Goal: Task Accomplishment & Management: Manage account settings

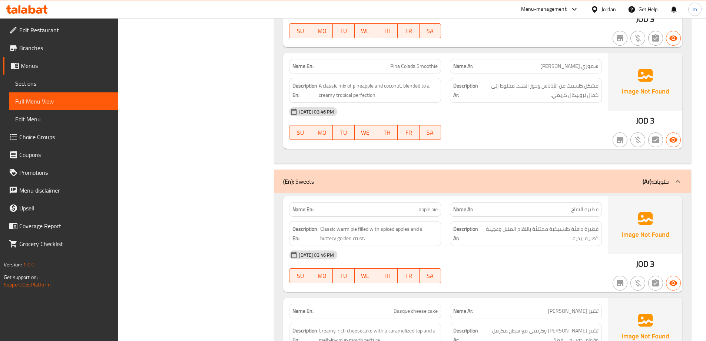
scroll to position [1223, 0]
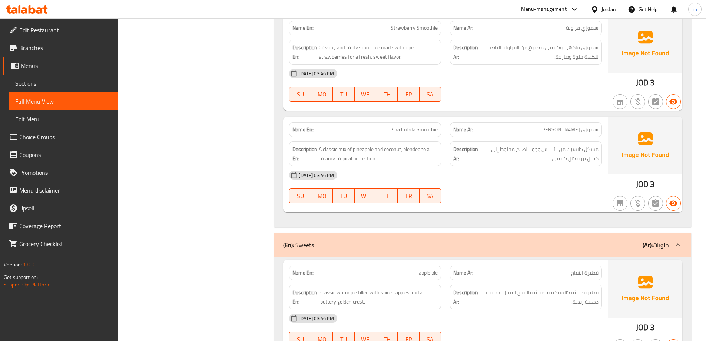
click at [49, 52] on link "Branches" at bounding box center [60, 48] width 115 height 18
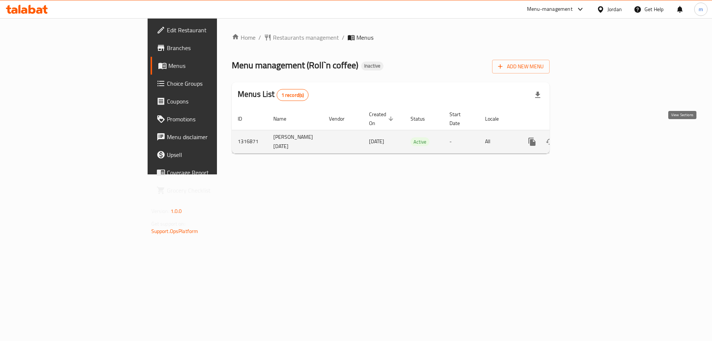
click at [589, 138] on icon "enhanced table" at bounding box center [585, 141] width 7 height 7
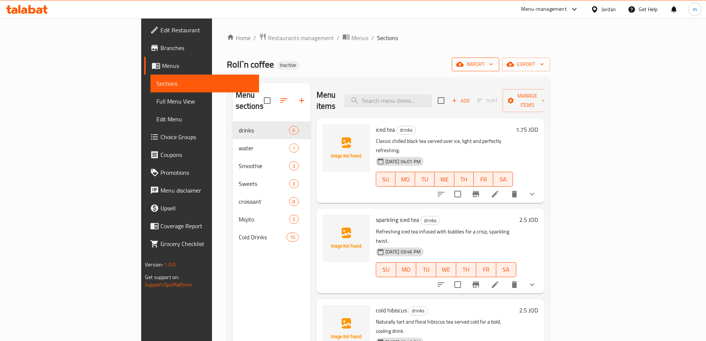
click at [493, 62] on span "import" at bounding box center [476, 64] width 36 height 9
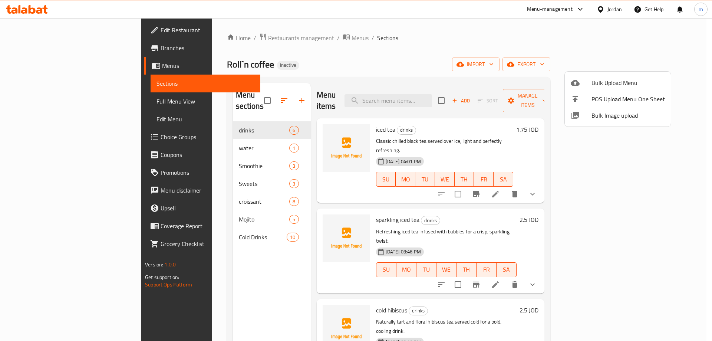
click at [596, 79] on span "Bulk Upload Menu" at bounding box center [627, 82] width 73 height 9
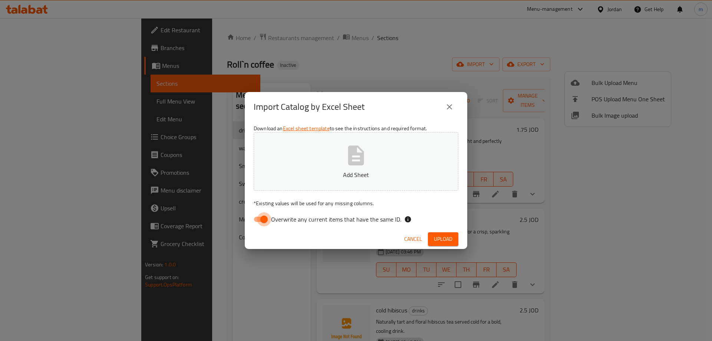
click at [261, 221] on input "Overwrite any current items that have the same ID." at bounding box center [264, 219] width 42 height 14
checkbox input "false"
click at [344, 143] on button "Add Sheet" at bounding box center [356, 161] width 205 height 59
click at [440, 239] on span "Upload" at bounding box center [443, 238] width 19 height 9
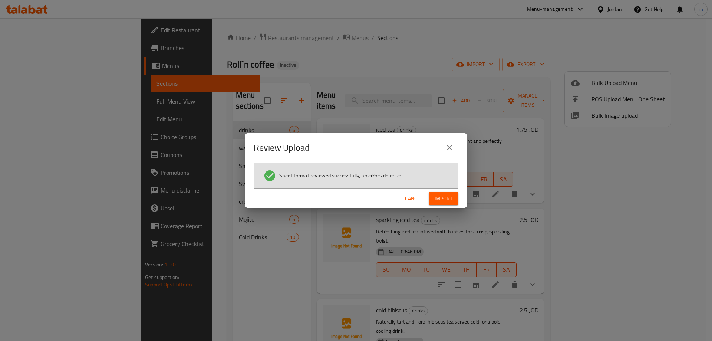
click at [449, 201] on span "Import" at bounding box center [443, 198] width 18 height 9
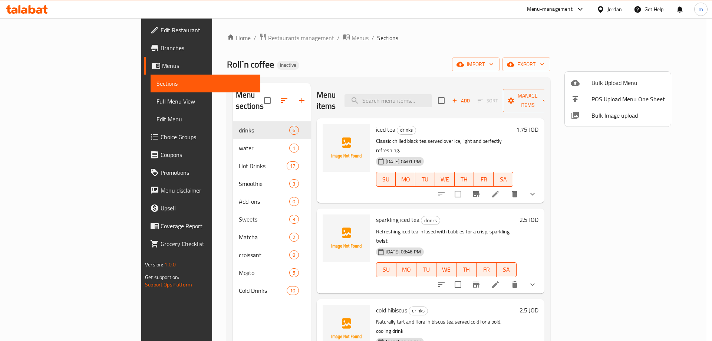
click at [233, 191] on div at bounding box center [356, 170] width 712 height 341
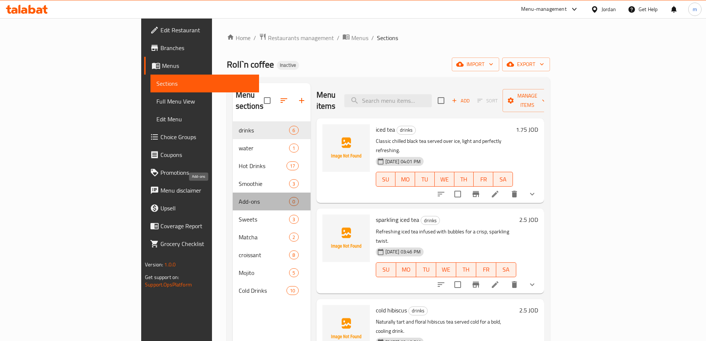
click at [239, 197] on span "Add-ons" at bounding box center [264, 201] width 51 height 9
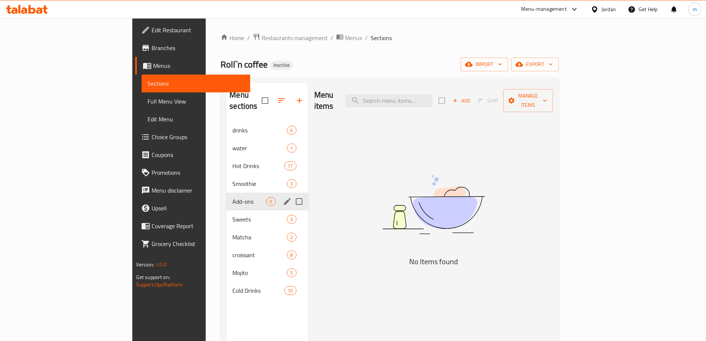
click at [291, 194] on input "Menu sections" at bounding box center [299, 202] width 16 height 16
checkbox input "true"
click at [273, 96] on icon "button" at bounding box center [277, 100] width 9 height 9
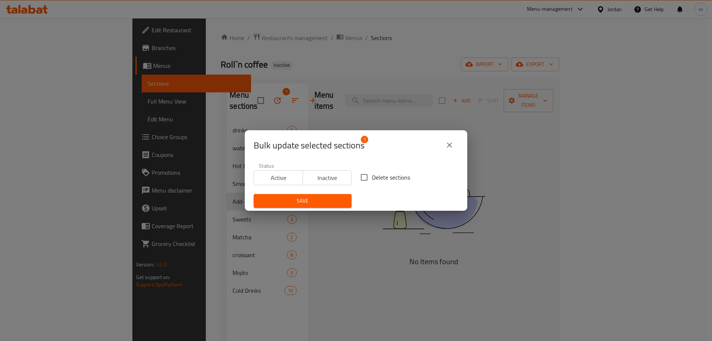
click at [379, 181] on span "Delete sections" at bounding box center [391, 177] width 38 height 9
click at [372, 181] on input "Delete sections" at bounding box center [364, 177] width 16 height 16
checkbox input "true"
click at [322, 198] on span "Save" at bounding box center [303, 200] width 86 height 9
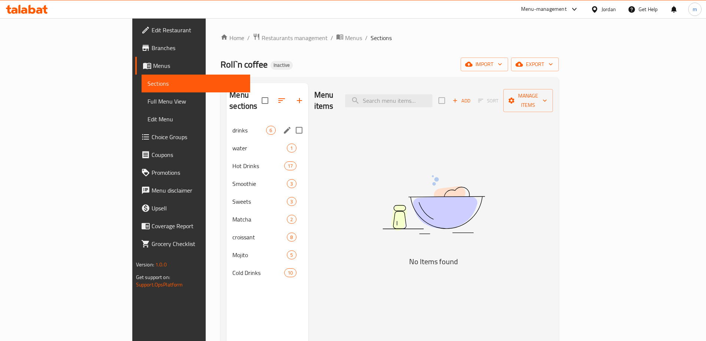
click at [227, 123] on div "drinks 6" at bounding box center [268, 130] width 82 height 18
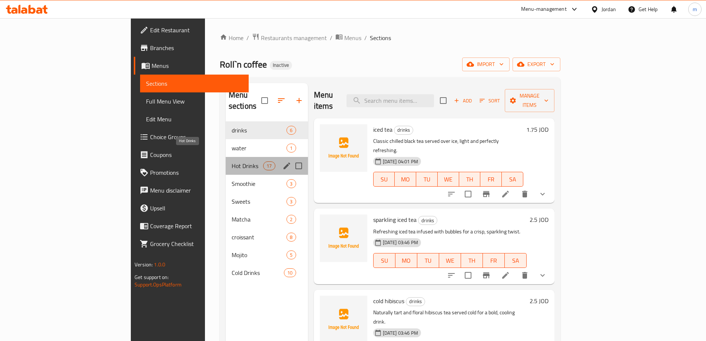
click at [232, 161] on span "Hot Drinks" at bounding box center [248, 165] width 32 height 9
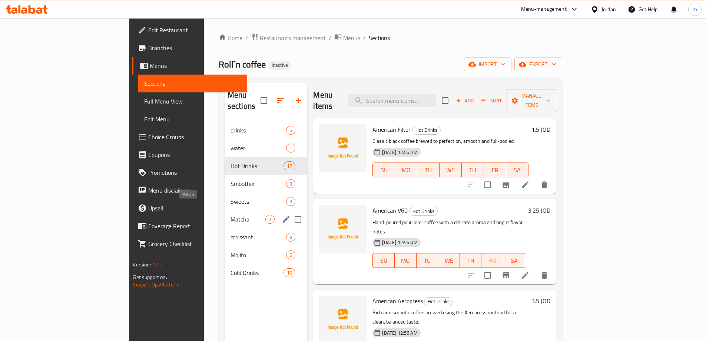
click at [231, 215] on span "Matcha" at bounding box center [248, 219] width 35 height 9
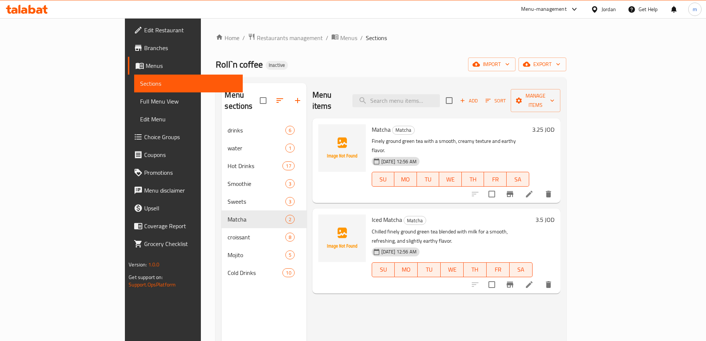
click at [144, 139] on span "Choice Groups" at bounding box center [190, 136] width 93 height 9
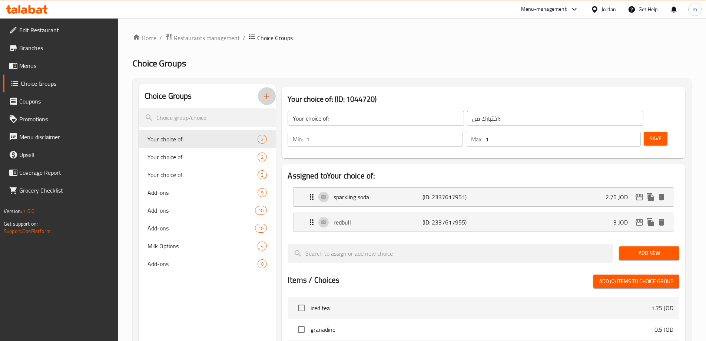
click at [265, 95] on icon "button" at bounding box center [266, 96] width 9 height 9
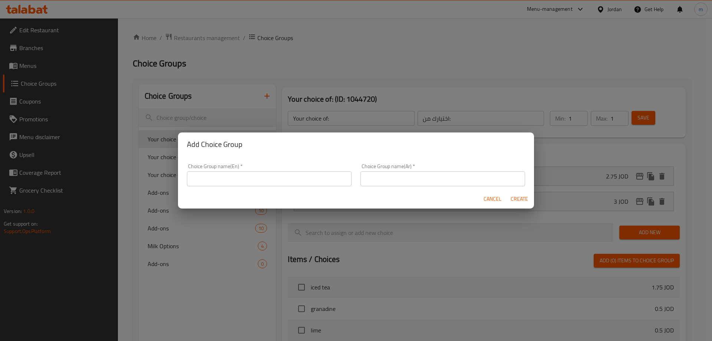
click at [205, 180] on input "text" at bounding box center [269, 178] width 165 height 15
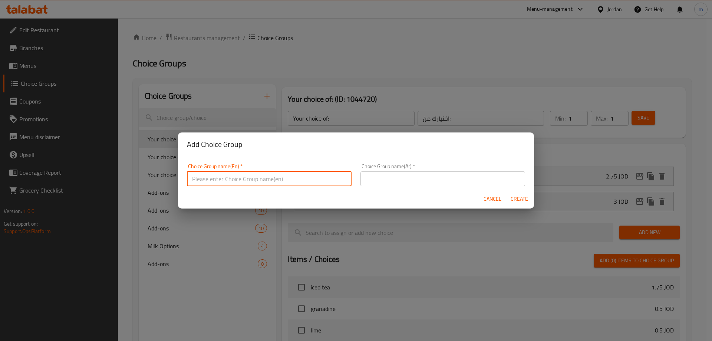
type input "غ"
type input "Your Choice of"
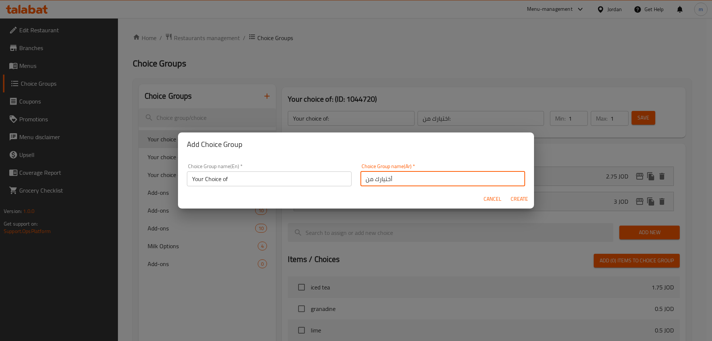
type input "أختيارك من"
click at [234, 180] on input "Your Choice of" at bounding box center [269, 178] width 165 height 15
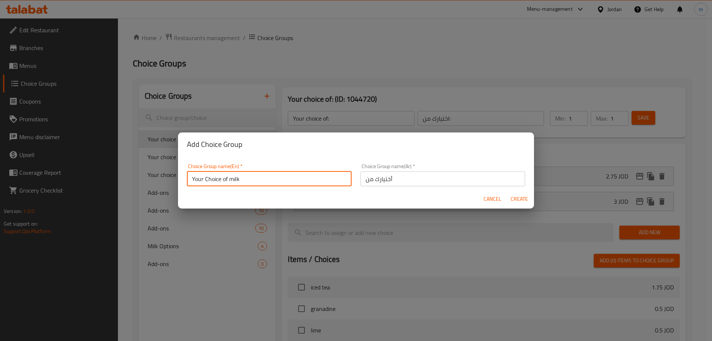
type input "Your Choice of milk"
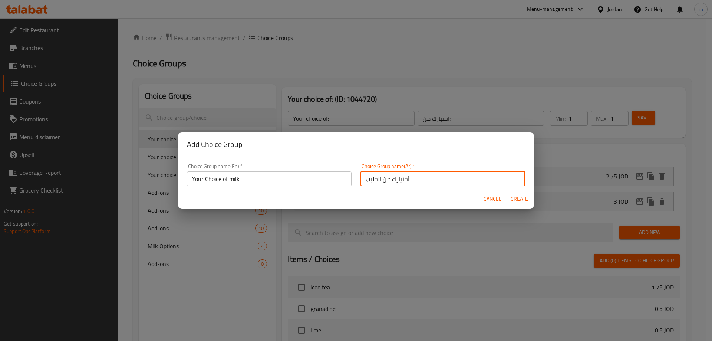
type input "أختيارك من الحليب"
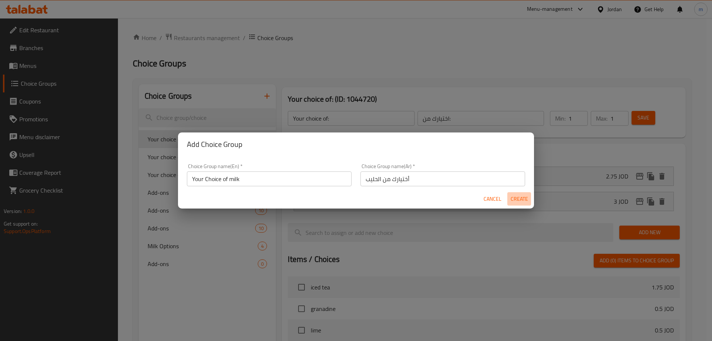
click at [518, 199] on span "Create" at bounding box center [519, 198] width 18 height 9
type input "Your Choice of milk"
type input "أختيارك من الحليب"
type input "0"
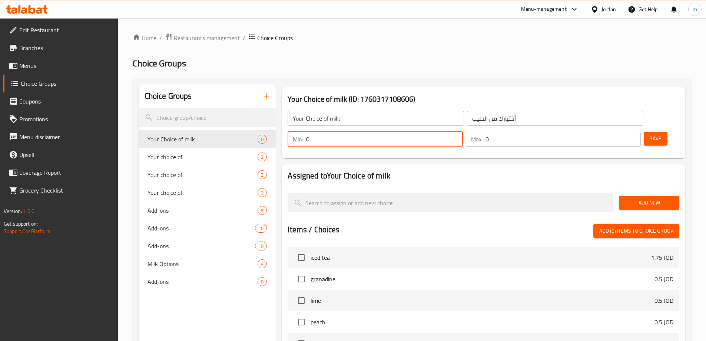
click at [463, 132] on input "0" at bounding box center [384, 139] width 156 height 15
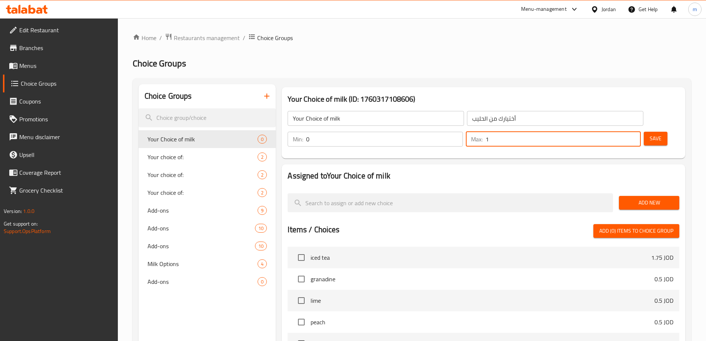
type input "1"
click at [620, 132] on input "1" at bounding box center [563, 139] width 155 height 15
click at [640, 198] on span "Add New" at bounding box center [649, 202] width 49 height 9
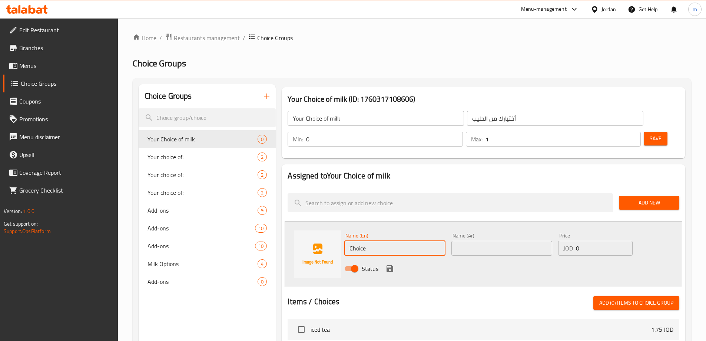
click at [380, 241] on input "Choice" at bounding box center [394, 248] width 101 height 15
type input "م"
type input "Lactose Free Milk"
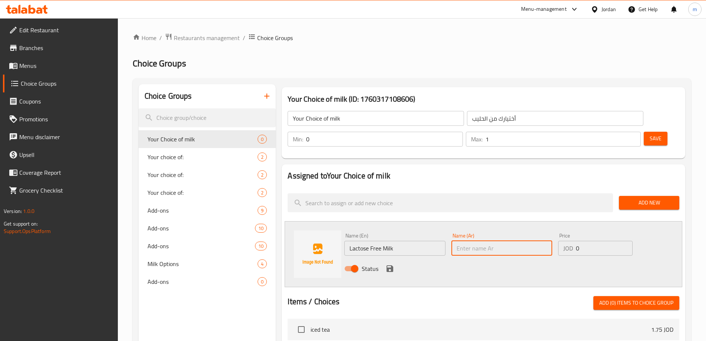
type input "ل"
type input "p"
type input "حليب خالي من اللاكتوز"
click at [591, 241] on input "0" at bounding box center [604, 248] width 56 height 15
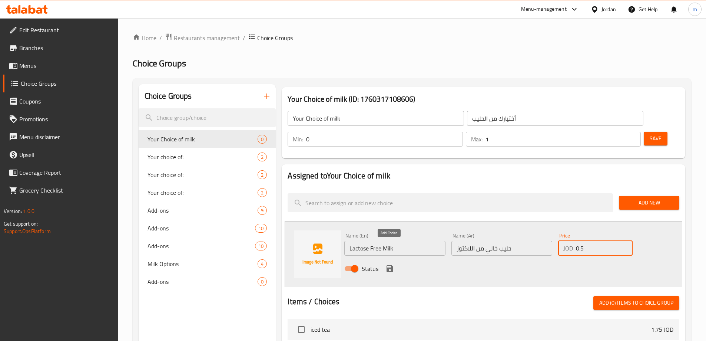
type input "0.5"
click at [390, 264] on icon "save" at bounding box center [390, 268] width 9 height 9
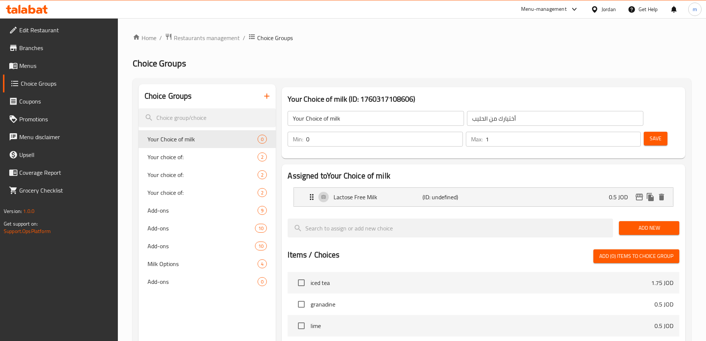
click at [650, 134] on span "Save" at bounding box center [656, 138] width 12 height 9
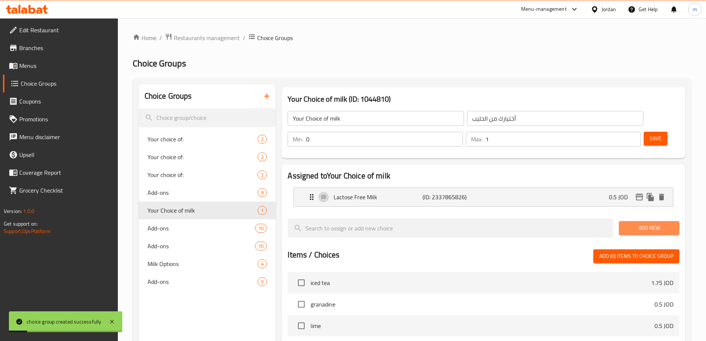
click at [634, 223] on span "Add New" at bounding box center [649, 227] width 49 height 9
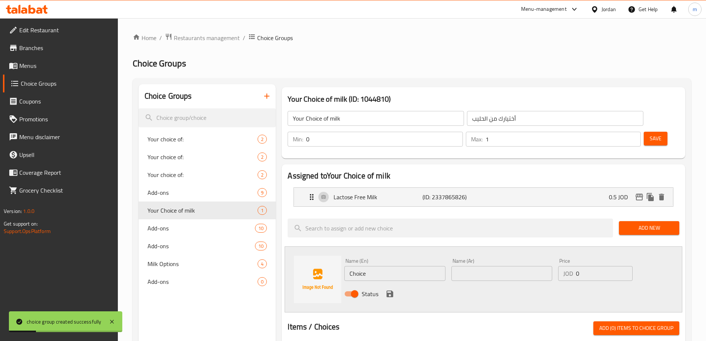
click at [371, 266] on input "Choice" at bounding box center [394, 273] width 101 height 15
type input "ؤ"
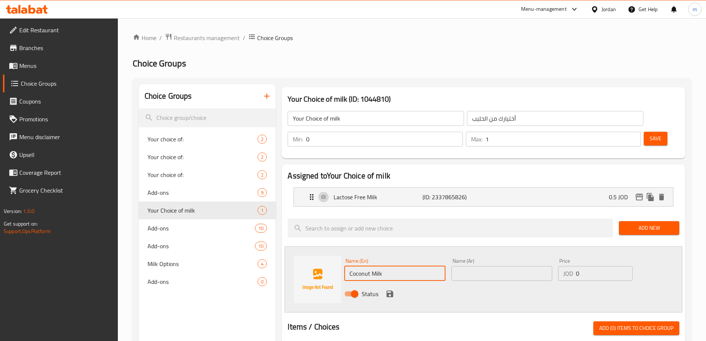
type input "Coconut Milk"
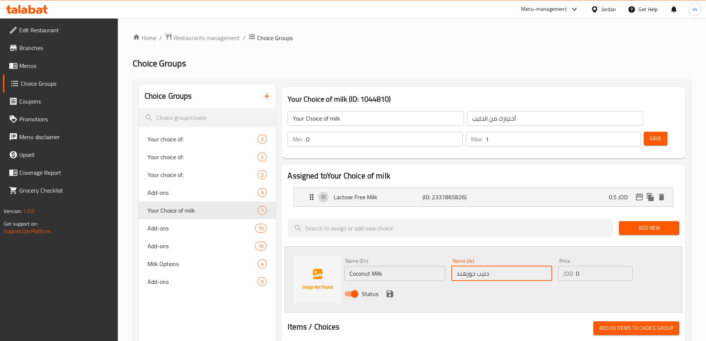
type input "حليب جوزهند"
type input "0.75"
click at [391, 290] on icon "save" at bounding box center [390, 293] width 7 height 7
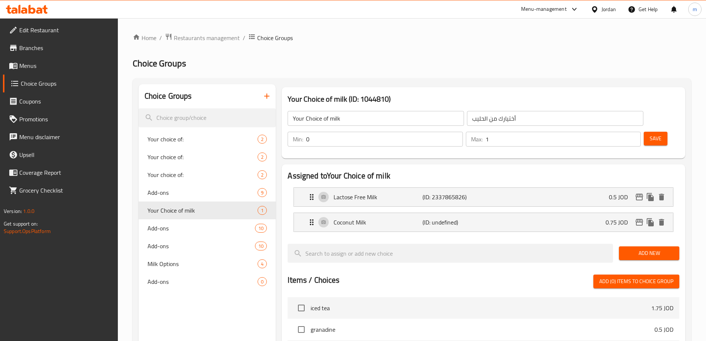
click at [644, 132] on button "Save" at bounding box center [656, 139] width 24 height 14
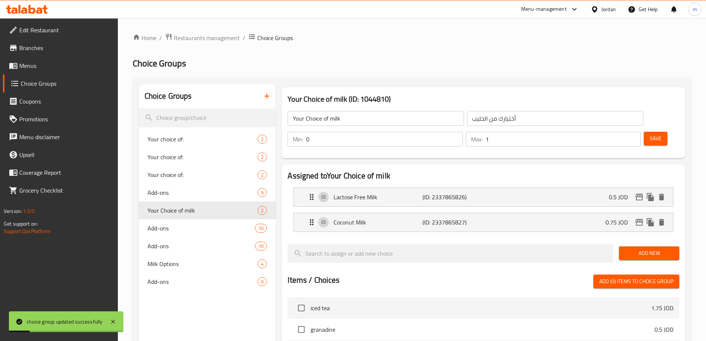
click at [631, 248] on span "Add New" at bounding box center [649, 252] width 49 height 9
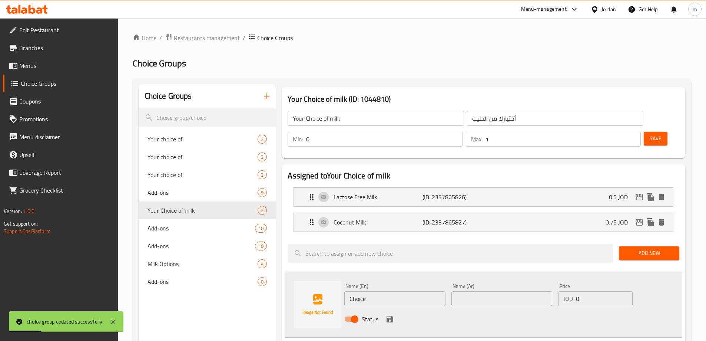
click at [372, 291] on input "Choice" at bounding box center [394, 298] width 101 height 15
type input "ش"
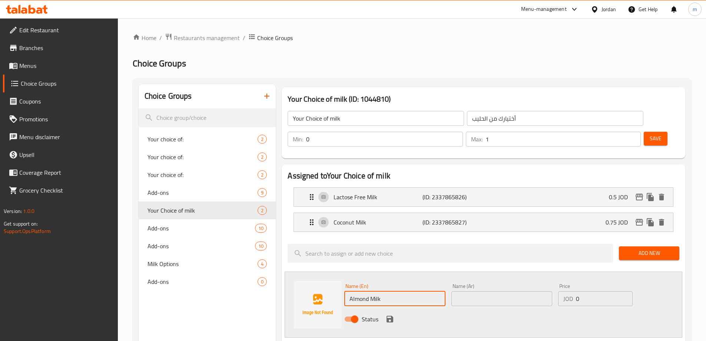
type input "Almond Milk"
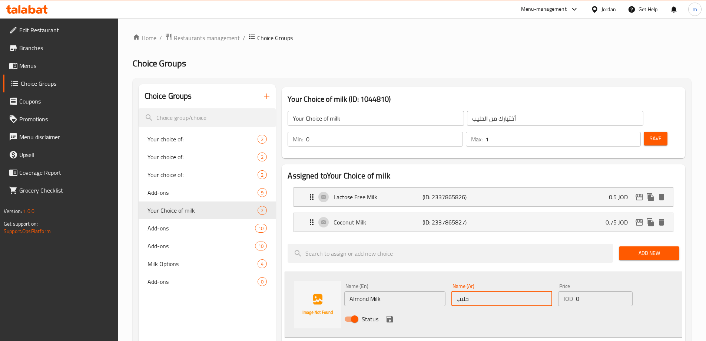
click at [372, 291] on input "Almond Milk" at bounding box center [394, 298] width 101 height 15
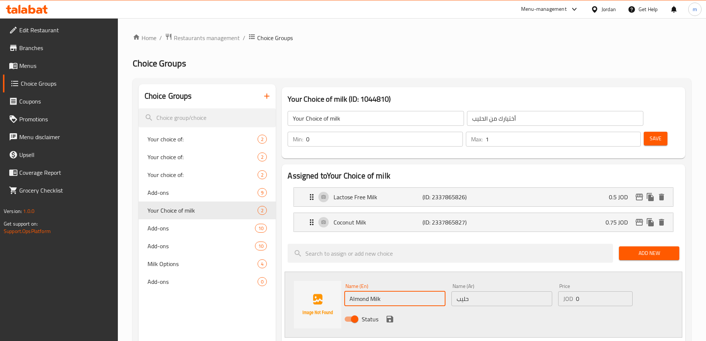
click at [372, 291] on input "Almond Milk" at bounding box center [394, 298] width 101 height 15
click at [480, 291] on input "حليب" at bounding box center [502, 298] width 101 height 15
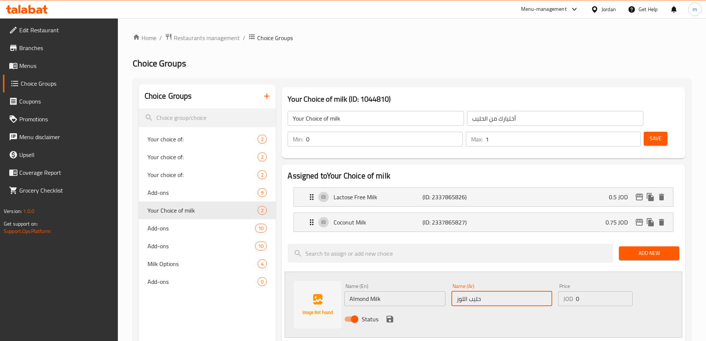
type input "حليب اللوز"
click at [587, 291] on input "0" at bounding box center [604, 298] width 56 height 15
type input "0.75"
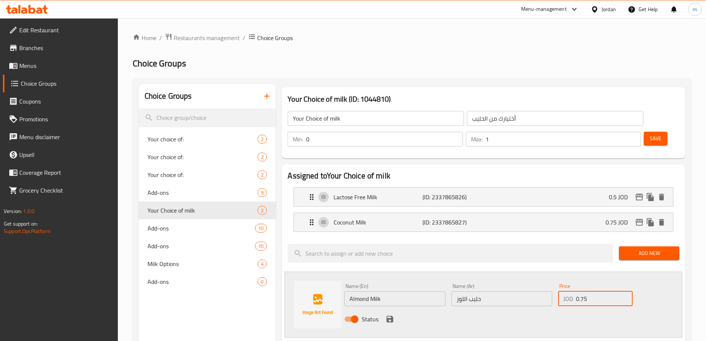
click at [392, 313] on button "save" at bounding box center [389, 318] width 11 height 11
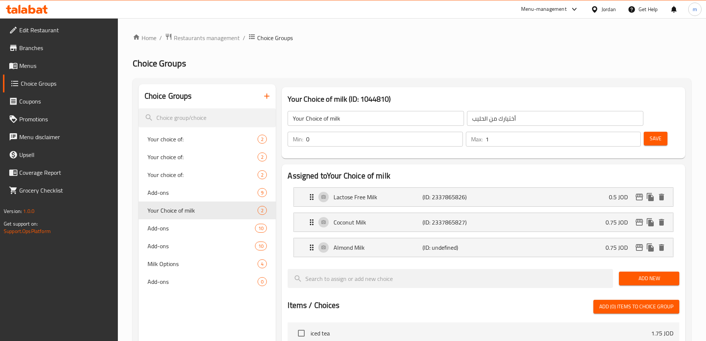
click at [650, 132] on button "Save" at bounding box center [656, 139] width 24 height 14
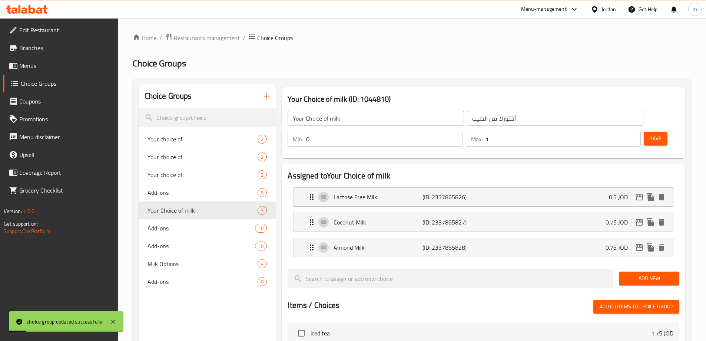
click at [636, 274] on span "Add New" at bounding box center [649, 278] width 49 height 9
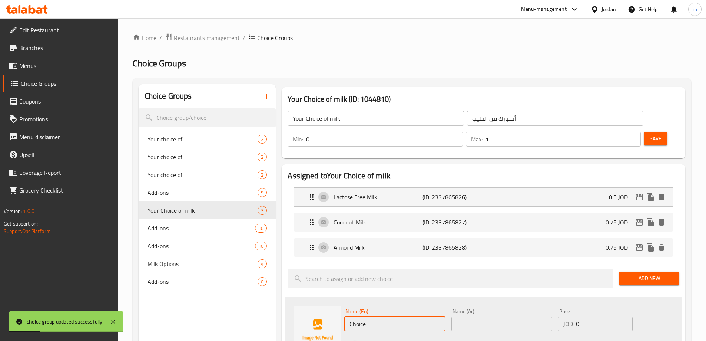
click at [375, 316] on input "Choice" at bounding box center [394, 323] width 101 height 15
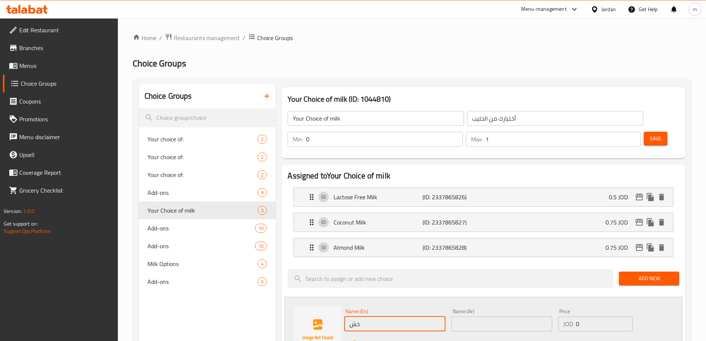
type input "خ"
type input "Oat Milk"
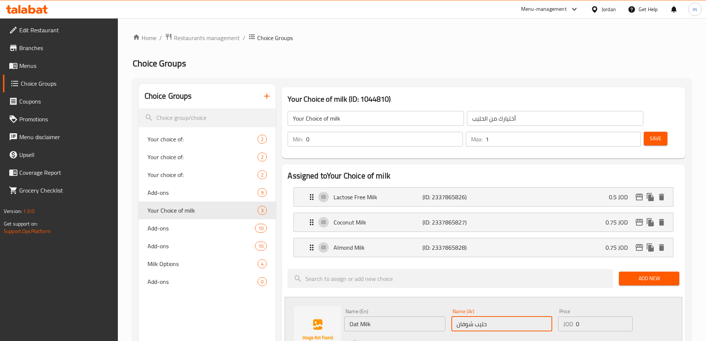
type input "حليب شوفان"
type input "0.75"
click at [388, 340] on icon "save" at bounding box center [390, 344] width 7 height 7
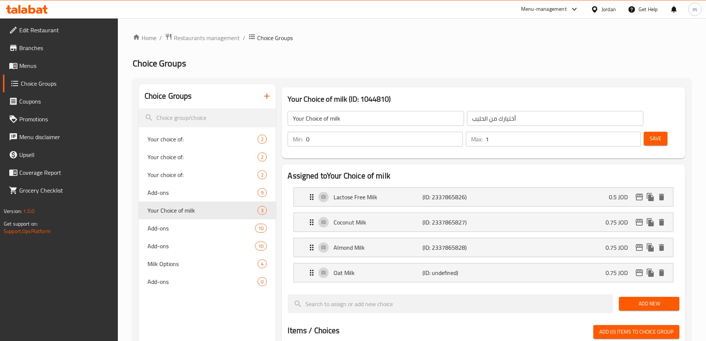
click at [644, 132] on button "Save" at bounding box center [656, 139] width 24 height 14
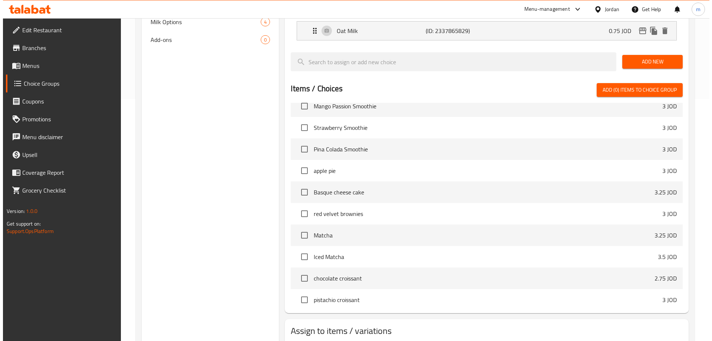
scroll to position [269, 0]
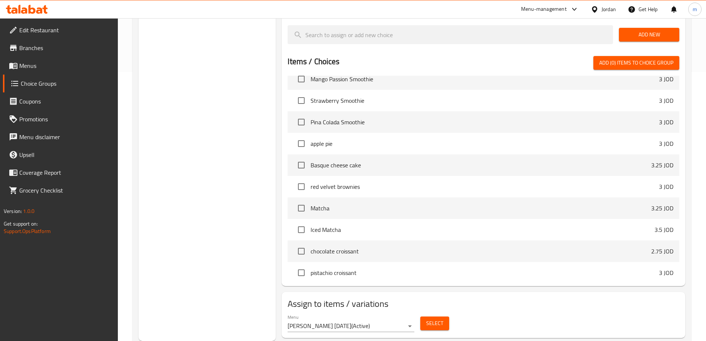
click at [437, 318] on span "Select" at bounding box center [434, 322] width 17 height 9
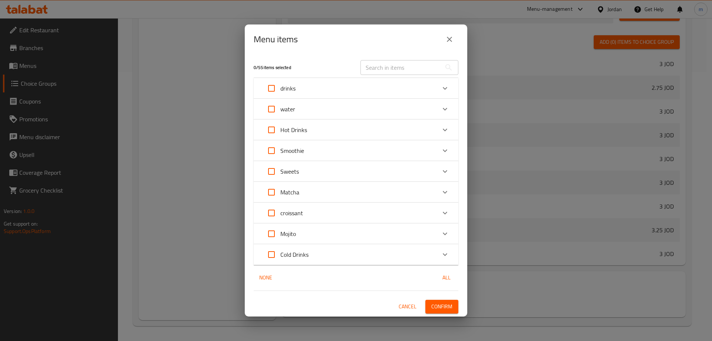
click at [445, 130] on icon "Expand" at bounding box center [445, 129] width 4 height 3
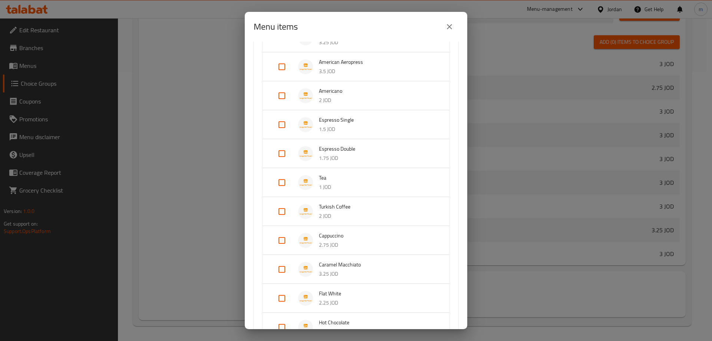
scroll to position [148, 0]
click at [281, 239] on input "Expand" at bounding box center [282, 240] width 18 height 18
checkbox input "true"
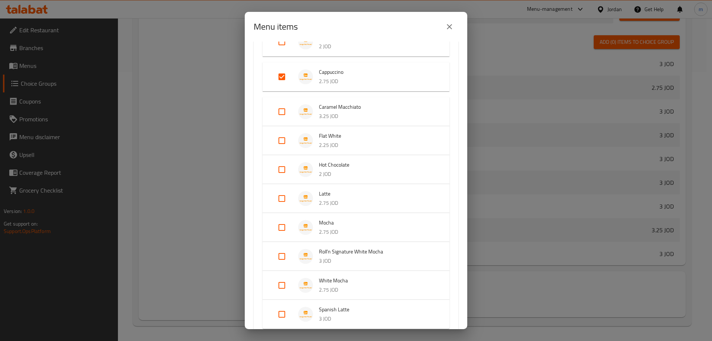
scroll to position [334, 0]
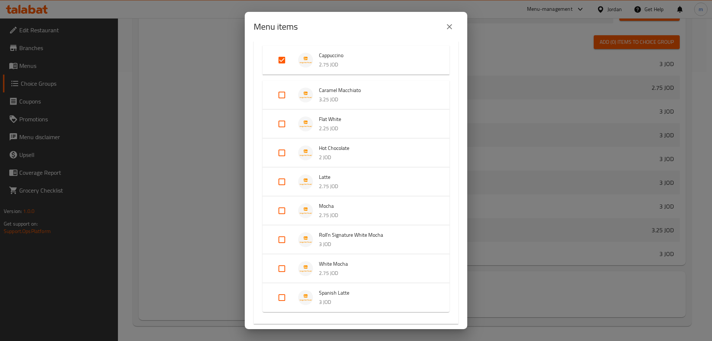
click at [282, 96] on input "Expand" at bounding box center [282, 95] width 18 height 18
checkbox input "true"
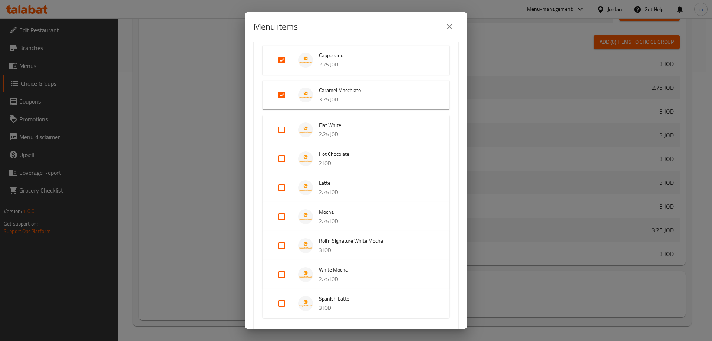
click at [281, 129] on input "Expand" at bounding box center [282, 130] width 18 height 18
checkbox input "true"
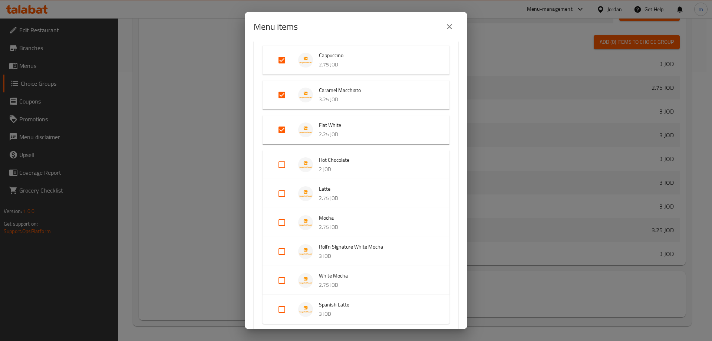
click at [282, 165] on input "Expand" at bounding box center [282, 165] width 18 height 18
checkbox input "true"
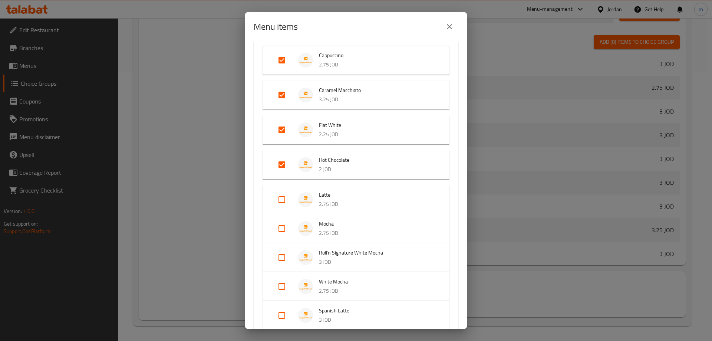
click at [284, 198] on input "Expand" at bounding box center [282, 200] width 18 height 18
checkbox input "true"
click at [280, 236] on input "Expand" at bounding box center [282, 234] width 18 height 18
checkbox input "true"
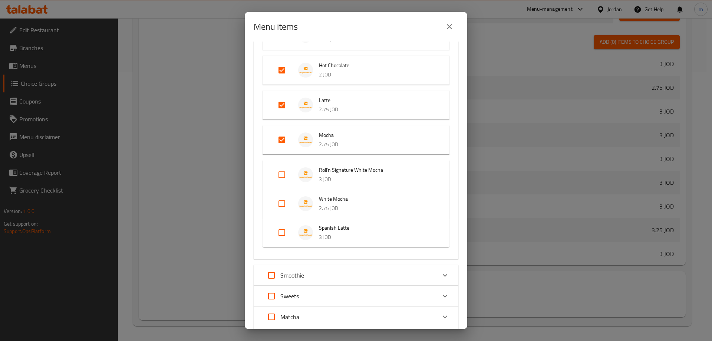
scroll to position [445, 0]
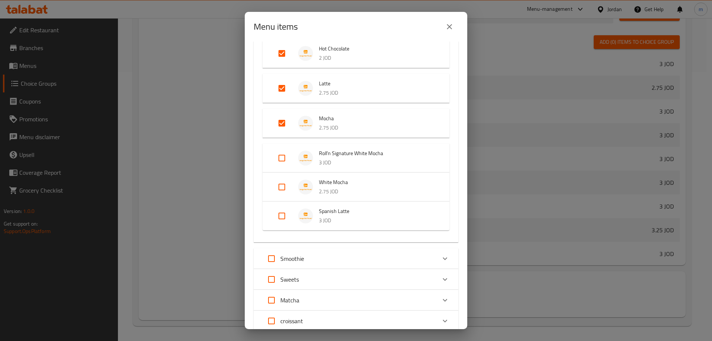
click at [282, 157] on input "Expand" at bounding box center [282, 158] width 18 height 18
checkbox input "true"
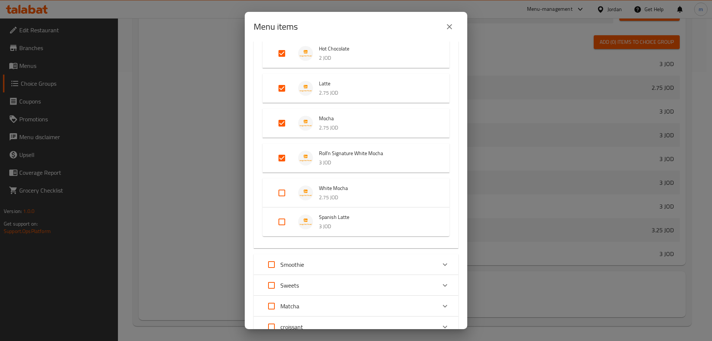
click at [283, 193] on input "Expand" at bounding box center [282, 193] width 18 height 18
checkbox input "true"
click at [284, 228] on input "Expand" at bounding box center [282, 228] width 18 height 18
checkbox input "true"
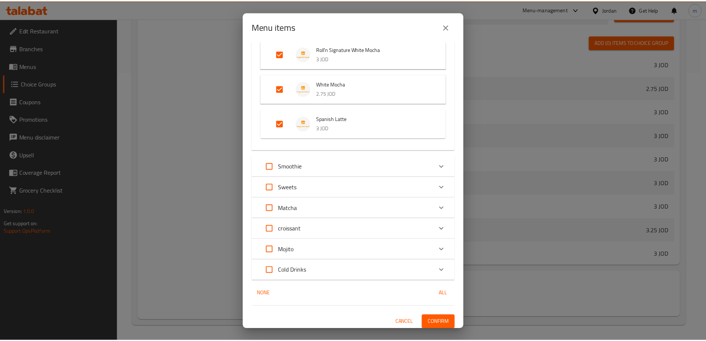
scroll to position [552, 0]
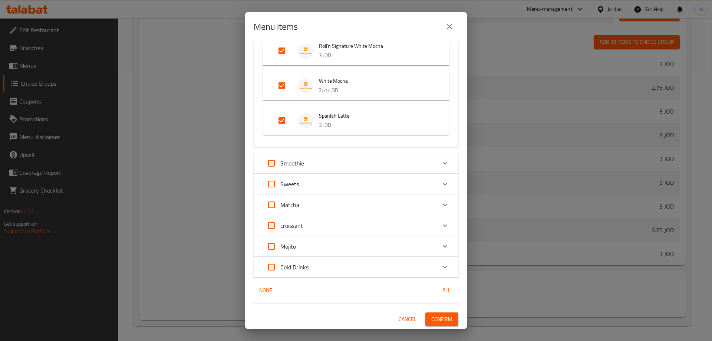
click at [438, 318] on span "Confirm" at bounding box center [441, 318] width 21 height 9
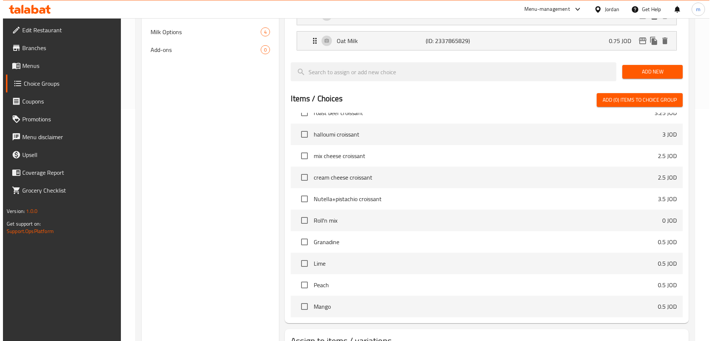
scroll to position [1075, 0]
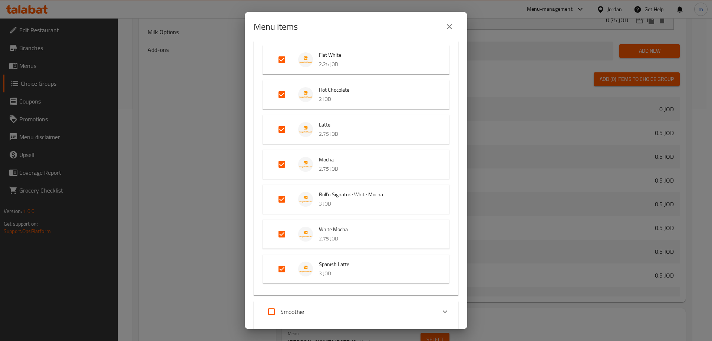
scroll to position [552, 0]
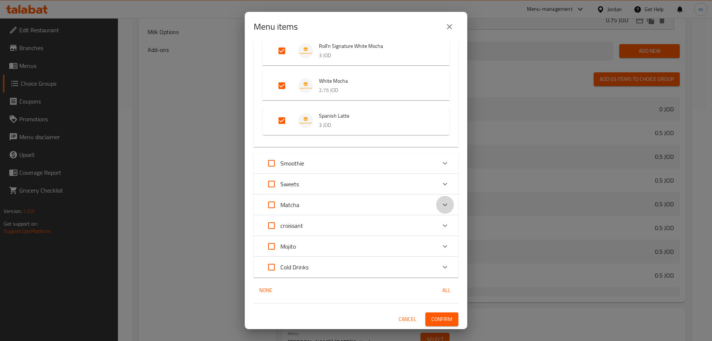
click at [440, 204] on icon "Expand" at bounding box center [444, 204] width 9 height 9
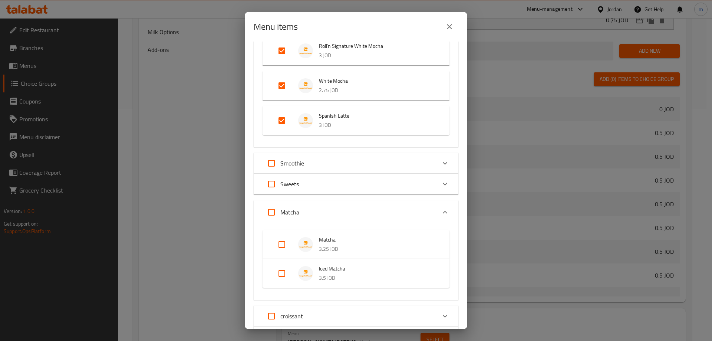
click at [284, 245] on input "Expand" at bounding box center [282, 244] width 18 height 18
checkbox input "true"
click at [280, 278] on input "Expand" at bounding box center [282, 279] width 18 height 18
checkbox input "true"
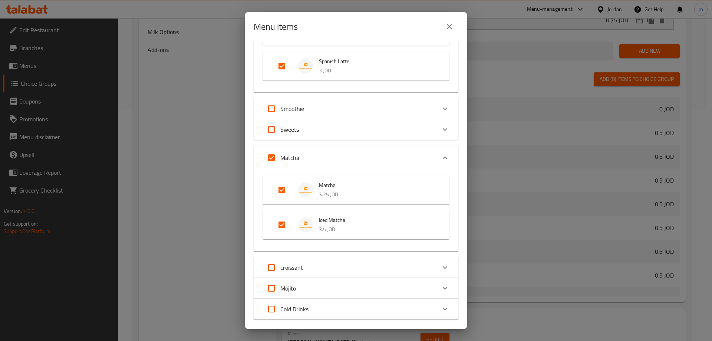
scroll to position [648, 0]
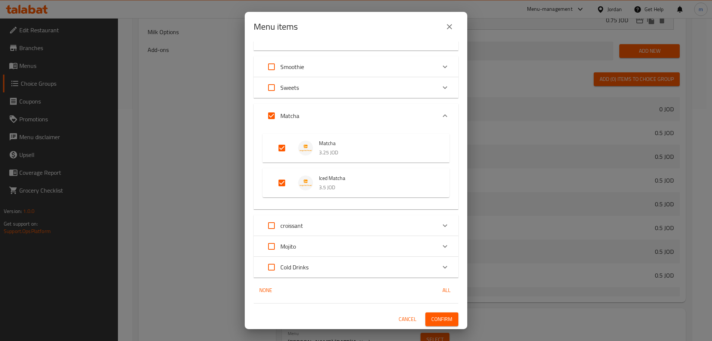
click at [440, 315] on span "Confirm" at bounding box center [441, 318] width 21 height 9
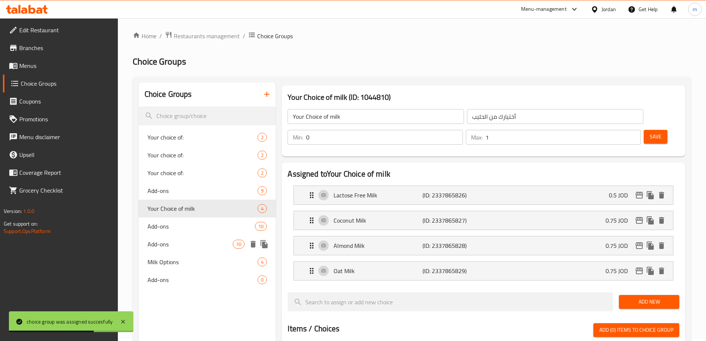
scroll to position [0, 0]
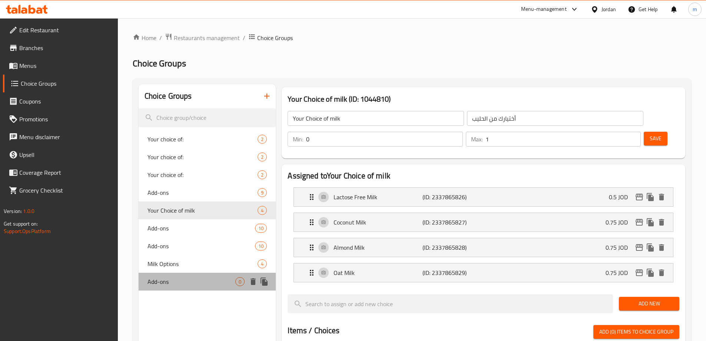
click at [196, 283] on span "Add-ons" at bounding box center [192, 281] width 88 height 9
type input "Add-ons"
type input "الإضافات"
type input "0"
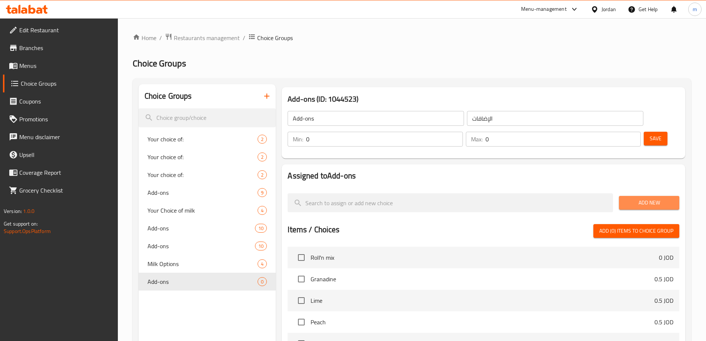
click at [651, 198] on span "Add New" at bounding box center [649, 202] width 49 height 9
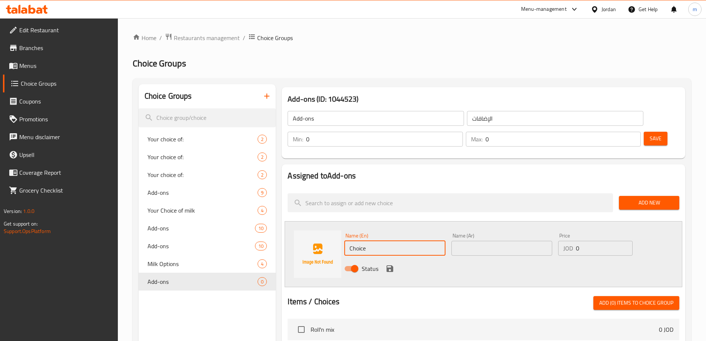
click at [389, 241] on input "Choice" at bounding box center [394, 248] width 101 height 15
type input "V"
type input "v"
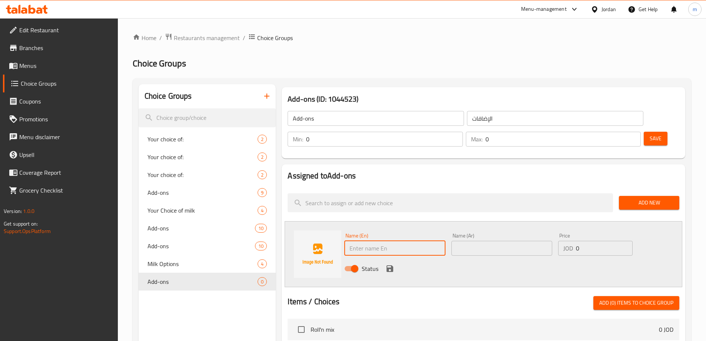
type input "C"
type input "Vanilla"
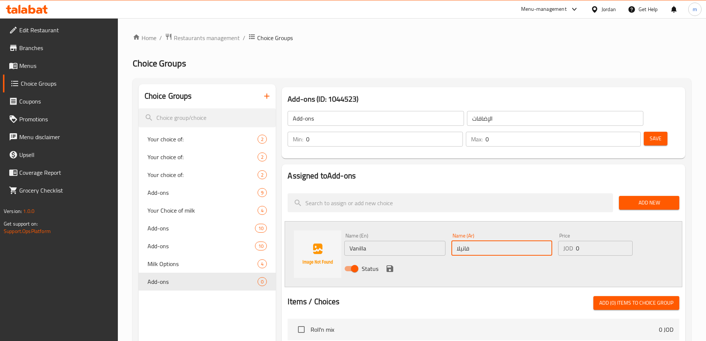
type input "فانيلا"
type input "0.5"
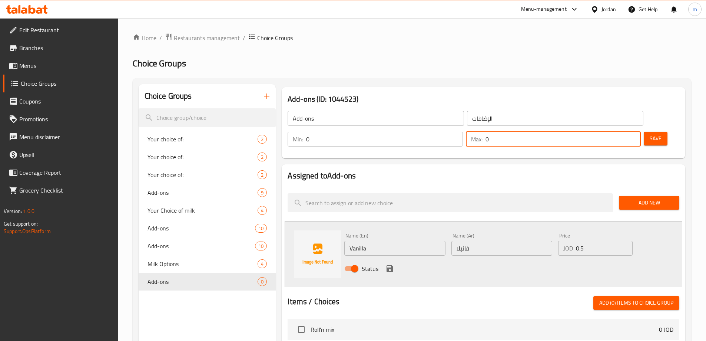
click at [611, 132] on input "0" at bounding box center [563, 139] width 155 height 15
type input "1"
click at [393, 265] on icon "save" at bounding box center [390, 268] width 7 height 7
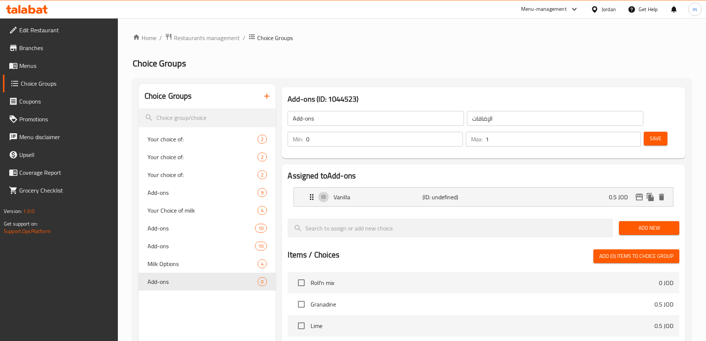
click at [650, 134] on span "Save" at bounding box center [656, 138] width 12 height 9
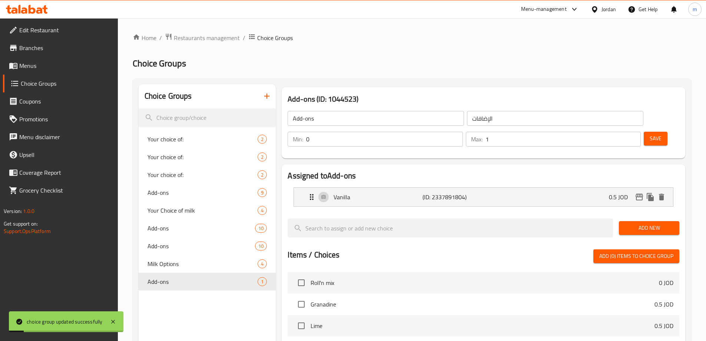
click at [631, 223] on span "Add New" at bounding box center [649, 227] width 49 height 9
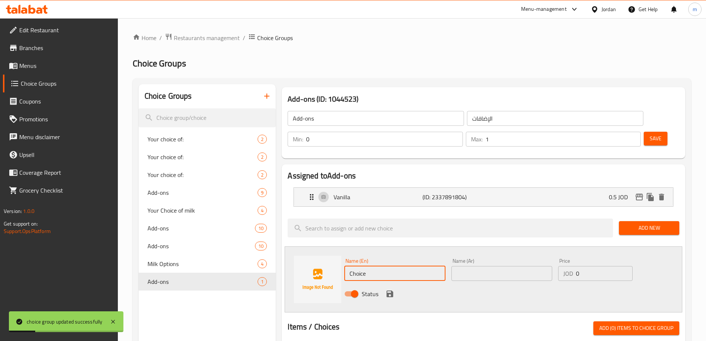
click at [371, 266] on input "Choice" at bounding box center [394, 273] width 101 height 15
type input "ؤ"
type input "c"
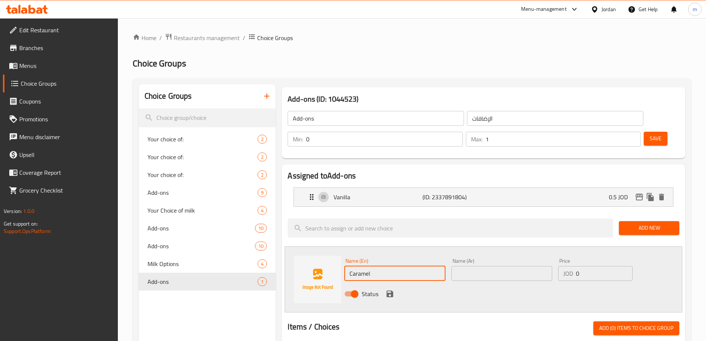
type input "Caramel"
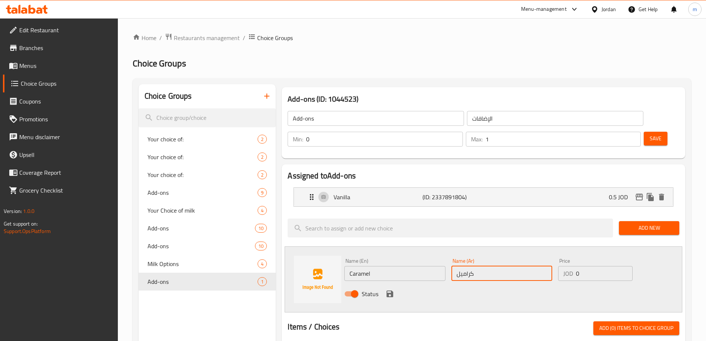
type input "كراميل"
type input "0.5"
click at [389, 289] on icon "save" at bounding box center [390, 293] width 9 height 9
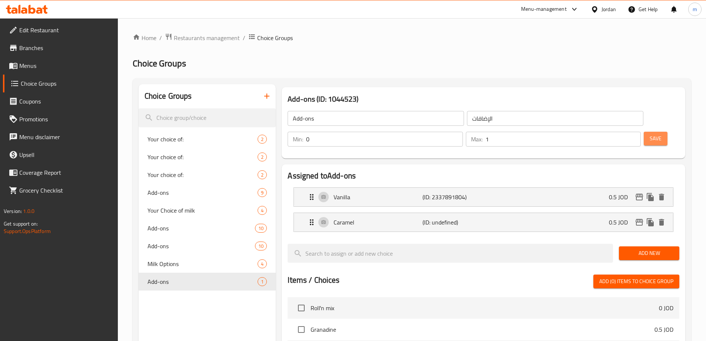
click at [644, 132] on button "Save" at bounding box center [656, 139] width 24 height 14
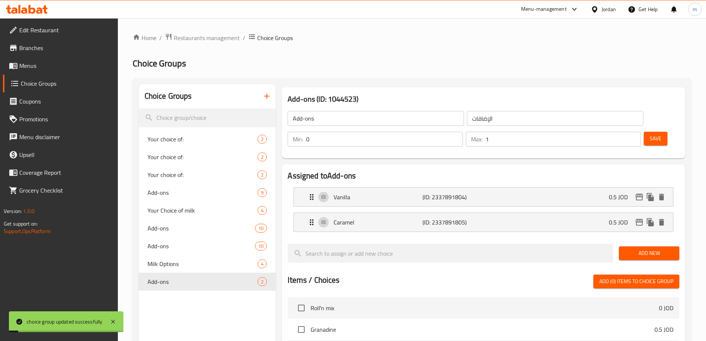
scroll to position [37, 0]
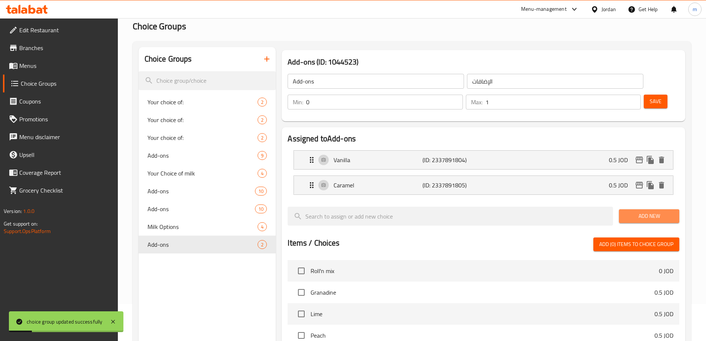
click at [655, 211] on span "Add New" at bounding box center [649, 215] width 49 height 9
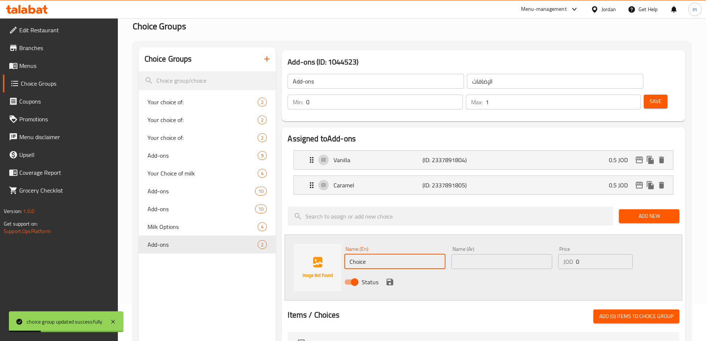
click at [366, 254] on input "Choice" at bounding box center [394, 261] width 101 height 15
type input "ؤ"
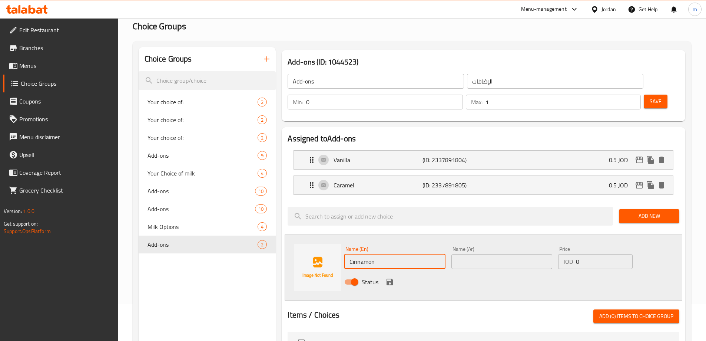
type input "Cinnamon"
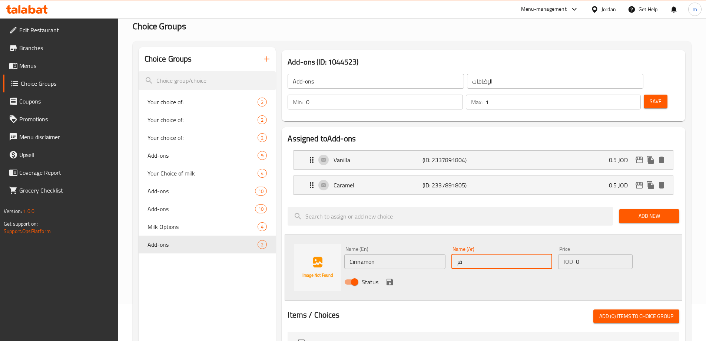
type input "ق"
type input "قرفة"
type input "0.5"
click at [390, 278] on icon "save" at bounding box center [390, 281] width 7 height 7
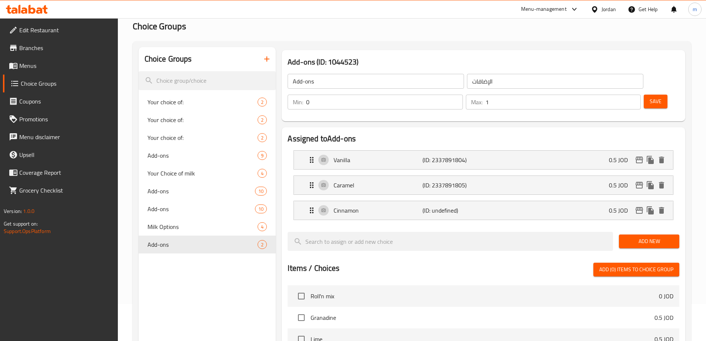
click at [650, 95] on button "Save" at bounding box center [656, 102] width 24 height 14
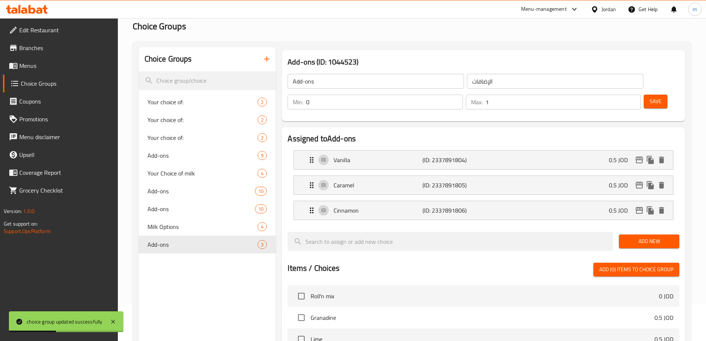
click at [648, 237] on span "Add New" at bounding box center [649, 241] width 49 height 9
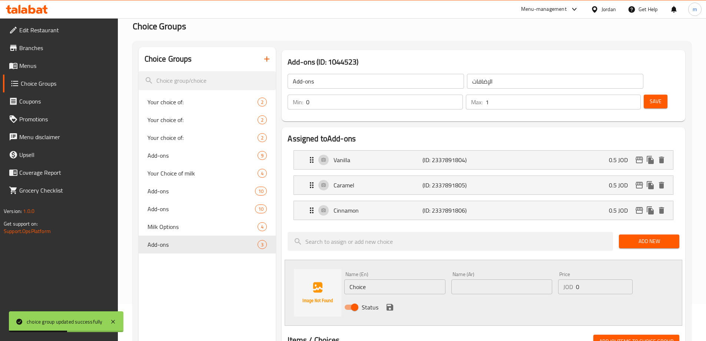
click at [365, 273] on div "Name (En) Choice Name (En)" at bounding box center [394, 282] width 107 height 29
click at [365, 279] on input "Choice" at bounding box center [394, 286] width 101 height 15
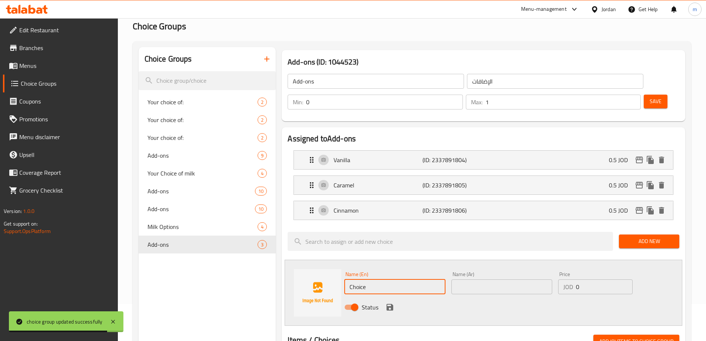
type input "ص"
type input "W"
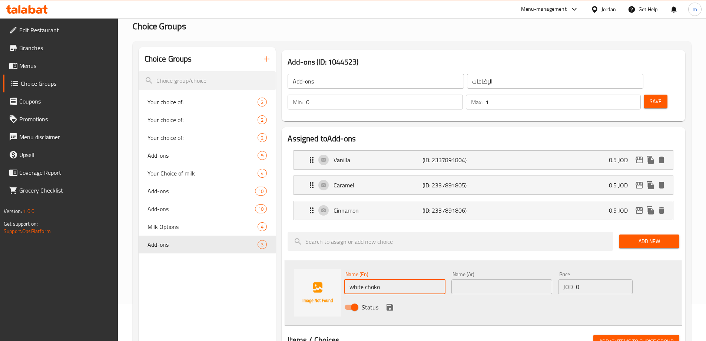
type input "white choko"
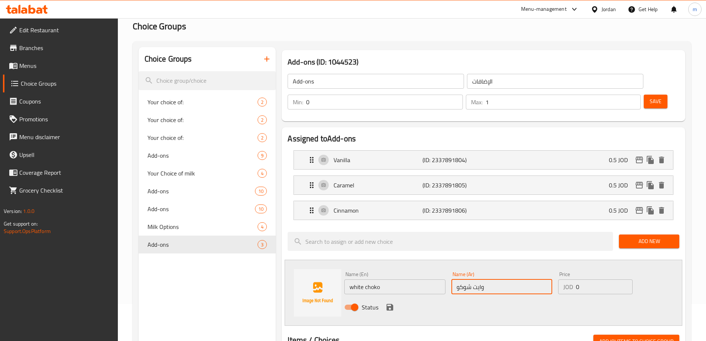
type input "وايت شوكو"
type input "0.75"
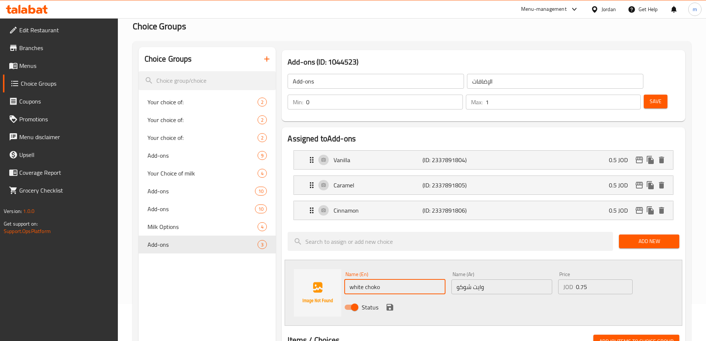
click at [377, 279] on input "white choko" at bounding box center [394, 286] width 101 height 15
type input "white choco"
click at [392, 304] on icon "save" at bounding box center [390, 307] width 7 height 7
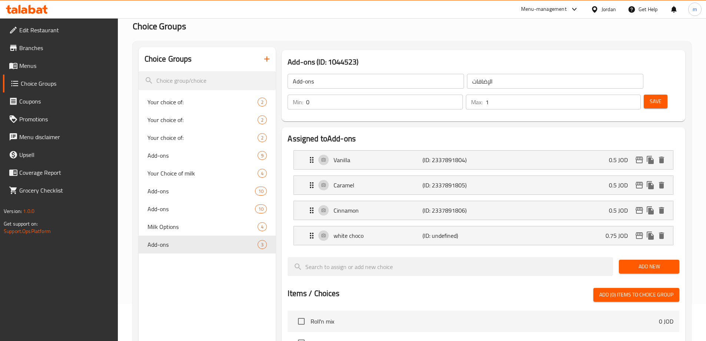
click at [644, 95] on button "Save" at bounding box center [656, 102] width 24 height 14
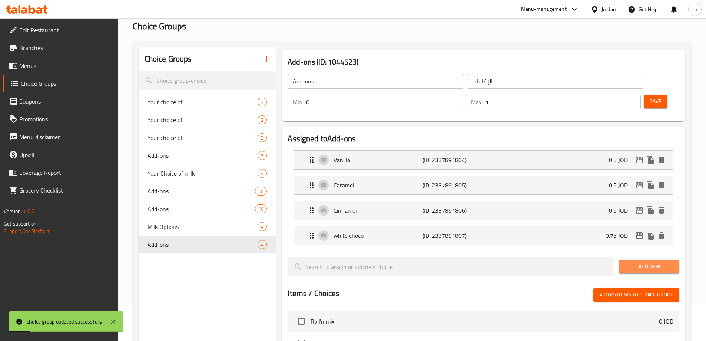
click at [654, 262] on span "Add New" at bounding box center [649, 266] width 49 height 9
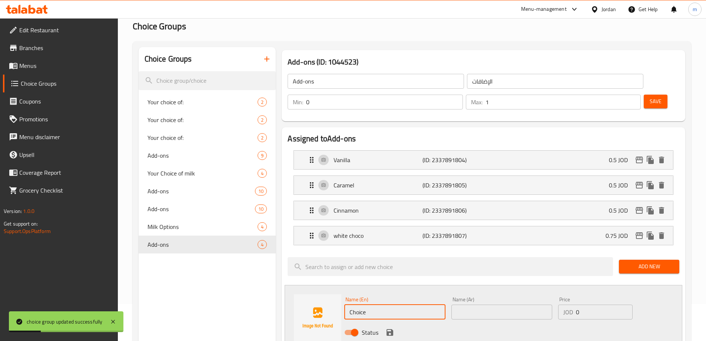
click at [371, 304] on input "Choice" at bounding box center [394, 311] width 101 height 15
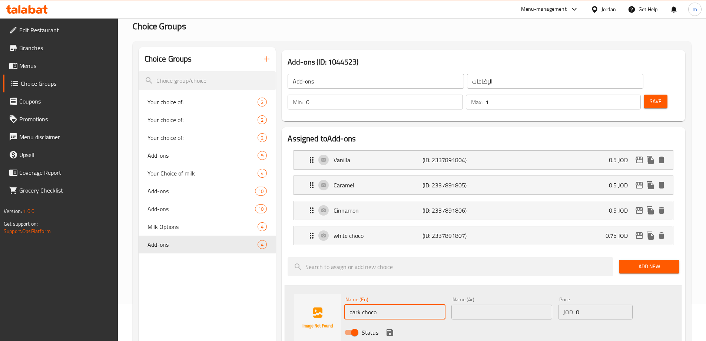
type input "dark choco"
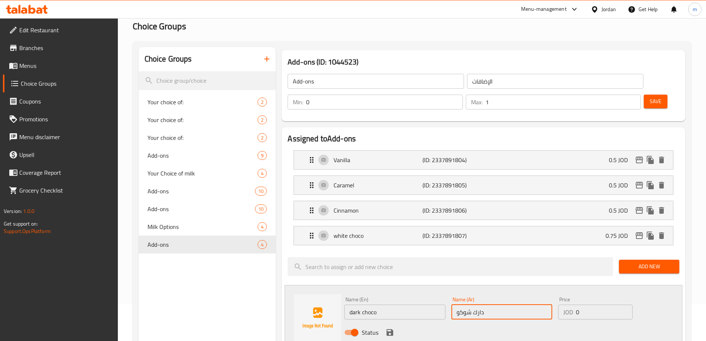
type input "دارك شوكو"
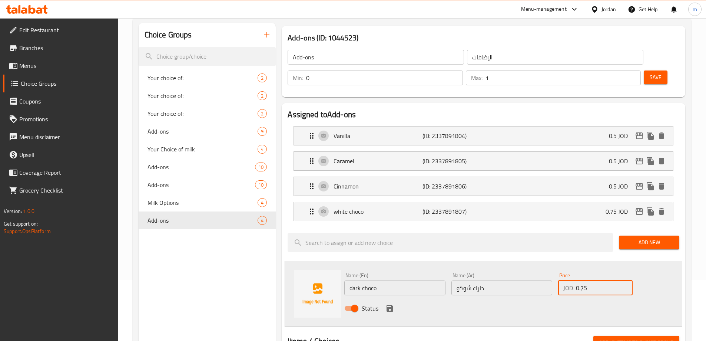
scroll to position [74, 0]
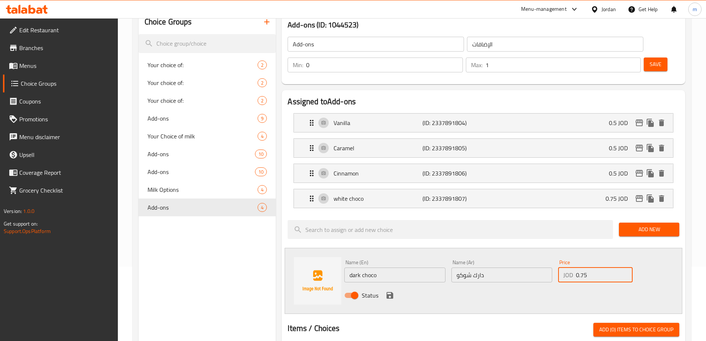
type input "0.75"
click at [390, 292] on icon "save" at bounding box center [390, 295] width 7 height 7
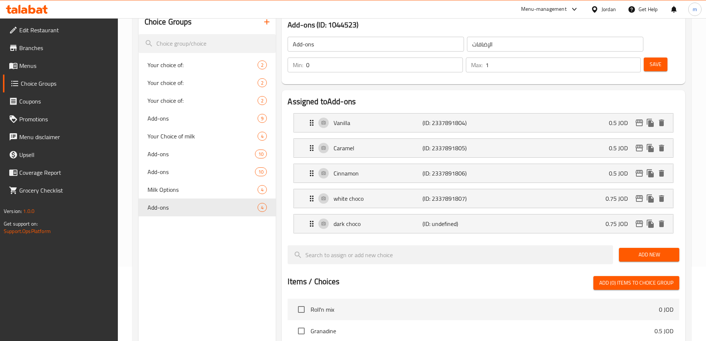
click at [650, 60] on span "Save" at bounding box center [656, 64] width 12 height 9
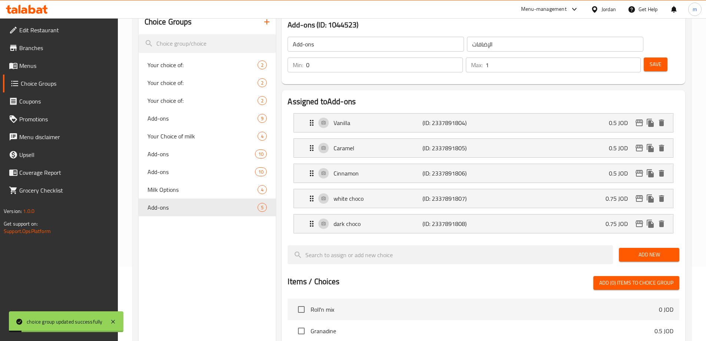
click at [640, 250] on span "Add New" at bounding box center [649, 254] width 49 height 9
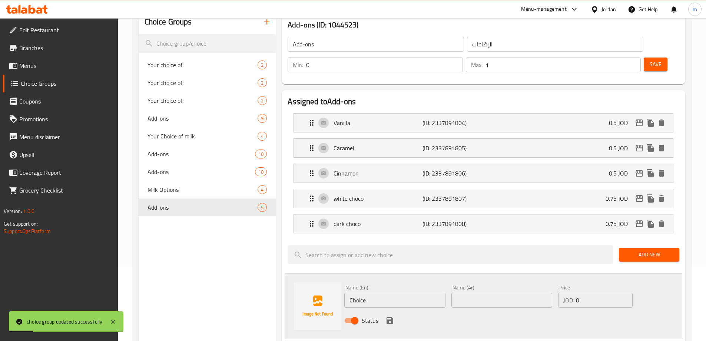
click at [363, 292] on input "Choice" at bounding box center [394, 299] width 101 height 15
type input "س"
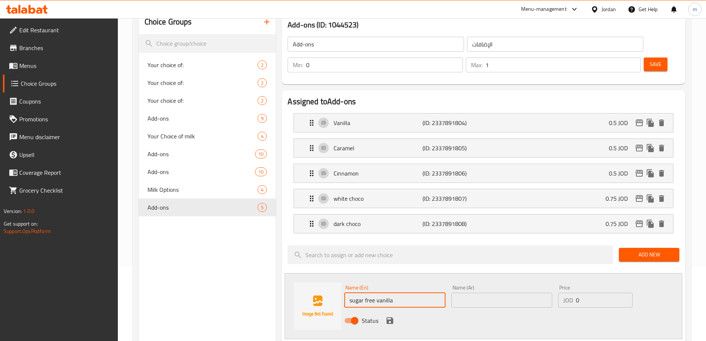
type input "sugar free vanilla"
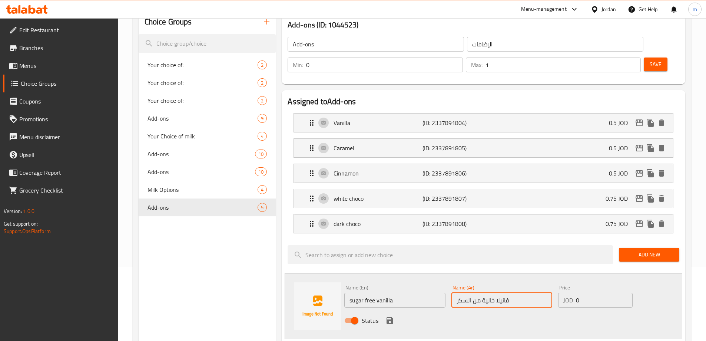
type input "فانيلا خالية من السكر"
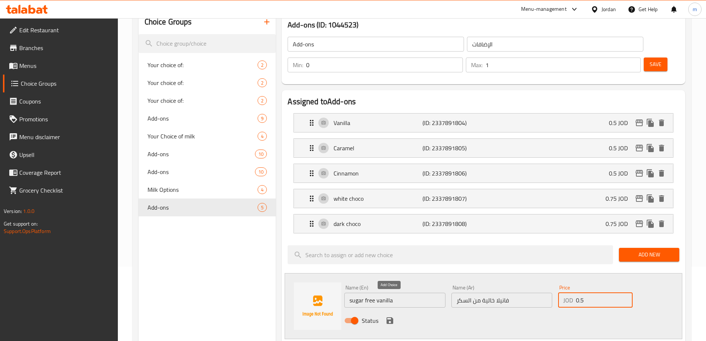
type input "0.5"
click at [391, 317] on icon "save" at bounding box center [390, 320] width 7 height 7
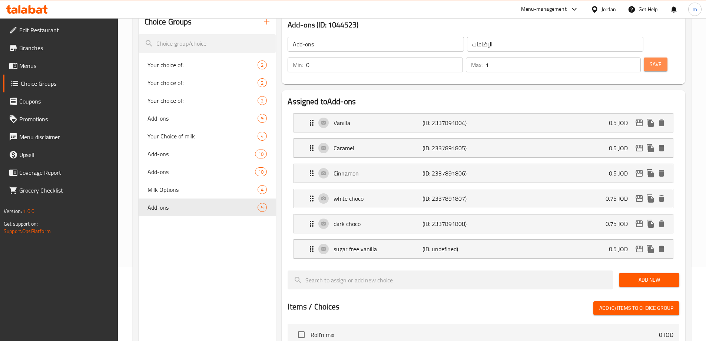
click at [650, 60] on span "Save" at bounding box center [656, 64] width 12 height 9
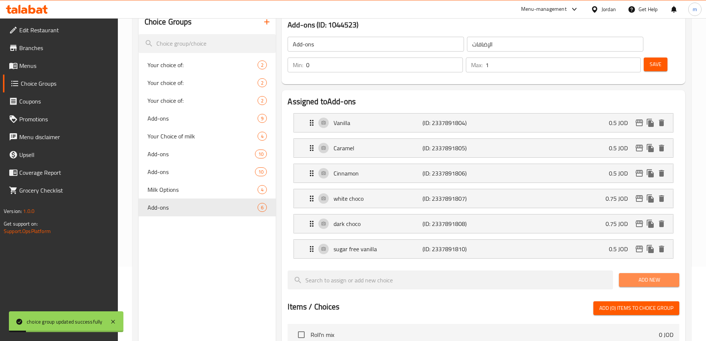
click at [658, 275] on span "Add New" at bounding box center [649, 279] width 49 height 9
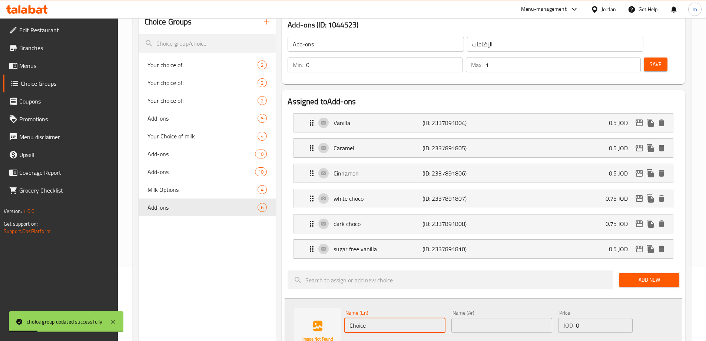
click at [383, 318] on input "Choice" at bounding box center [394, 325] width 101 height 15
type input "س"
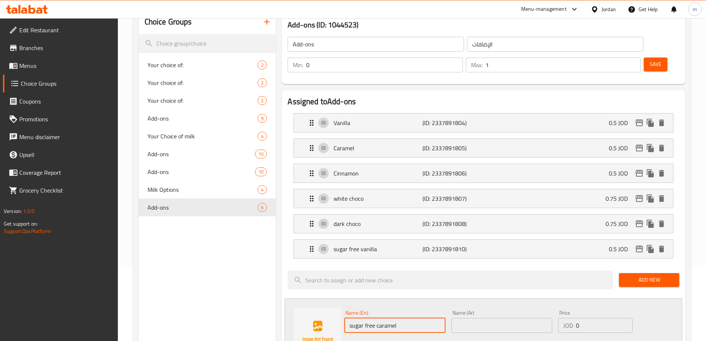
type input "sugar free caramel"
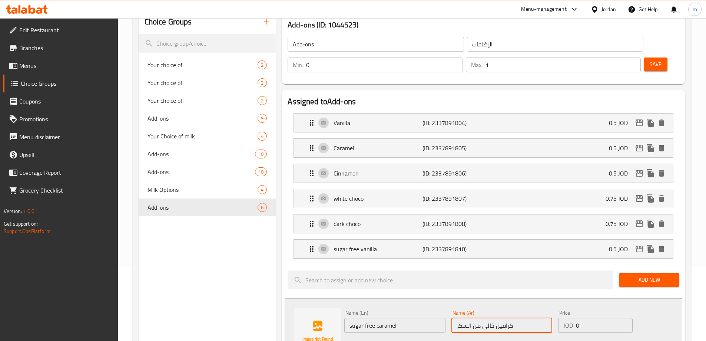
type input "كراميل خالي من السكر"
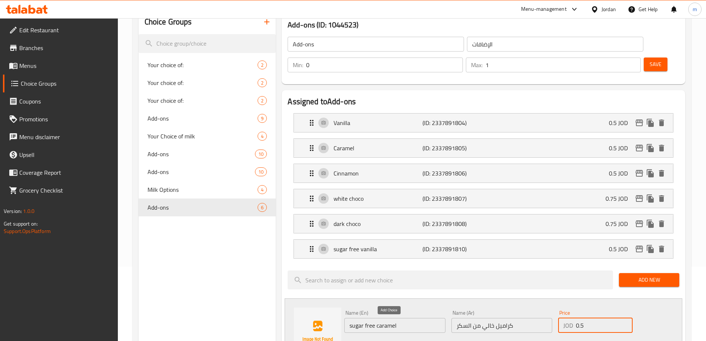
type input "0.5"
click at [391, 340] on icon "save" at bounding box center [390, 345] width 7 height 7
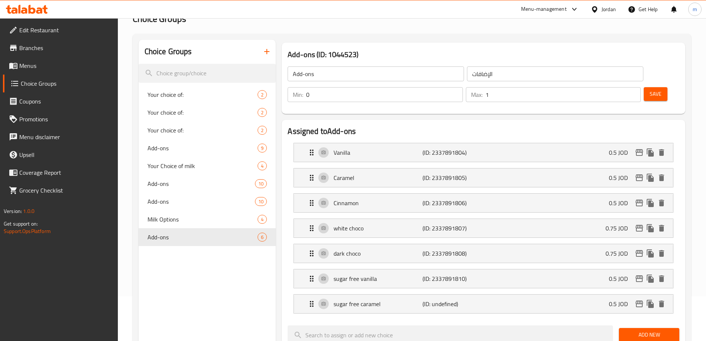
scroll to position [37, 0]
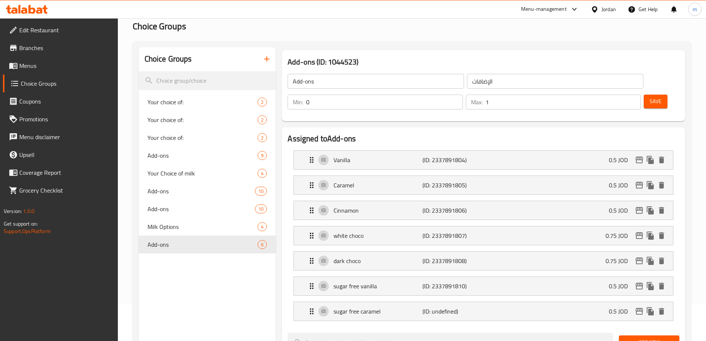
click at [650, 97] on span "Save" at bounding box center [656, 101] width 12 height 9
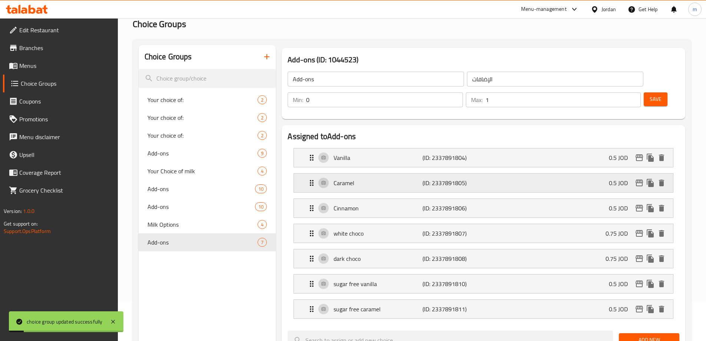
scroll to position [74, 0]
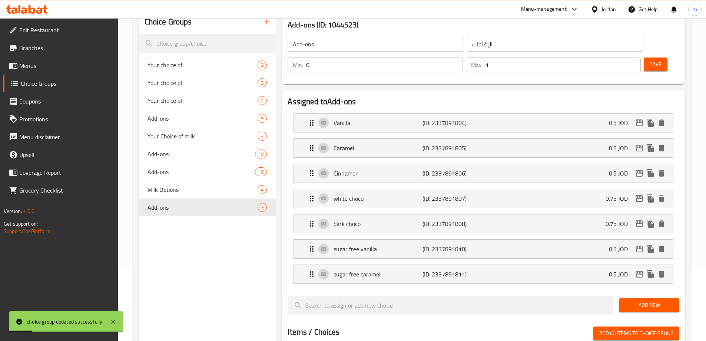
click at [637, 300] on span "Add New" at bounding box center [649, 304] width 49 height 9
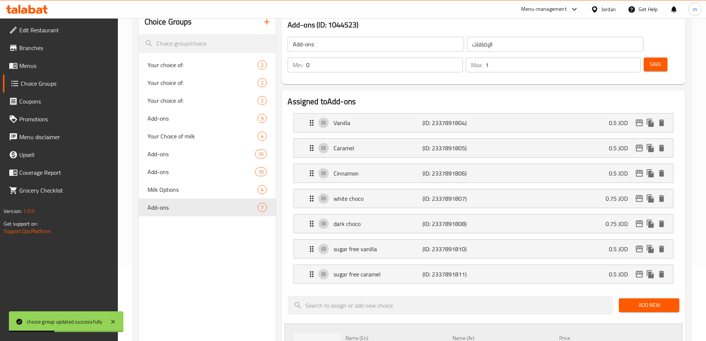
click at [645, 300] on span "Add New" at bounding box center [649, 304] width 49 height 9
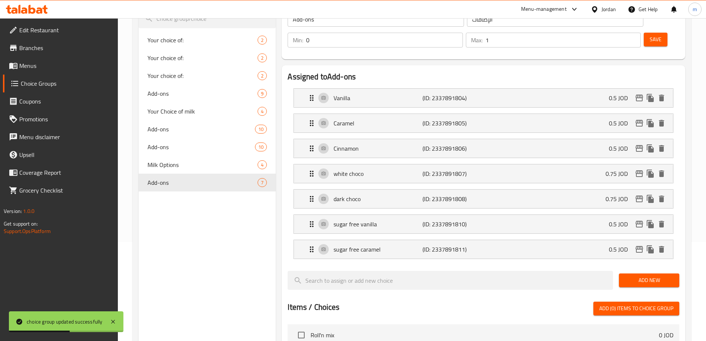
scroll to position [111, 0]
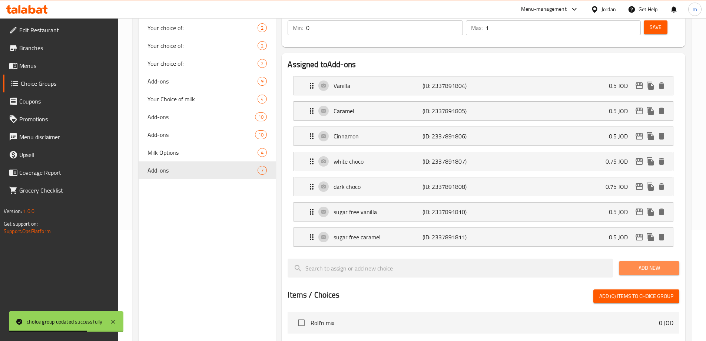
click at [663, 263] on span "Add New" at bounding box center [649, 267] width 49 height 9
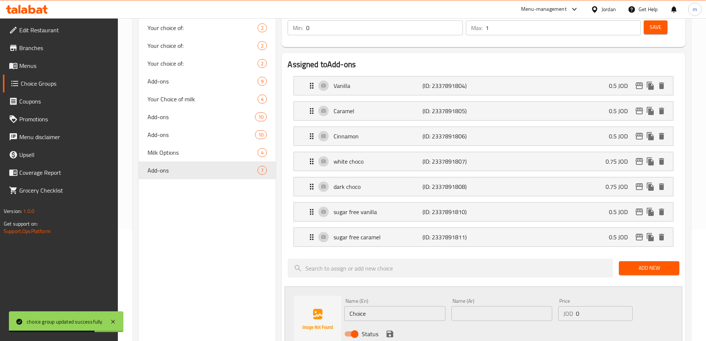
click at [381, 306] on input "Choice" at bounding box center [394, 313] width 101 height 15
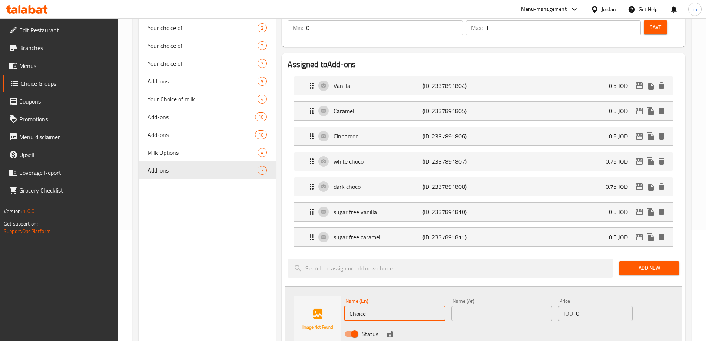
type input "ا"
type input "hazelnut free sugar"
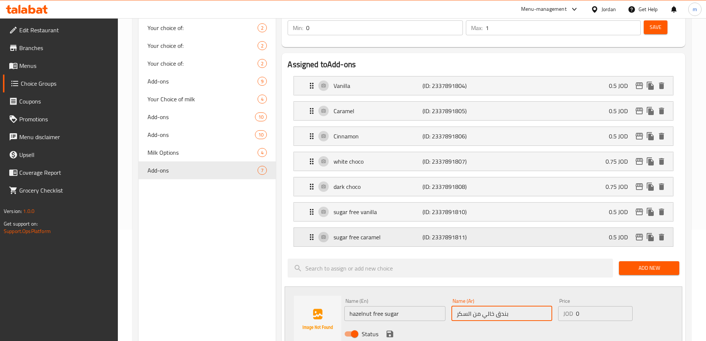
type input "بندق خالي من السكر"
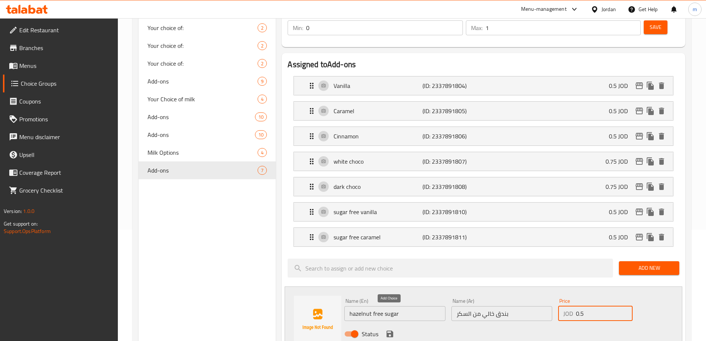
type input "0.5"
click at [392, 330] on icon "save" at bounding box center [390, 333] width 7 height 7
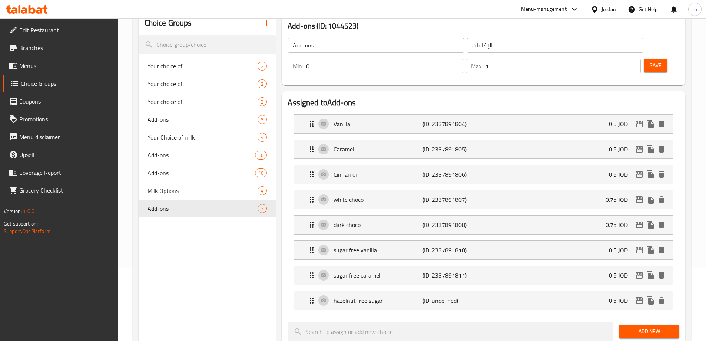
scroll to position [37, 0]
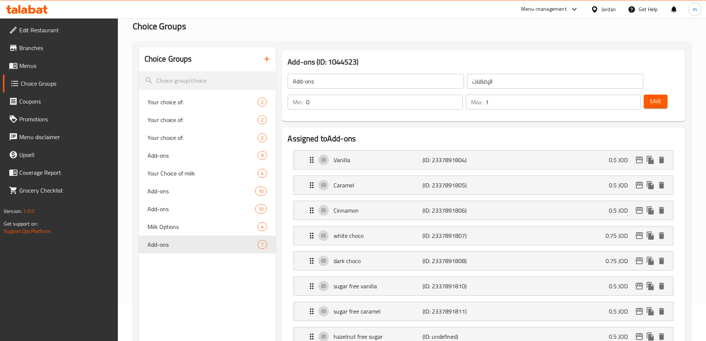
click at [650, 97] on span "Save" at bounding box center [656, 101] width 12 height 9
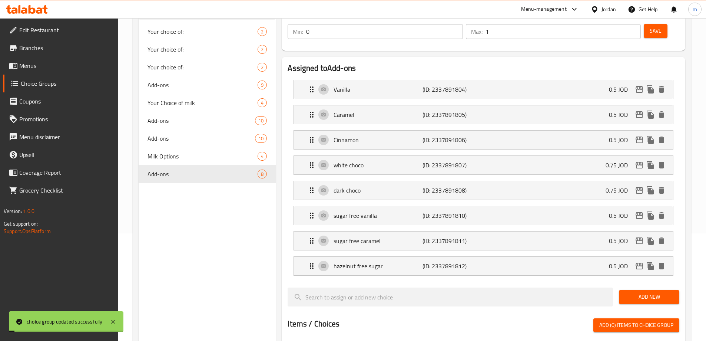
scroll to position [111, 0]
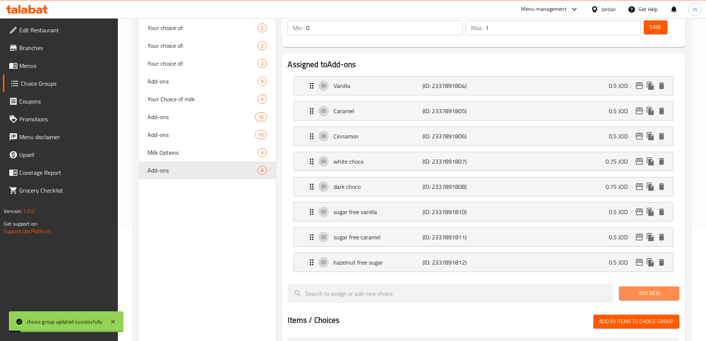
click at [631, 288] on span "Add New" at bounding box center [649, 292] width 49 height 9
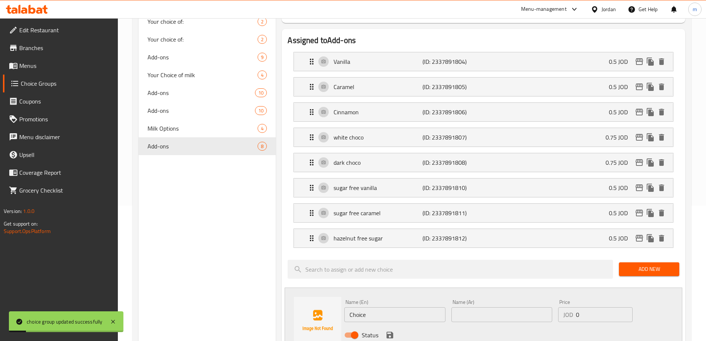
scroll to position [148, 0]
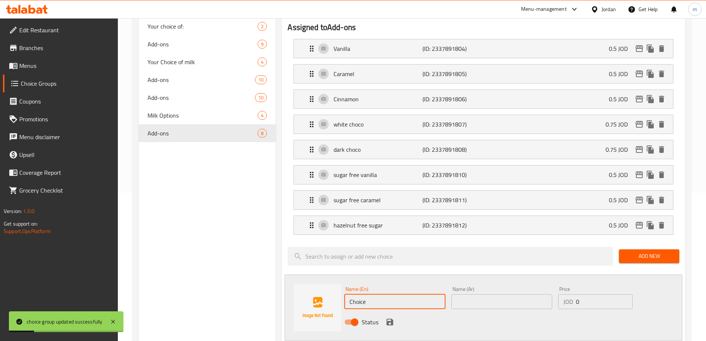
click at [360, 294] on input "Choice" at bounding box center [394, 301] width 101 height 15
type input "ا"
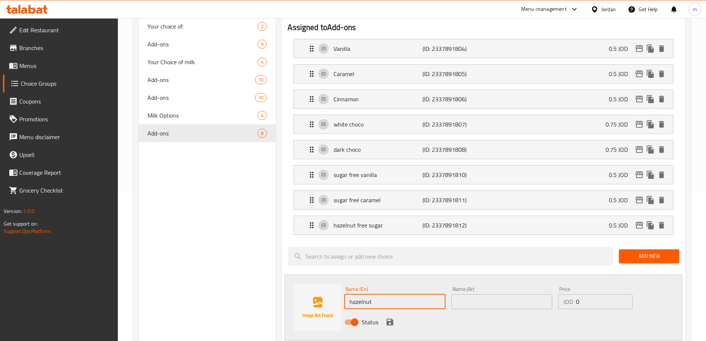
type input "hazelnut"
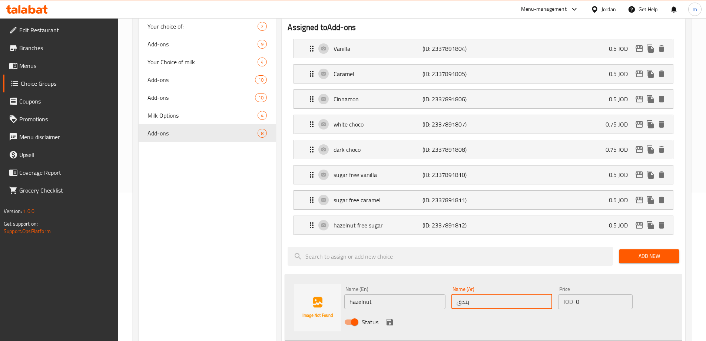
type input "بندق"
type input "0.5"
click at [393, 318] on icon "save" at bounding box center [390, 321] width 7 height 7
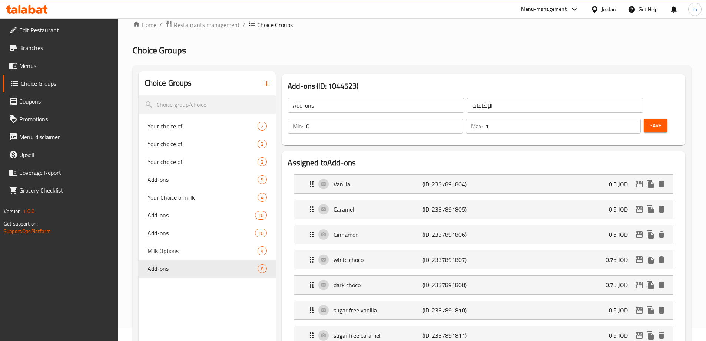
scroll to position [0, 0]
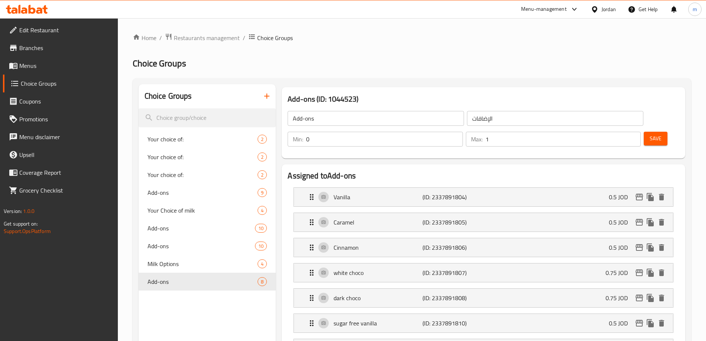
click at [650, 134] on span "Save" at bounding box center [656, 138] width 12 height 9
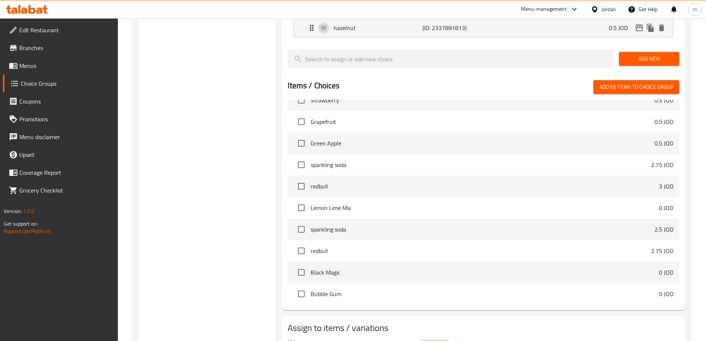
scroll to position [395, 0]
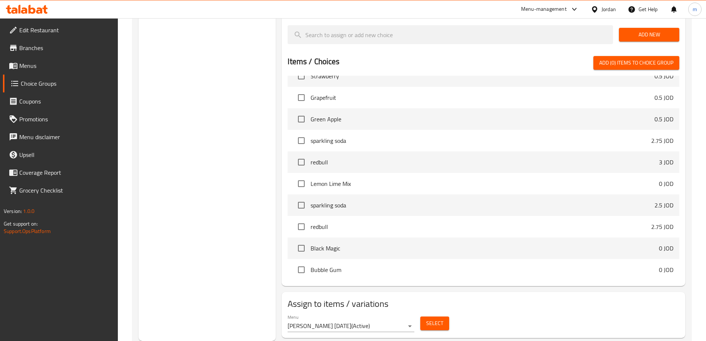
click at [433, 318] on span "Select" at bounding box center [434, 322] width 17 height 9
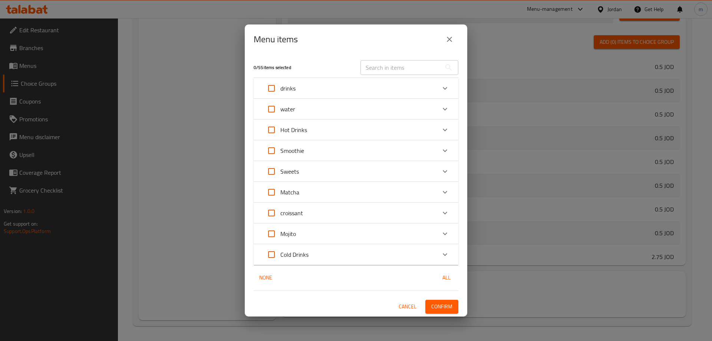
click at [272, 130] on input "Expand" at bounding box center [271, 130] width 18 height 18
checkbox input "true"
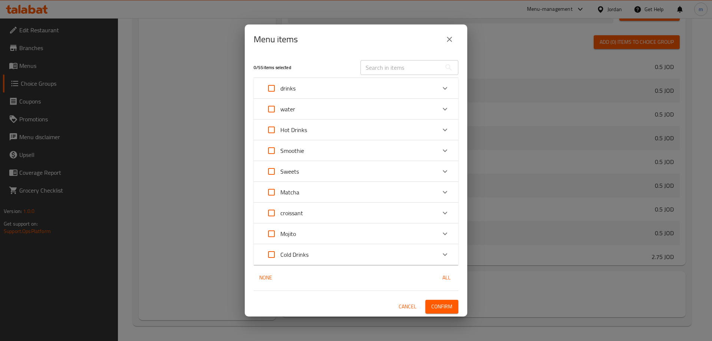
checkbox input "true"
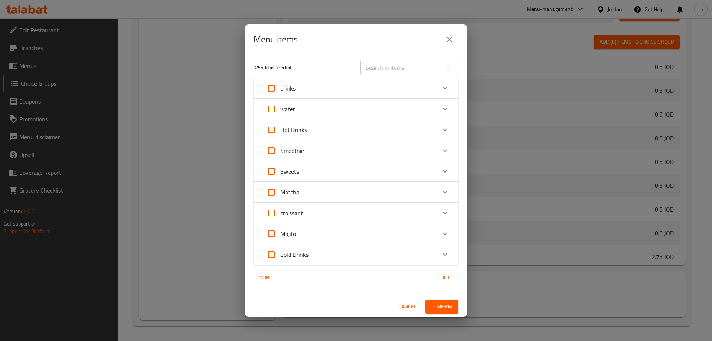
checkbox input "true"
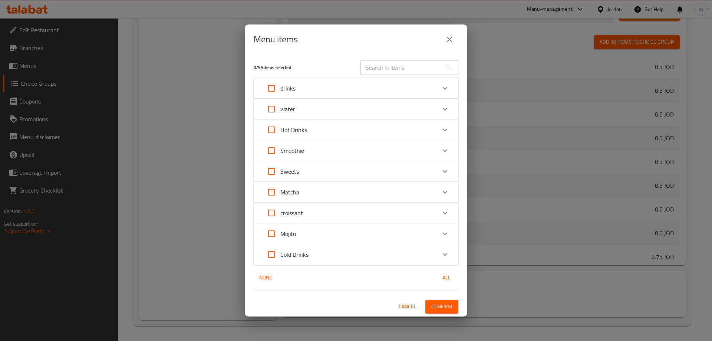
checkbox input "true"
click at [443, 304] on span "Confirm" at bounding box center [441, 306] width 21 height 9
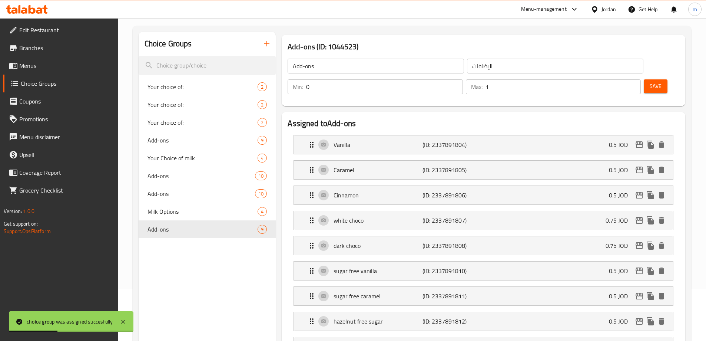
scroll to position [0, 0]
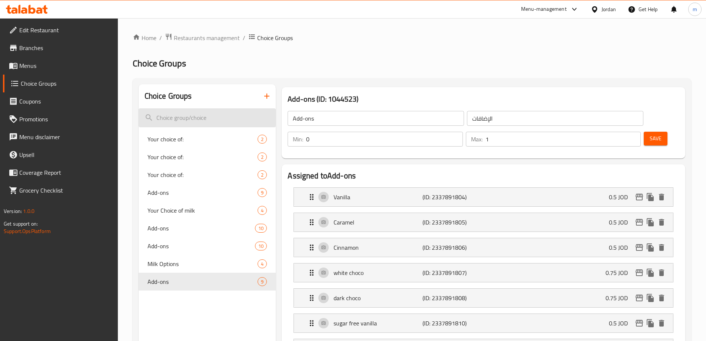
click at [178, 109] on input "search" at bounding box center [208, 117] width 138 height 19
click at [265, 93] on icon "button" at bounding box center [266, 96] width 9 height 9
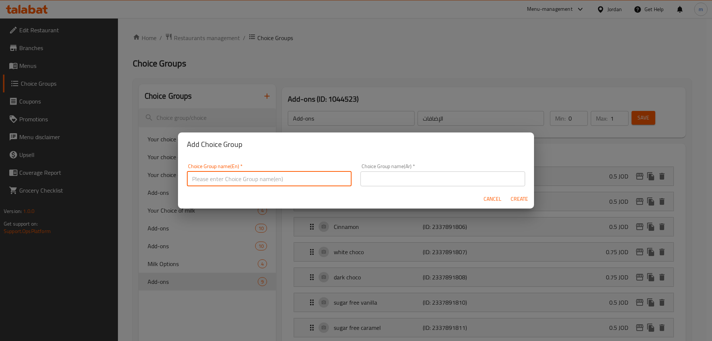
click at [297, 182] on input "text" at bounding box center [269, 178] width 165 height 15
type input "ش"
type input "add-ons"
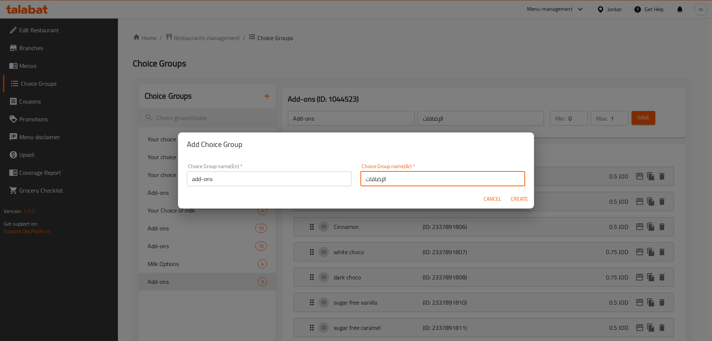
type input "الإضافات"
click at [514, 198] on span "Create" at bounding box center [519, 198] width 18 height 9
type input "add-ons"
type input "0"
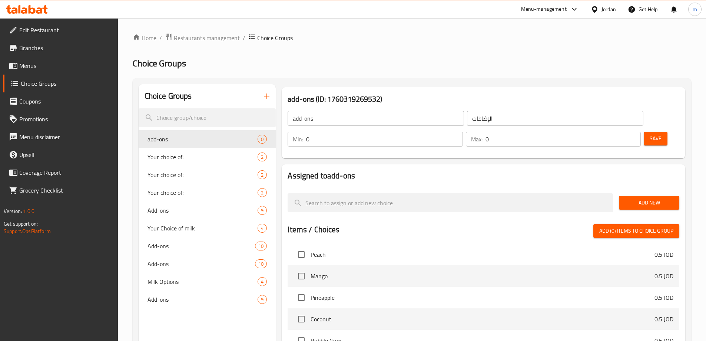
click at [668, 198] on span "Add New" at bounding box center [649, 202] width 49 height 9
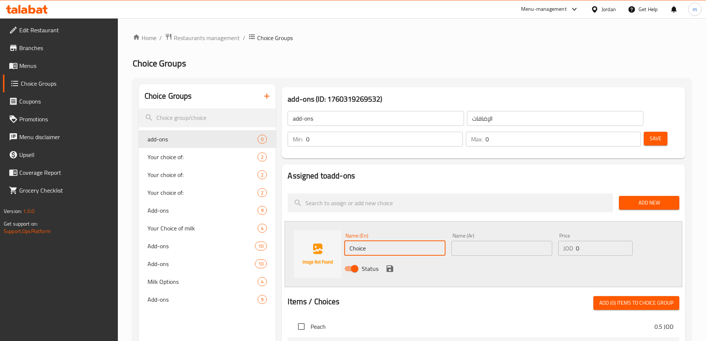
click at [381, 241] on input "Choice" at bounding box center [394, 248] width 101 height 15
type input "ة"
type input "mango"
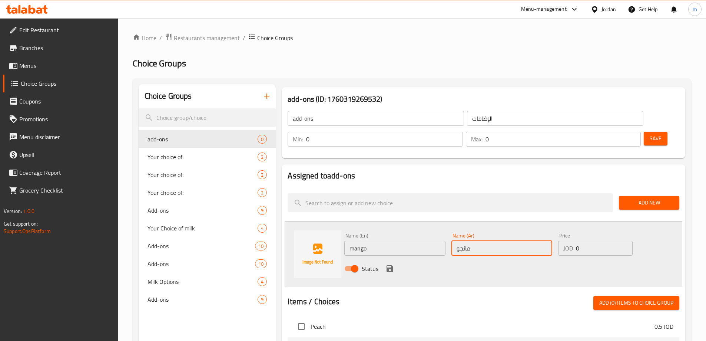
type input "مانجو"
type input "0.5"
click at [614, 132] on input "0" at bounding box center [563, 139] width 155 height 15
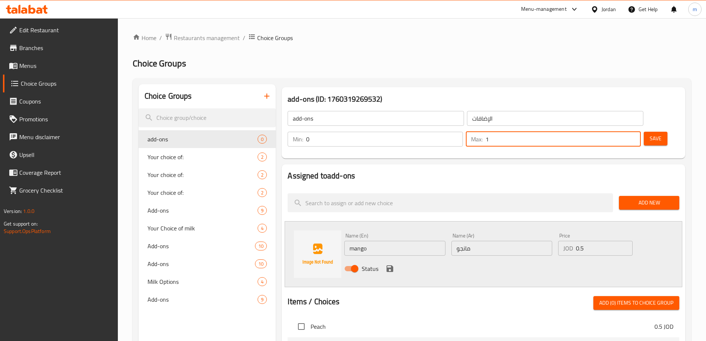
type input "1"
click at [650, 134] on span "Save" at bounding box center [656, 138] width 12 height 9
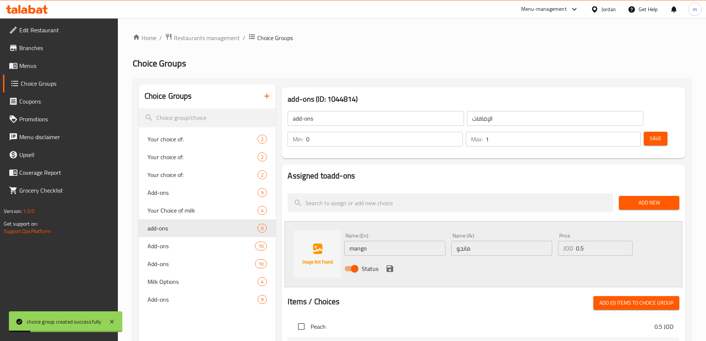
click at [395, 263] on button "save" at bounding box center [389, 268] width 11 height 11
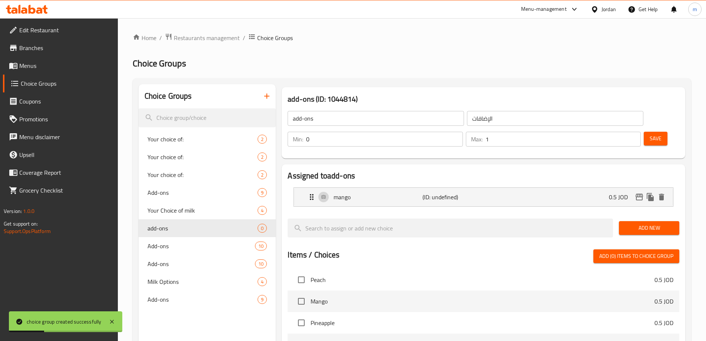
click at [650, 134] on span "Save" at bounding box center [656, 138] width 12 height 9
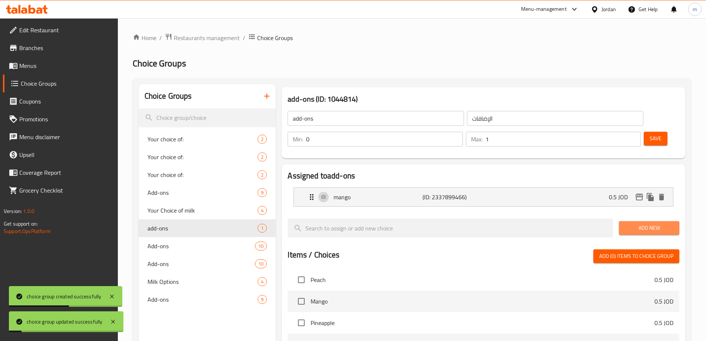
click at [641, 223] on span "Add New" at bounding box center [649, 227] width 49 height 9
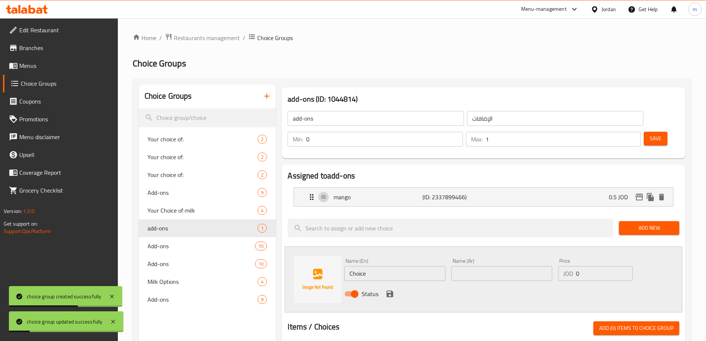
click at [369, 260] on div "Name (En) Choice Name (En)" at bounding box center [394, 269] width 107 height 29
click at [370, 266] on input "Choice" at bounding box center [394, 273] width 101 height 15
type input "س"
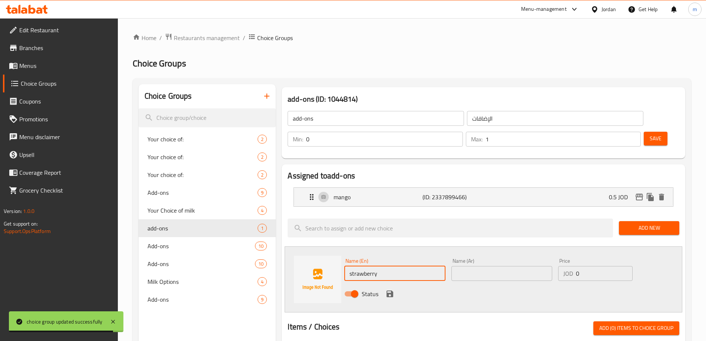
type input "strawberry"
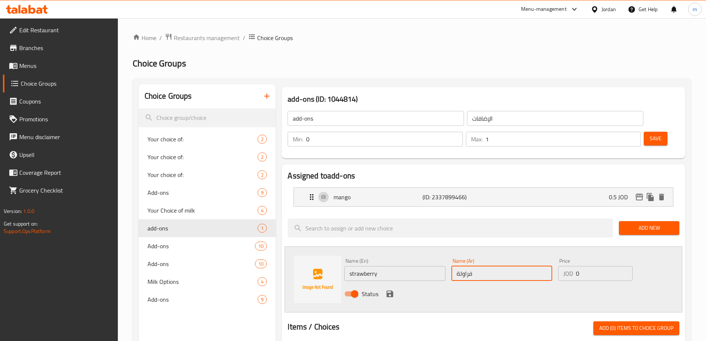
type input "فراولة"
type input "0.5"
click at [389, 289] on icon "save" at bounding box center [390, 293] width 9 height 9
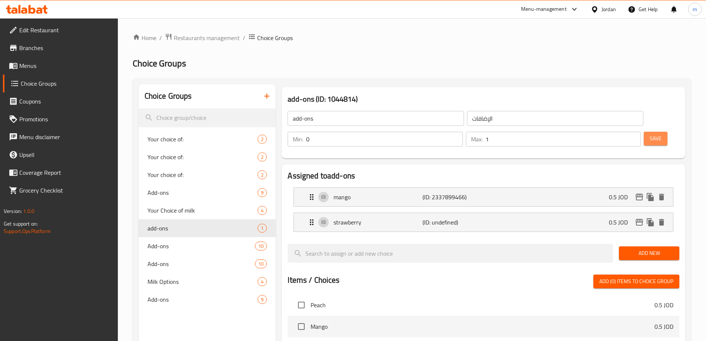
click at [644, 132] on button "Save" at bounding box center [656, 139] width 24 height 14
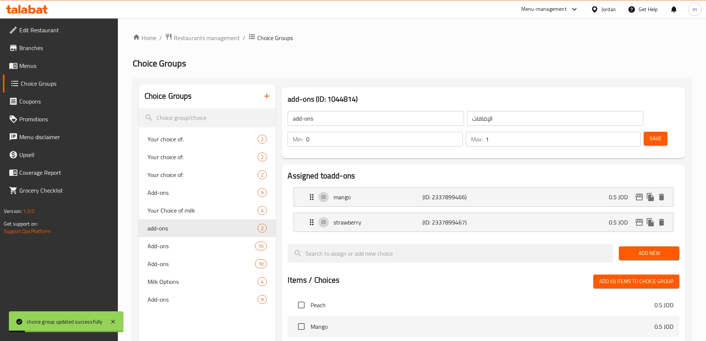
click at [643, 241] on div "Add New" at bounding box center [649, 253] width 66 height 25
click at [643, 248] on span "Add New" at bounding box center [649, 252] width 49 height 9
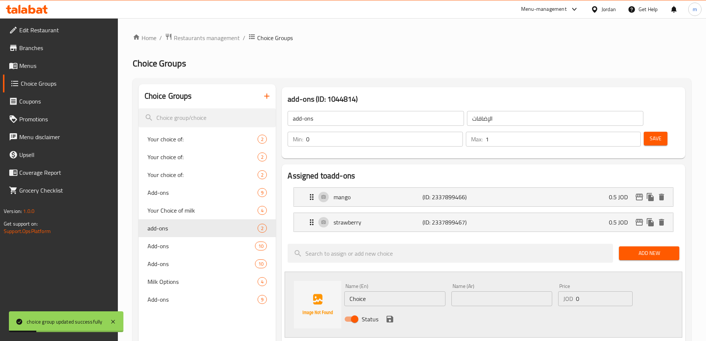
click at [367, 291] on input "Choice" at bounding box center [394, 298] width 101 height 15
type input "ؤ"
type input "vanilla"
type input "فانيلا"
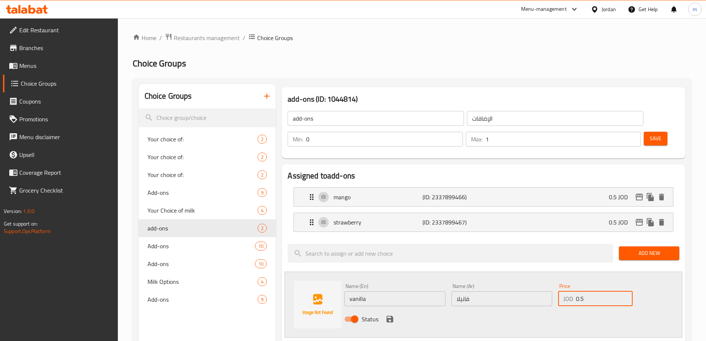
type input "0.5"
click at [389, 314] on icon "save" at bounding box center [390, 318] width 9 height 9
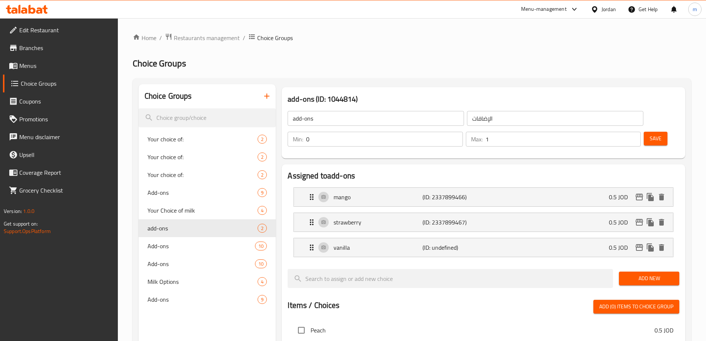
click at [650, 134] on span "Save" at bounding box center [656, 138] width 12 height 9
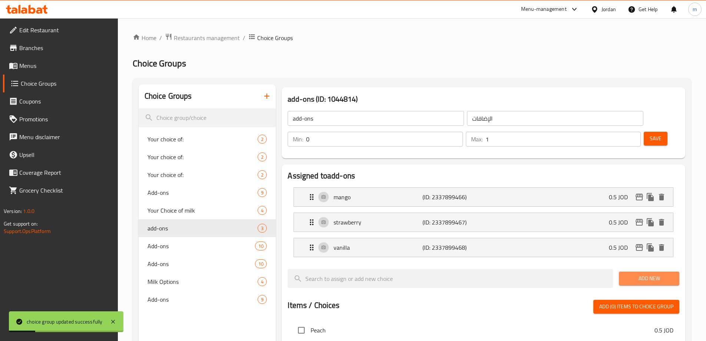
click at [671, 274] on span "Add New" at bounding box center [649, 278] width 49 height 9
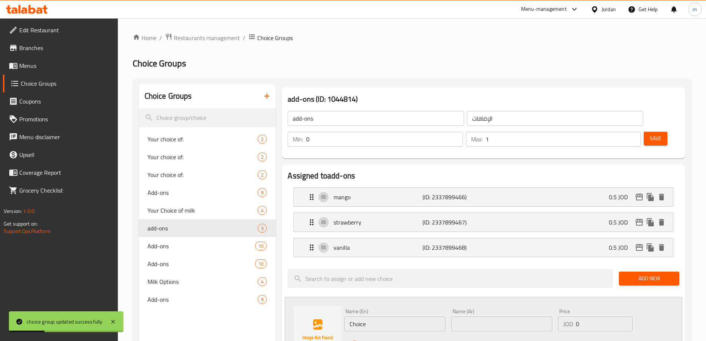
click at [376, 316] on input "Choice" at bounding box center [394, 323] width 101 height 15
type input "caramel"
type input "كراميل"
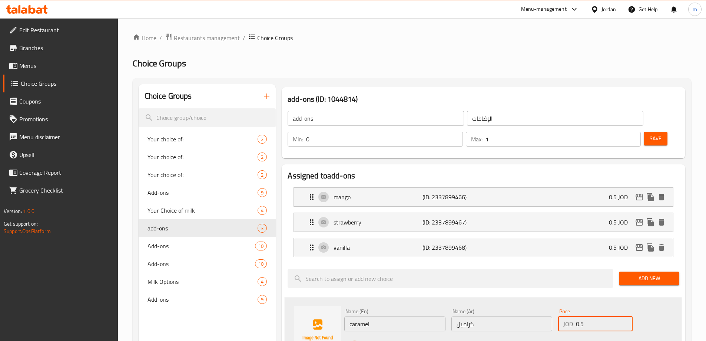
type input "0.5"
click at [390, 340] on icon "save" at bounding box center [390, 344] width 9 height 9
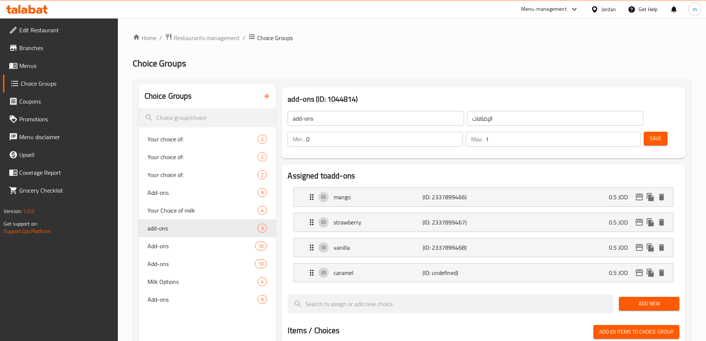
click at [650, 134] on span "Save" at bounding box center [656, 138] width 12 height 9
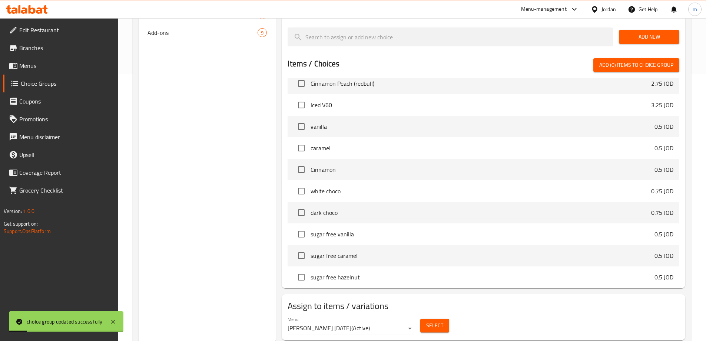
scroll to position [269, 0]
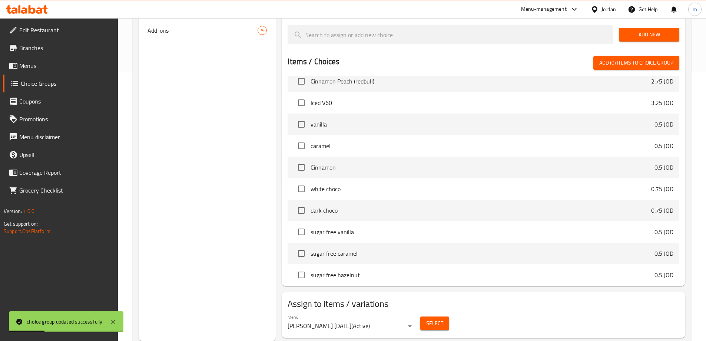
click at [432, 313] on div "Select" at bounding box center [434, 323] width 35 height 20
click at [433, 316] on button "Select" at bounding box center [434, 323] width 29 height 14
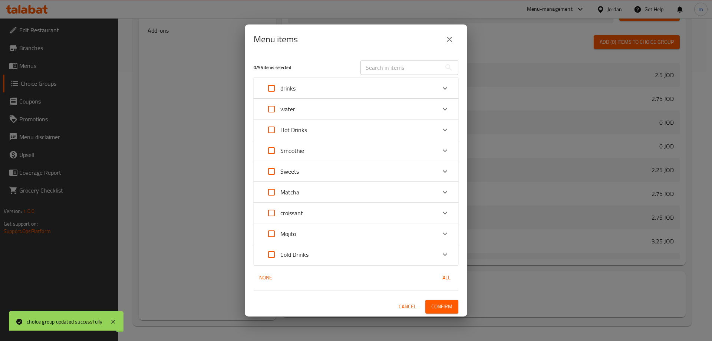
click at [271, 191] on input "Expand" at bounding box center [271, 192] width 18 height 18
checkbox input "true"
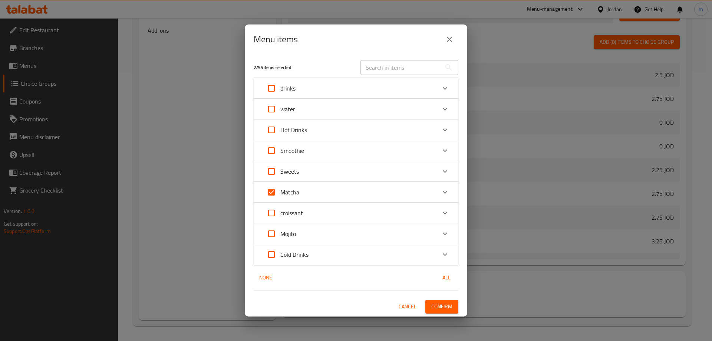
click at [442, 307] on span "Confirm" at bounding box center [441, 306] width 21 height 9
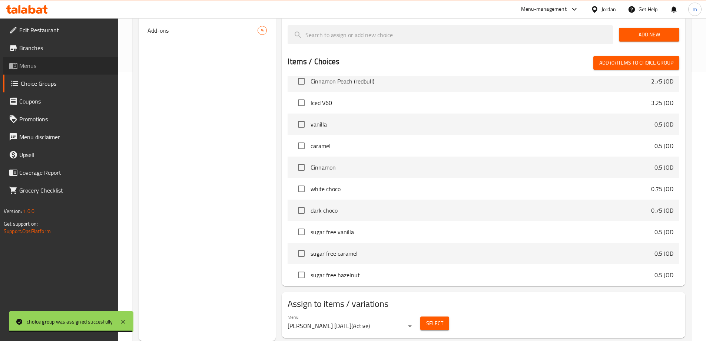
click at [43, 66] on span "Menus" at bounding box center [65, 65] width 93 height 9
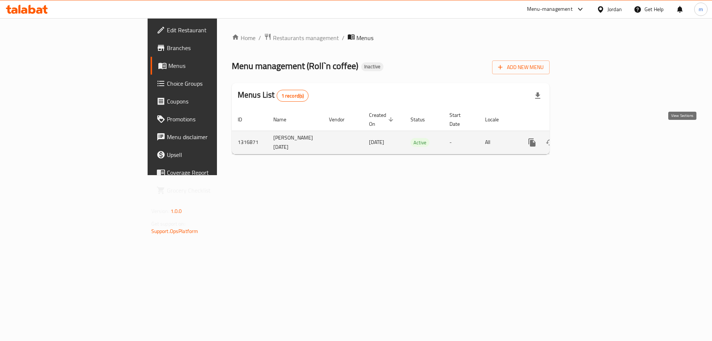
click at [589, 139] on icon "enhanced table" at bounding box center [585, 142] width 7 height 7
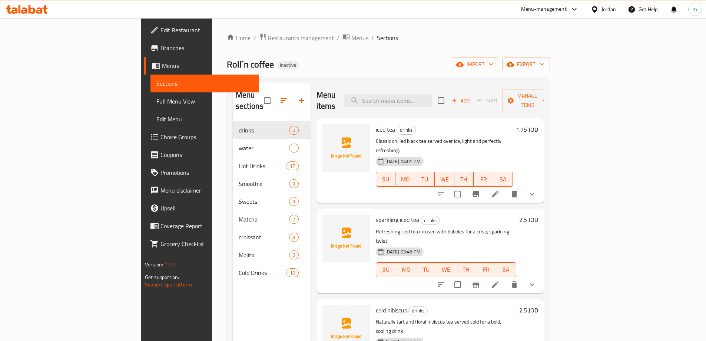
click at [156, 98] on span "Full Menu View" at bounding box center [204, 101] width 97 height 9
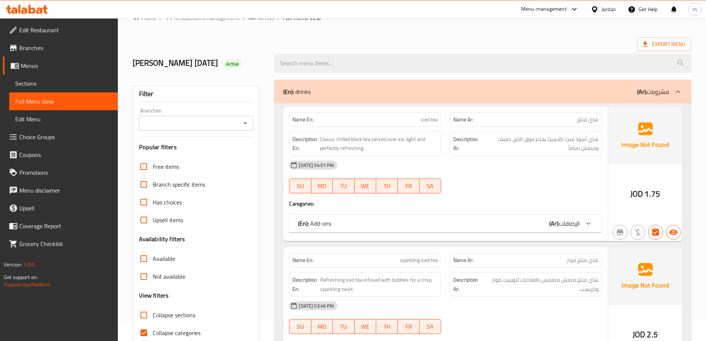
scroll to position [37, 0]
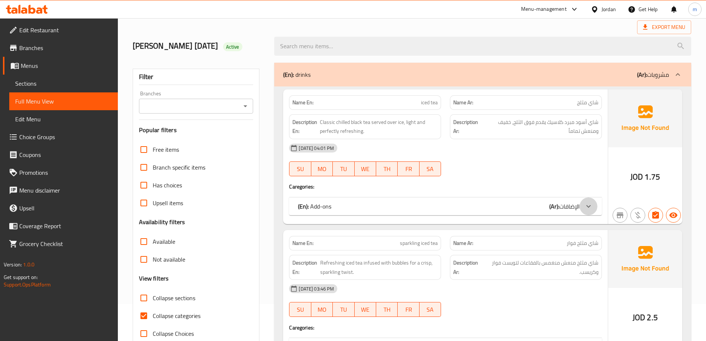
click at [591, 206] on icon at bounding box center [588, 206] width 4 height 3
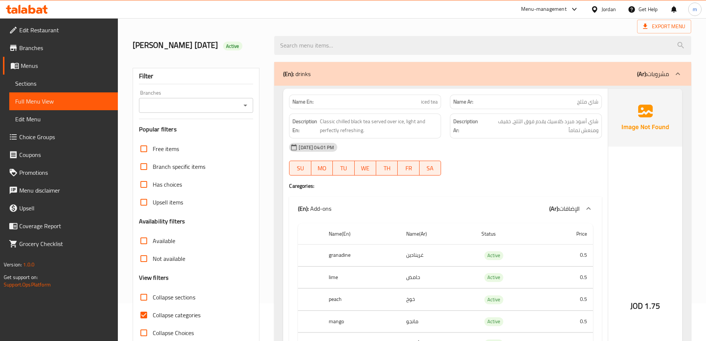
scroll to position [74, 0]
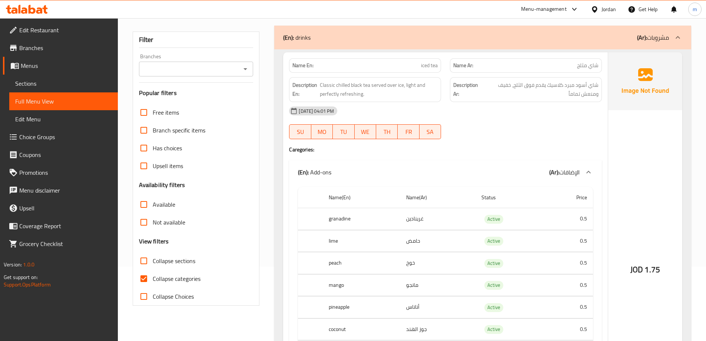
click at [173, 265] on span "Collapse sections" at bounding box center [174, 260] width 43 height 9
click at [153, 265] on input "Collapse sections" at bounding box center [144, 261] width 18 height 18
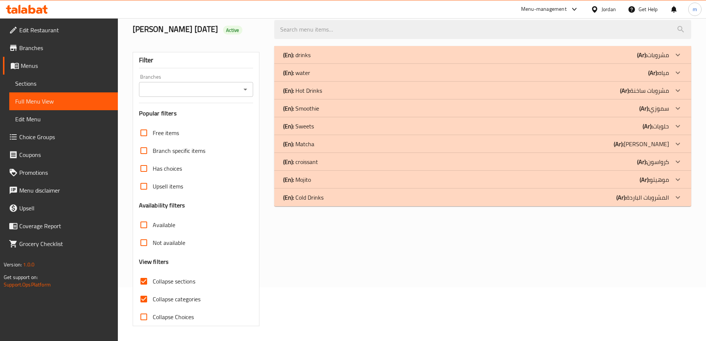
scroll to position [54, 0]
click at [172, 281] on span "Collapse sections" at bounding box center [174, 281] width 43 height 9
click at [153, 281] on input "Collapse sections" at bounding box center [144, 281] width 18 height 18
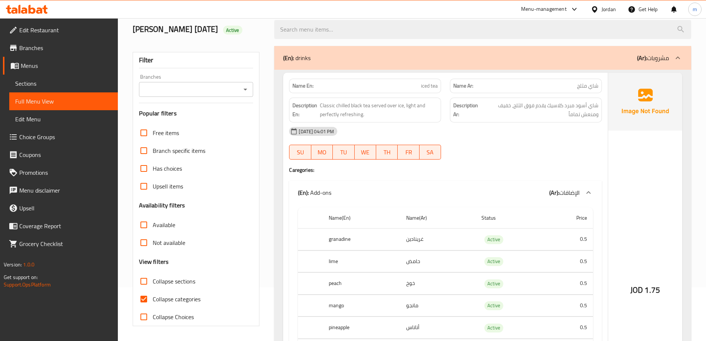
click at [172, 281] on span "Collapse sections" at bounding box center [174, 281] width 43 height 9
click at [153, 281] on input "Collapse sections" at bounding box center [144, 281] width 18 height 18
checkbox input "true"
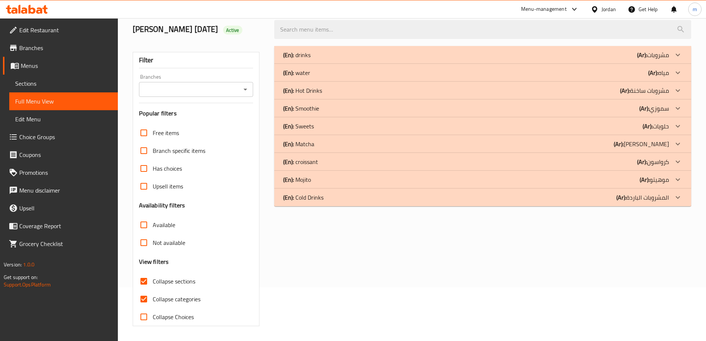
click at [171, 300] on span "Collapse categories" at bounding box center [177, 298] width 48 height 9
click at [153, 300] on input "Collapse categories" at bounding box center [144, 299] width 18 height 18
click at [303, 147] on p "(En): Matcha" at bounding box center [298, 143] width 31 height 9
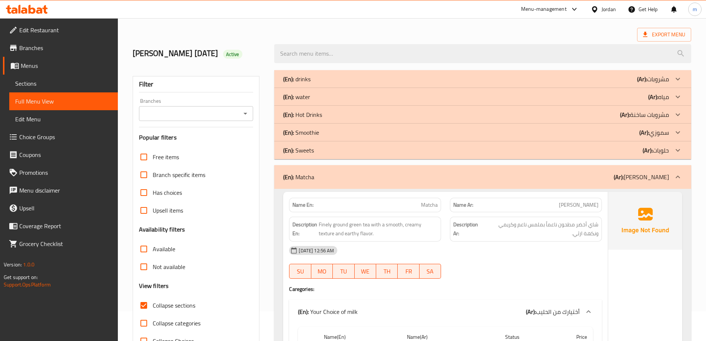
scroll to position [17, 0]
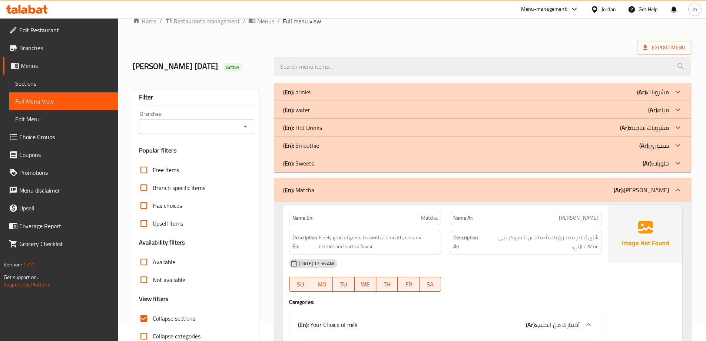
click at [684, 189] on div at bounding box center [678, 190] width 18 height 18
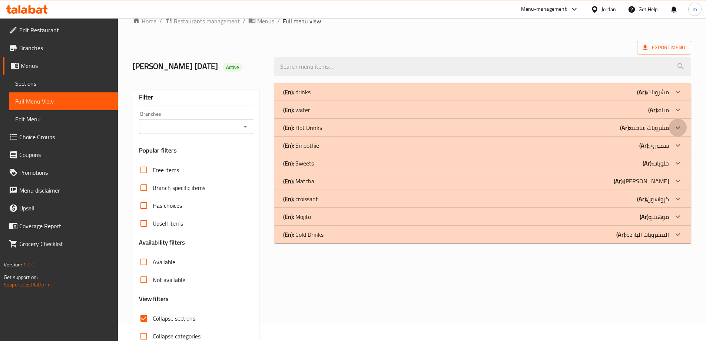
click at [676, 128] on icon at bounding box center [678, 127] width 9 height 9
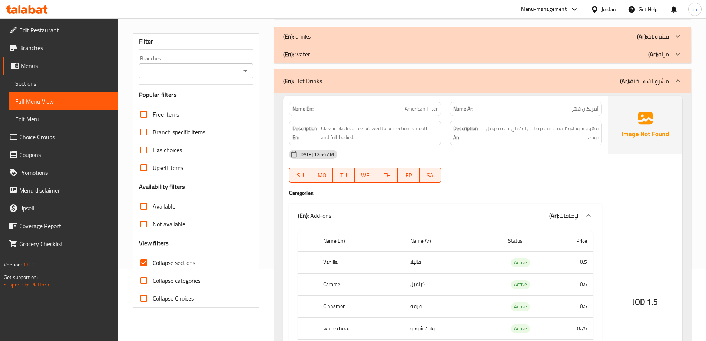
scroll to position [74, 0]
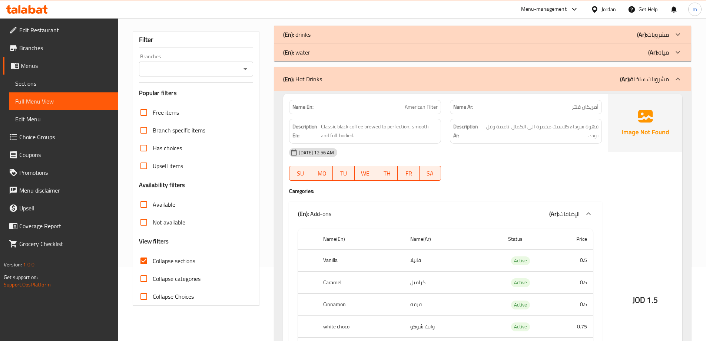
click at [189, 278] on span "Collapse categories" at bounding box center [177, 278] width 48 height 9
click at [153, 278] on input "Collapse categories" at bounding box center [144, 279] width 18 height 18
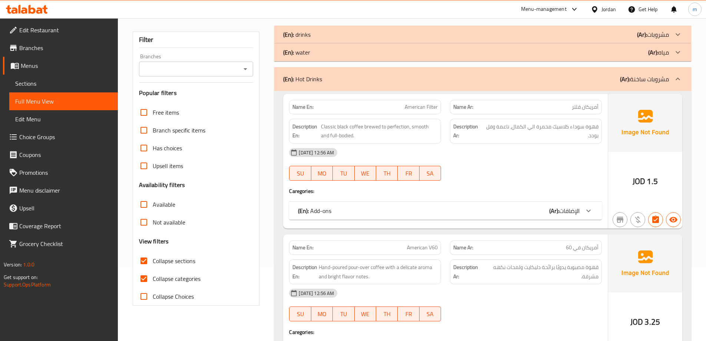
scroll to position [111, 0]
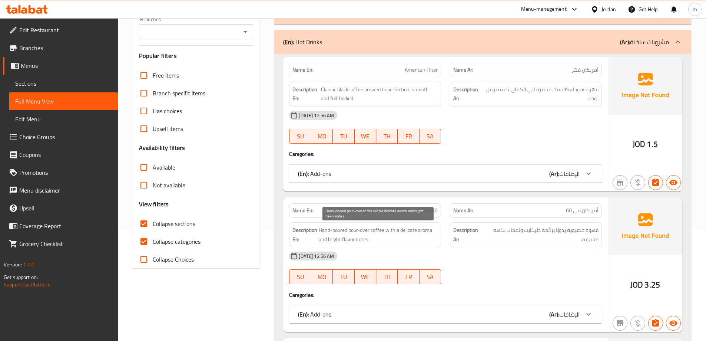
click at [380, 232] on span "Hand-poured pour-over coffee with a delicate aroma and bright flavor notes." at bounding box center [378, 234] width 119 height 18
drag, startPoint x: 350, startPoint y: 232, endPoint x: 370, endPoint y: 232, distance: 20.8
click at [370, 232] on span "Hand-poured pour-over coffee with a delicate aroma and bright flavor notes." at bounding box center [378, 234] width 119 height 18
copy span "pour-over"
drag, startPoint x: 319, startPoint y: 231, endPoint x: 385, endPoint y: 230, distance: 65.6
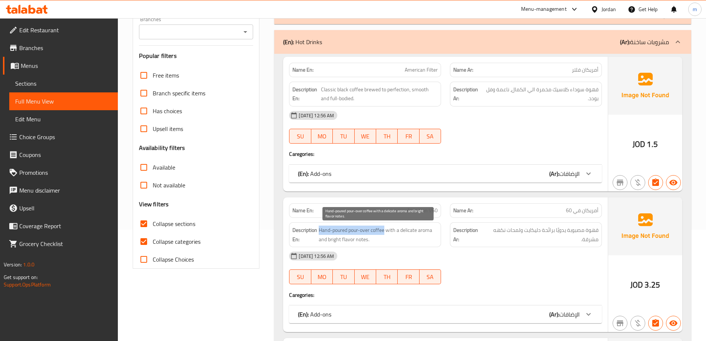
click at [385, 230] on span "Hand-poured pour-over coffee with a delicate aroma and bright flavor notes." at bounding box center [378, 234] width 119 height 18
copy span "Hand-poured pour-over coffee"
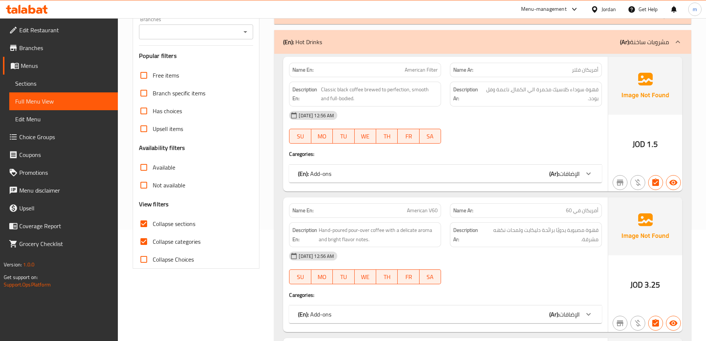
click at [419, 209] on span "American V60" at bounding box center [422, 210] width 31 height 8
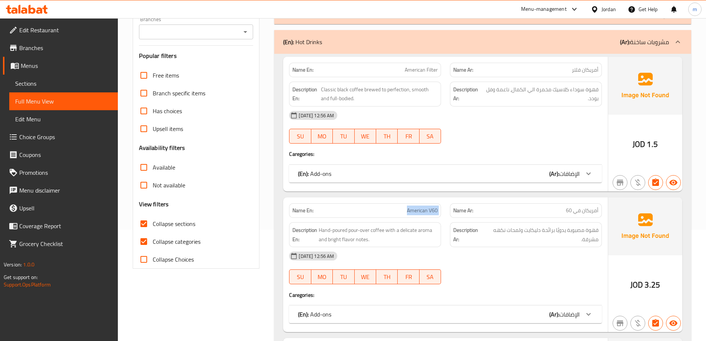
copy span "American V60"
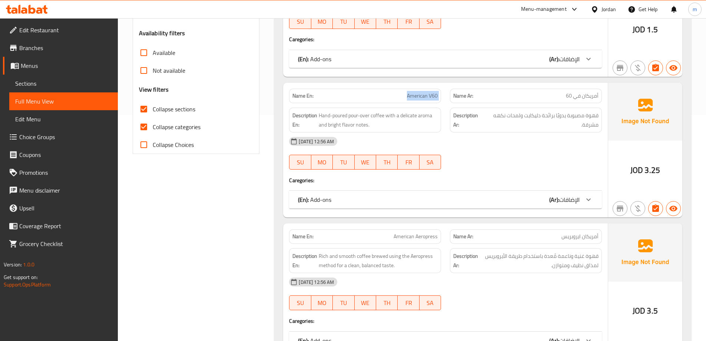
scroll to position [260, 0]
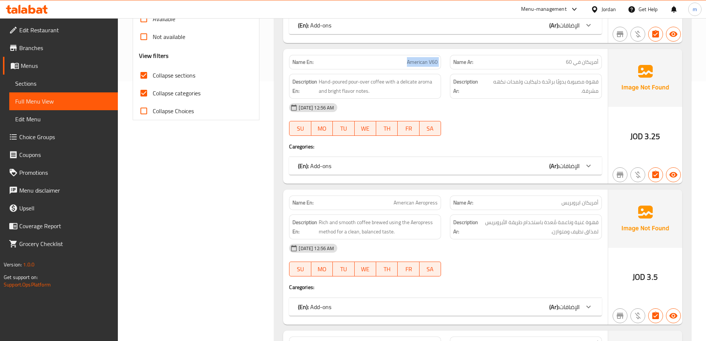
copy span "American V60"
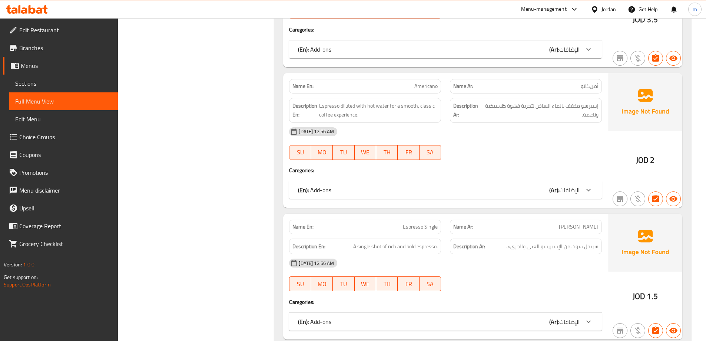
scroll to position [519, 0]
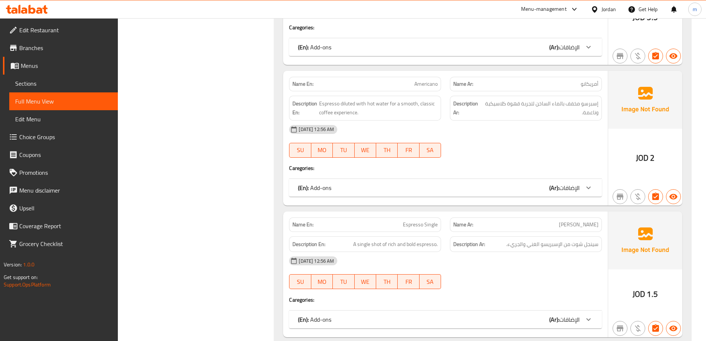
click at [427, 226] on span "Espresso Single" at bounding box center [420, 225] width 35 height 8
copy span "Espresso Single"
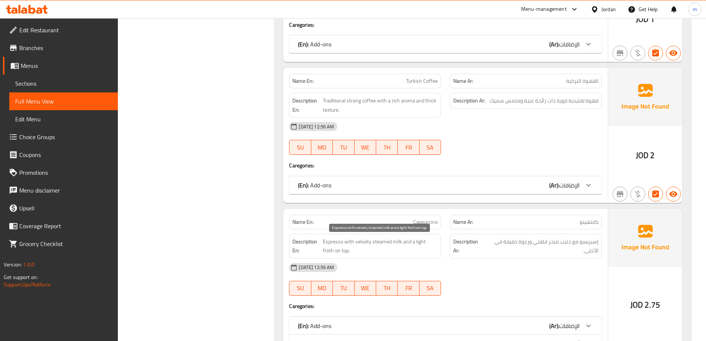
scroll to position [1112, 0]
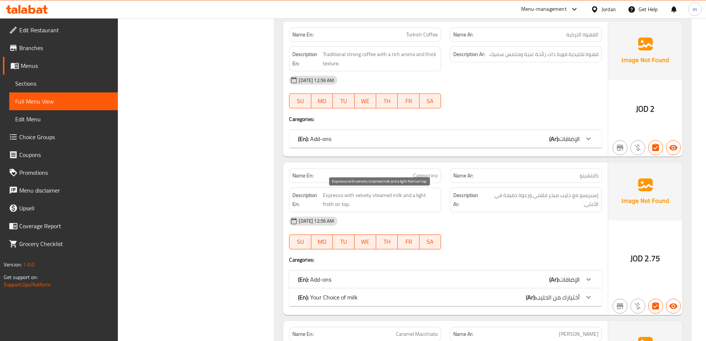
click at [429, 198] on span "Espresso with velvety steamed milk and a light froth on top." at bounding box center [380, 200] width 115 height 18
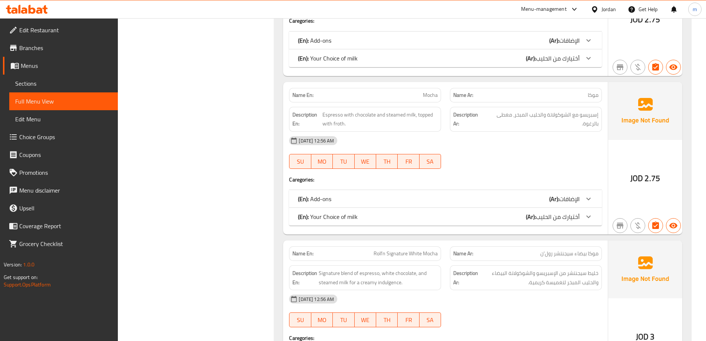
scroll to position [2002, 0]
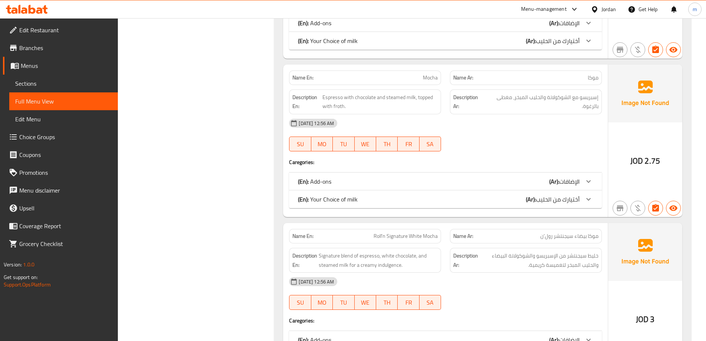
click at [421, 234] on span "Roll’n Signature White Mocha" at bounding box center [406, 236] width 64 height 8
copy span "Roll’n Signature White Mocha"
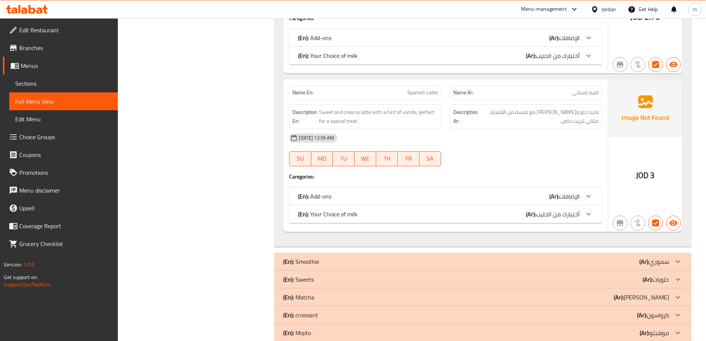
scroll to position [2496, 0]
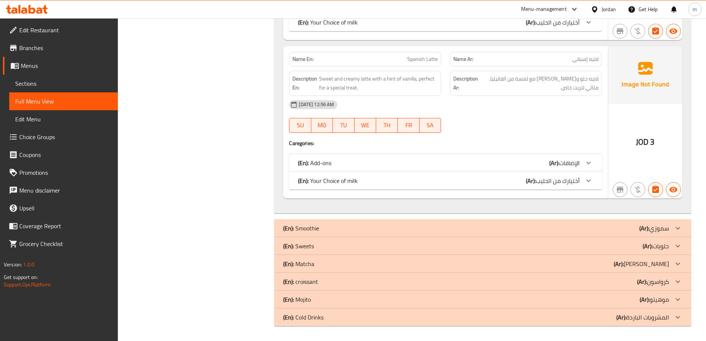
click at [677, 265] on icon at bounding box center [678, 263] width 9 height 9
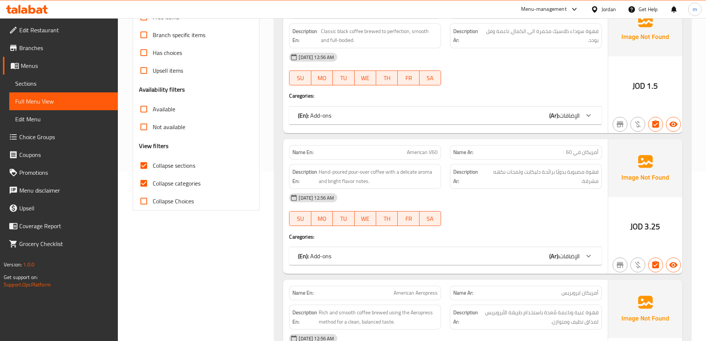
scroll to position [62, 0]
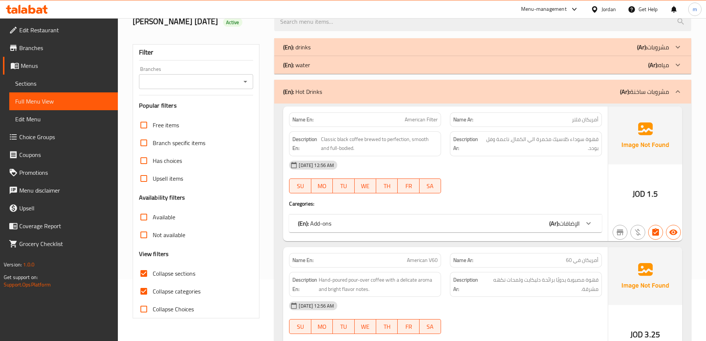
click at [173, 290] on span "Collapse categories" at bounding box center [177, 291] width 48 height 9
click at [153, 290] on input "Collapse categories" at bounding box center [144, 291] width 18 height 18
checkbox input "false"
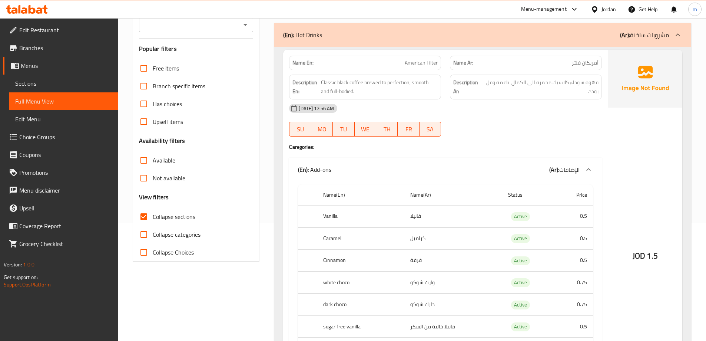
scroll to position [74, 0]
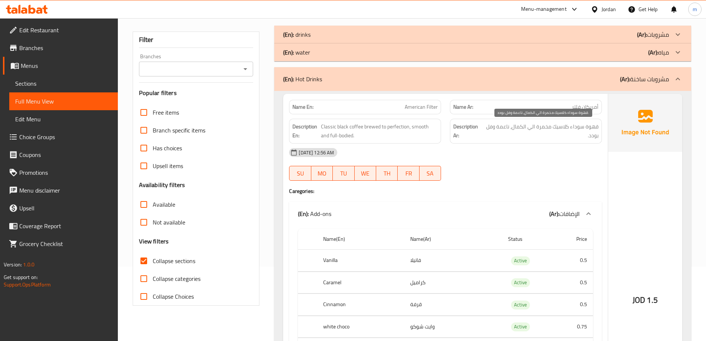
click at [493, 128] on span "قهوة سوداء كلاسيك مخمرة الي الكمال، ناعمة وفل بودد." at bounding box center [541, 131] width 115 height 18
click at [597, 135] on span "قهوة سوداء كلاسيك مخمرة الي الكمال، ناعمة وفل بودد." at bounding box center [541, 131] width 115 height 18
click at [417, 107] on span "American Filter" at bounding box center [421, 107] width 33 height 8
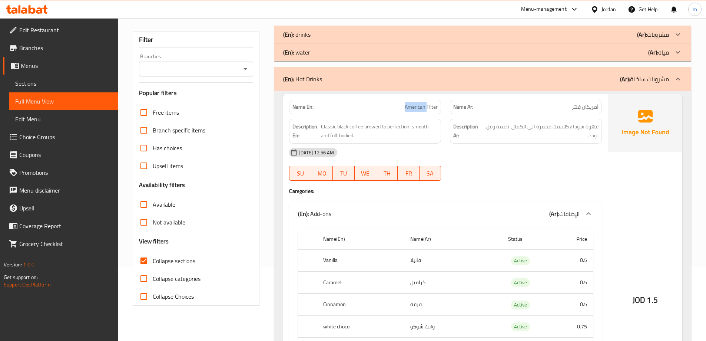
click at [417, 107] on span "American Filter" at bounding box center [421, 107] width 33 height 8
copy span "American Filter"
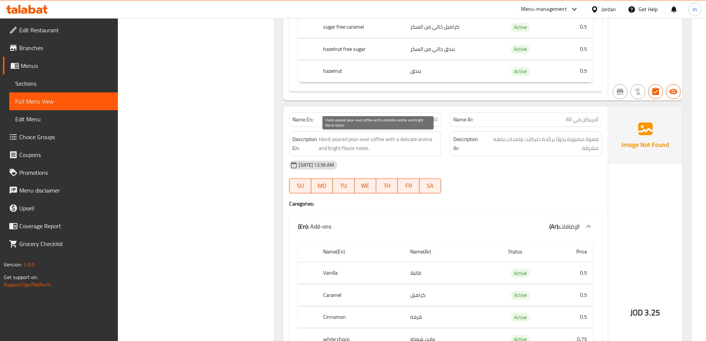
scroll to position [482, 0]
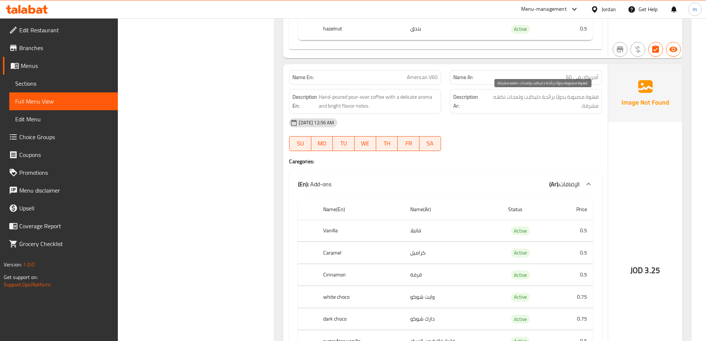
click at [512, 98] on span "قهوة مصبوبة يدويًا برائحة دليكايت ولمحات نكهه مشرقة." at bounding box center [542, 101] width 114 height 18
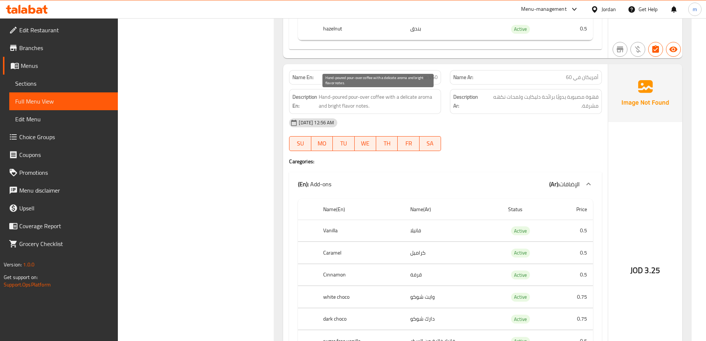
click at [358, 107] on span "Hand-poured pour-over coffee with a delicate aroma and bright flavor notes." at bounding box center [378, 101] width 119 height 18
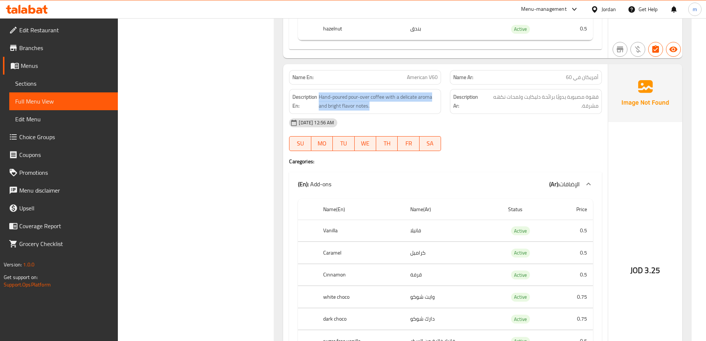
copy span "Hand-poured pour-over coffee with a delicate aroma and bright flavor notes."
click at [398, 100] on span "Hand-poured pour-over coffee with a delicate aroma and bright flavor notes." at bounding box center [378, 101] width 119 height 18
drag, startPoint x: 336, startPoint y: 96, endPoint x: 359, endPoint y: 107, distance: 25.7
click at [359, 107] on span "Hand-poured pour-over coffee with a delicate aroma and bright flavor notes." at bounding box center [378, 101] width 119 height 18
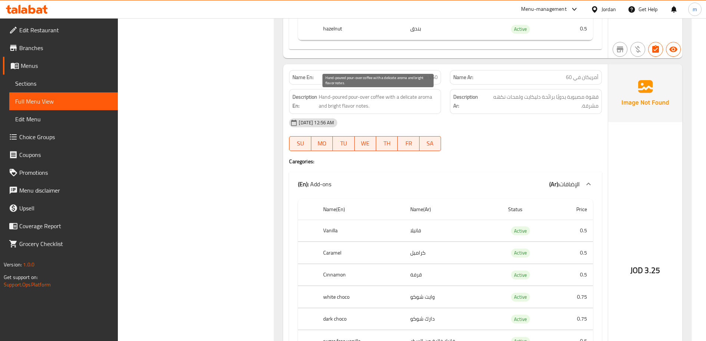
click at [367, 106] on span "Hand-poured pour-over coffee with a delicate aroma and bright flavor notes." at bounding box center [378, 101] width 119 height 18
click at [430, 77] on span "American V60" at bounding box center [422, 77] width 31 height 8
copy span "American V60"
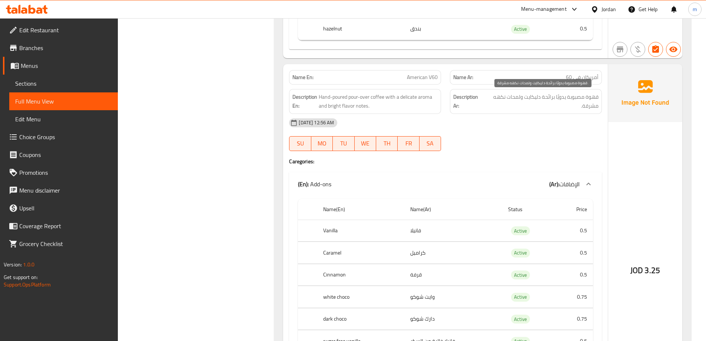
click at [568, 103] on span "قهوة مصبوبة يدويًا برائحة دليكايت ولمحات نكهه مشرقة." at bounding box center [542, 101] width 114 height 18
click at [525, 99] on span "قهوة مصبوبة يدويًا برائحة دليكايت ولمحات نكهه مشرقة." at bounding box center [542, 101] width 114 height 18
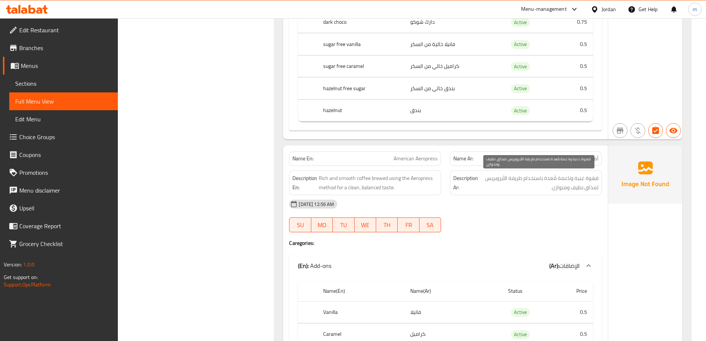
scroll to position [816, 0]
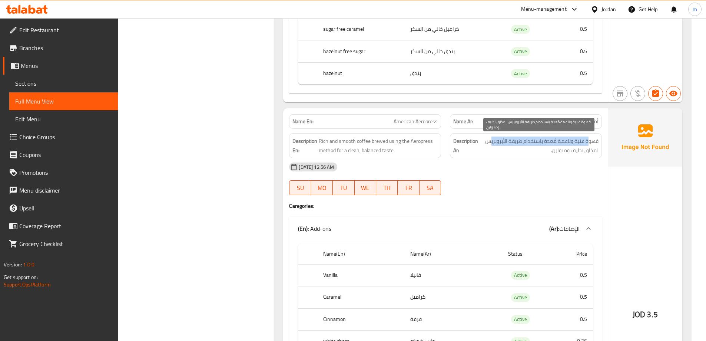
drag, startPoint x: 588, startPoint y: 144, endPoint x: 489, endPoint y: 142, distance: 99.0
click at [489, 142] on span "قهوة غنية وناعمة مُعدة باستخدام طريقة الأيروبريس لمذاق نظيف ومتوازن." at bounding box center [539, 145] width 119 height 18
drag, startPoint x: 588, startPoint y: 154, endPoint x: 561, endPoint y: 154, distance: 27.4
click at [561, 154] on span "قهوة غنية وناعمة مُعدة باستخدام طريقة الأيروبريس لمذاق نظيف ومتوازن." at bounding box center [539, 145] width 119 height 18
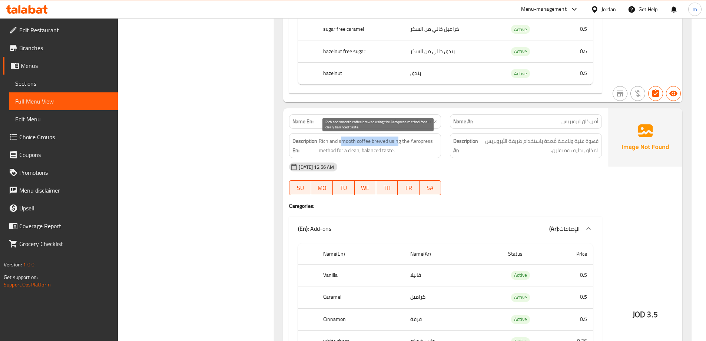
drag, startPoint x: 342, startPoint y: 141, endPoint x: 398, endPoint y: 139, distance: 55.6
click at [398, 139] on span "Rich and smooth coffee brewed using the Aeropress method for a clean, balanced …" at bounding box center [378, 145] width 119 height 18
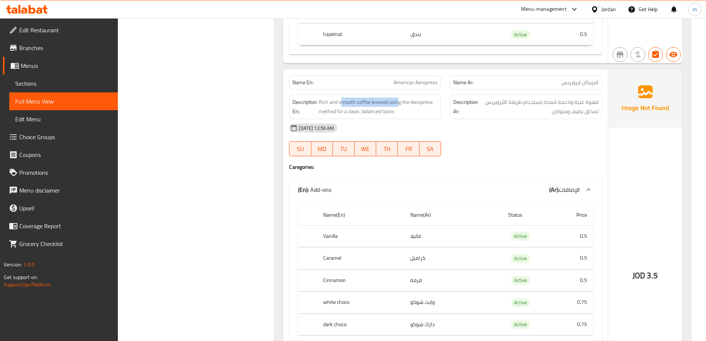
scroll to position [853, 0]
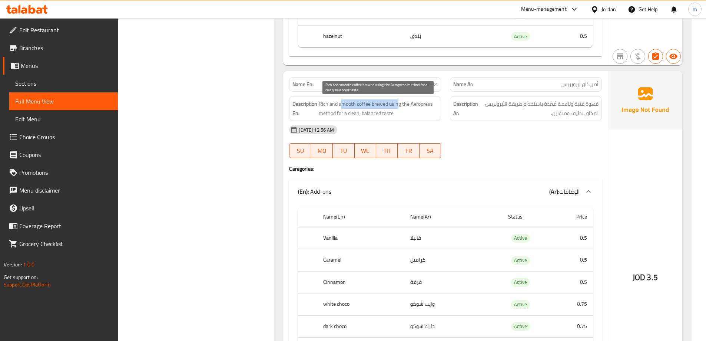
click at [376, 105] on span "Rich and smooth coffee brewed using the Aeropress method for a clean, balanced …" at bounding box center [378, 108] width 119 height 18
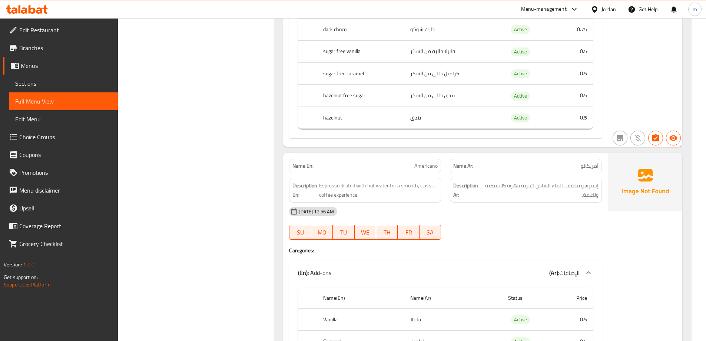
scroll to position [1186, 0]
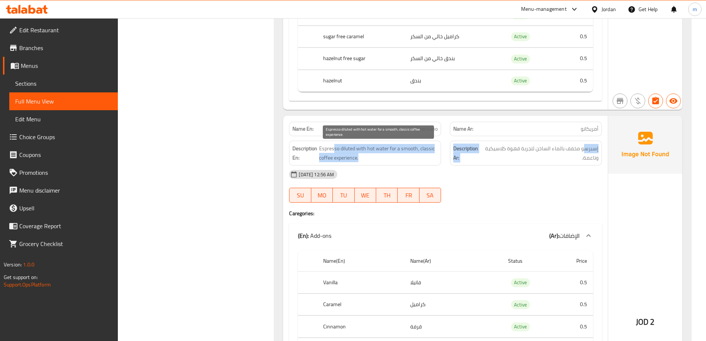
drag, startPoint x: 585, startPoint y: 150, endPoint x: 335, endPoint y: 150, distance: 249.9
click at [335, 150] on div "Description En: Espresso diluted with hot water for a smooth, classic coffee ex…" at bounding box center [446, 153] width 322 height 34
click at [335, 150] on span "Espresso diluted with hot water for a smooth, classic coffee experience." at bounding box center [378, 153] width 119 height 18
drag, startPoint x: 343, startPoint y: 149, endPoint x: 337, endPoint y: 159, distance: 11.5
click at [337, 159] on span "Espresso diluted with hot water for a smooth, classic coffee experience." at bounding box center [378, 153] width 119 height 18
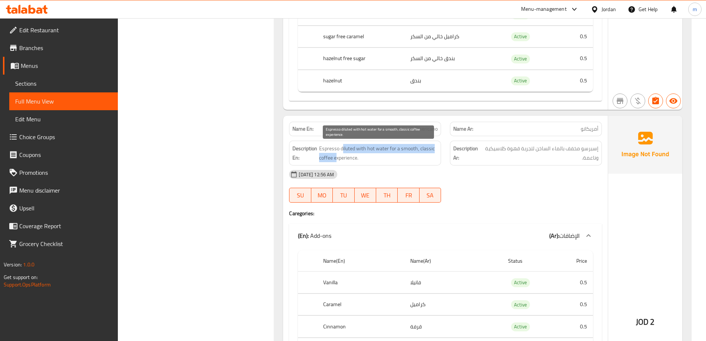
click at [337, 159] on span "Espresso diluted with hot water for a smooth, classic coffee experience." at bounding box center [378, 153] width 119 height 18
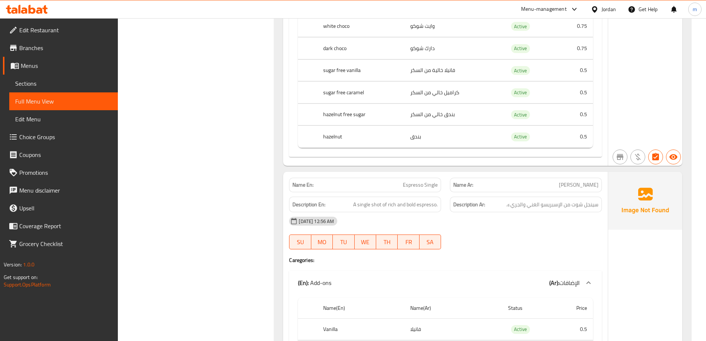
scroll to position [1557, 0]
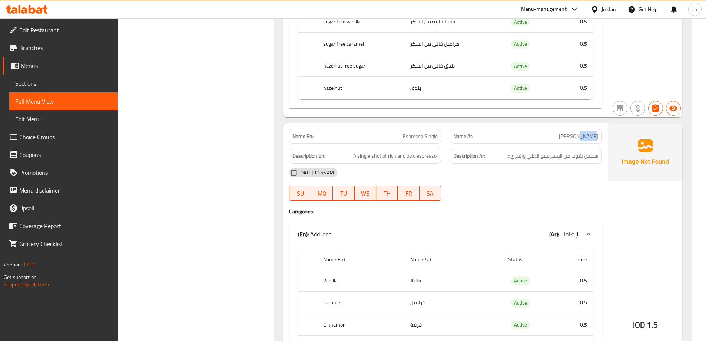
drag, startPoint x: 568, startPoint y: 137, endPoint x: 580, endPoint y: 138, distance: 11.9
click at [580, 138] on span "[PERSON_NAME]" at bounding box center [579, 136] width 40 height 8
drag, startPoint x: 401, startPoint y: 134, endPoint x: 447, endPoint y: 140, distance: 46.0
click at [447, 140] on div "Name En: Espresso Single Name Ar: اسبريسو سينجل" at bounding box center [446, 136] width 322 height 23
click at [525, 142] on div "Name Ar: اسبريسو سينجل" at bounding box center [526, 136] width 152 height 14
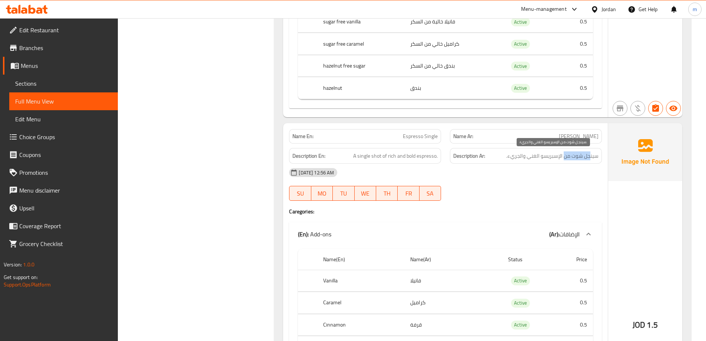
drag, startPoint x: 590, startPoint y: 158, endPoint x: 565, endPoint y: 158, distance: 25.2
click at [565, 158] on span "سينجل شوت من الإسبريسو الغني والجريء." at bounding box center [552, 155] width 92 height 9
click at [574, 157] on span "سينجل شوت من الإسبريسو الغني والجريء." at bounding box center [552, 155] width 92 height 9
click at [588, 157] on span "سينجل شوت من الإسبريسو الغني والجريء." at bounding box center [552, 155] width 92 height 9
click at [415, 137] on span "Espresso Single" at bounding box center [420, 136] width 35 height 8
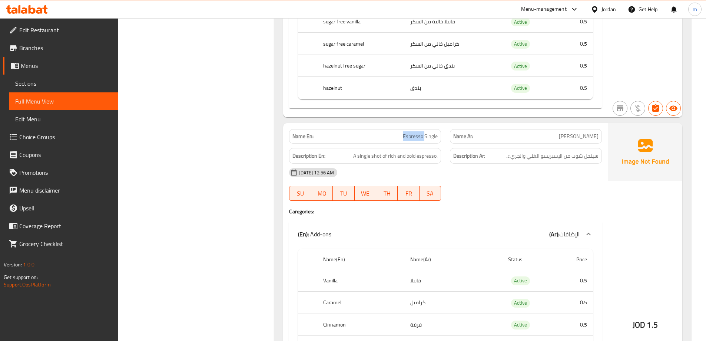
click at [415, 137] on span "Espresso Single" at bounding box center [420, 136] width 35 height 8
copy span "Espresso Single"
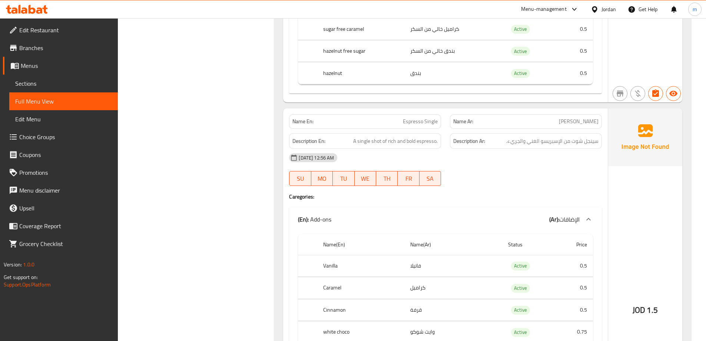
click at [364, 142] on span "A single shot of rich and bold espresso." at bounding box center [395, 140] width 85 height 9
click at [549, 145] on span "سينجل شوت من الإسبريسو الغني والجريء." at bounding box center [552, 140] width 92 height 9
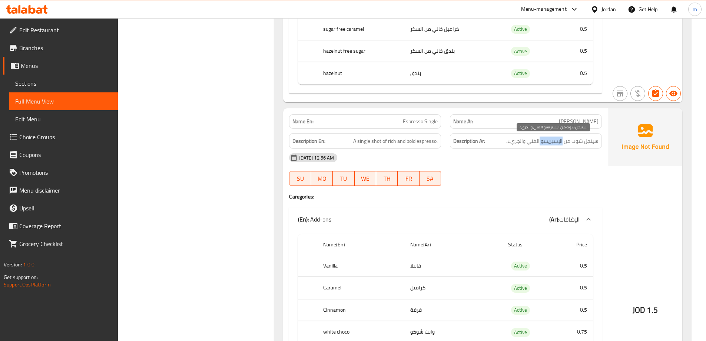
click at [549, 145] on span "سينجل شوت من الإسبريسو الغني والجريء." at bounding box center [552, 140] width 92 height 9
click at [541, 143] on span "سينجل شوت من الإسبريسو الغني والجريء." at bounding box center [552, 140] width 92 height 9
click at [591, 143] on span "سينجل شوت من الإسبريسو الغني والجريء." at bounding box center [552, 140] width 92 height 9
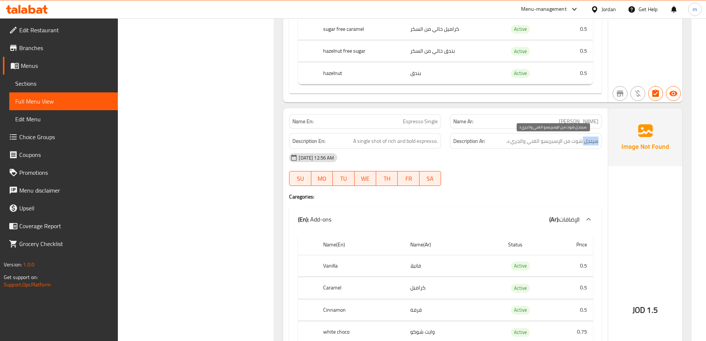
click at [587, 143] on span "سينجل شوت من الإسبريسو الغني والجريء." at bounding box center [552, 140] width 92 height 9
click at [584, 140] on span "سينجل شوت من الإسبريسو الغني والجريء." at bounding box center [552, 140] width 92 height 9
click at [575, 145] on span "سينجل شوت من الإسبريسو الغني والجريء." at bounding box center [552, 140] width 92 height 9
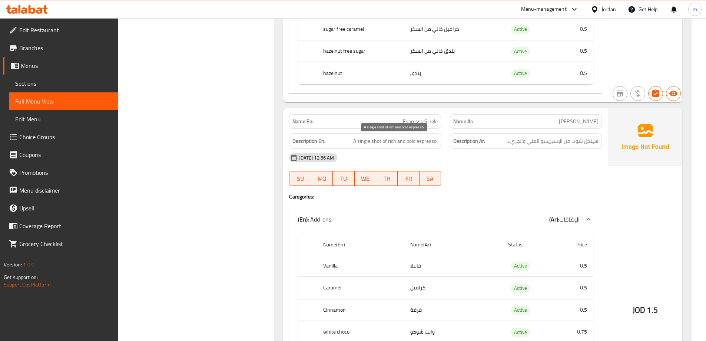
click at [410, 142] on span "A single shot of rich and bold espresso." at bounding box center [395, 140] width 85 height 9
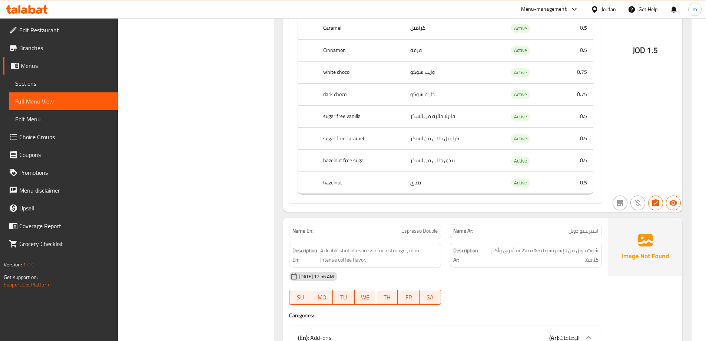
scroll to position [1868, 0]
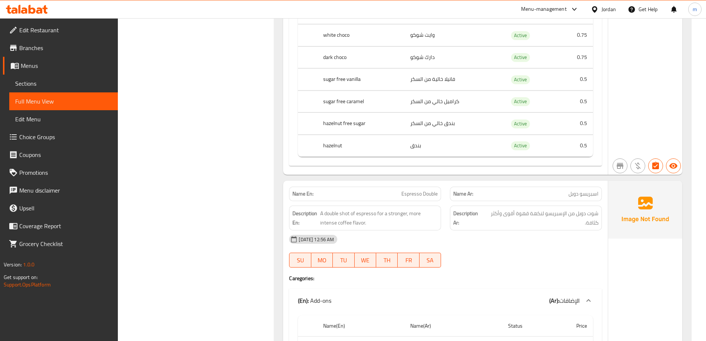
click at [406, 194] on span "Espresso Double" at bounding box center [419, 194] width 36 height 8
click at [533, 210] on span "شوت دوبل من الإسبريسو لنكهة قهوة أقوى وأكثر كثافة." at bounding box center [542, 218] width 114 height 18
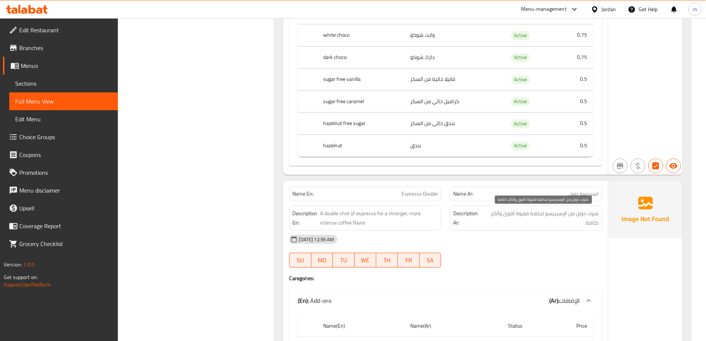
click at [522, 209] on span "شوت دوبل من الإسبريسو لنكهة قهوة أقوى وأكثر كثافة." at bounding box center [542, 218] width 114 height 18
click at [510, 209] on span "شوت دوبل من الإسبريسو لنكهة قهوة أقوى وأكثر كثافة." at bounding box center [542, 218] width 114 height 18
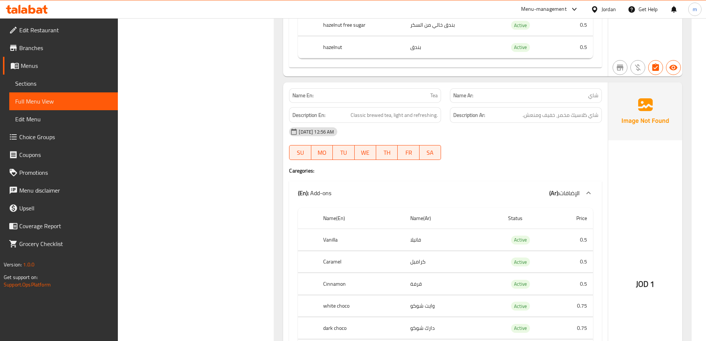
scroll to position [2350, 0]
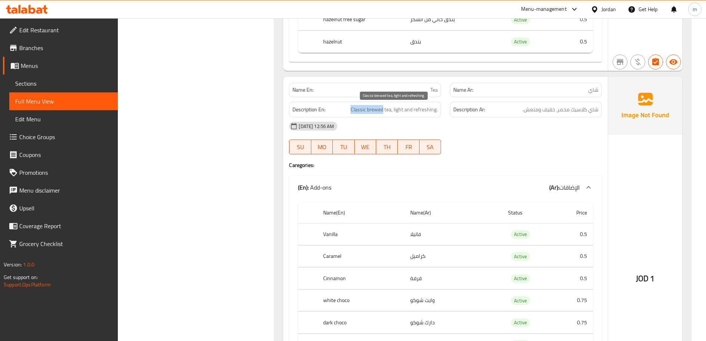
drag, startPoint x: 353, startPoint y: 108, endPoint x: 383, endPoint y: 106, distance: 30.8
click at [383, 106] on span "Classic brewed tea, light and refreshing." at bounding box center [394, 109] width 87 height 9
drag, startPoint x: 578, startPoint y: 112, endPoint x: 533, endPoint y: 113, distance: 44.9
click at [533, 113] on span "شاي كلاسيك مخمر، خفيف ومنعش." at bounding box center [561, 109] width 76 height 9
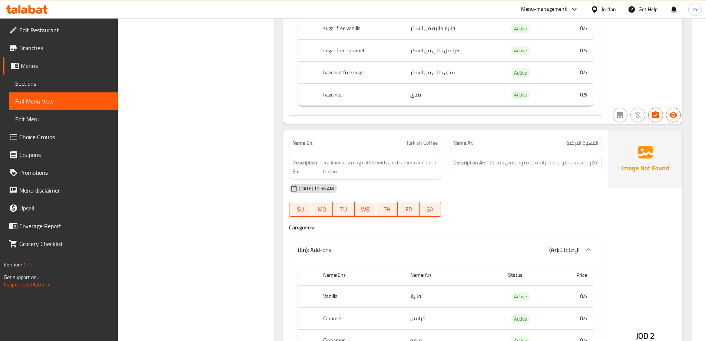
scroll to position [2684, 0]
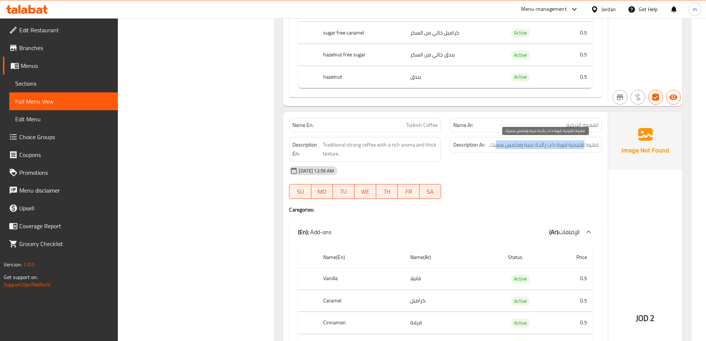
drag, startPoint x: 584, startPoint y: 144, endPoint x: 498, endPoint y: 147, distance: 85.7
click at [498, 147] on span "قهوة تقليدية قوية ذات رائحة غنية وملمس سميك." at bounding box center [544, 144] width 110 height 9
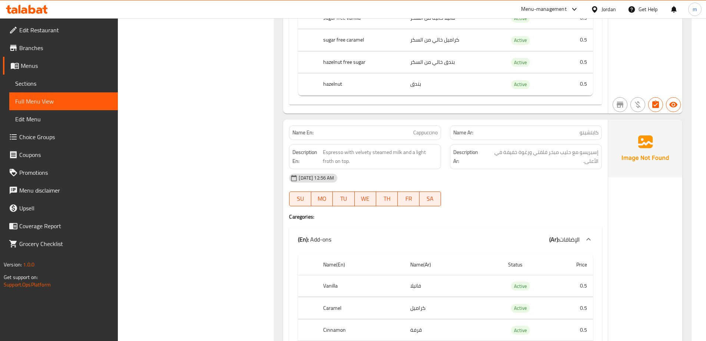
scroll to position [3092, 0]
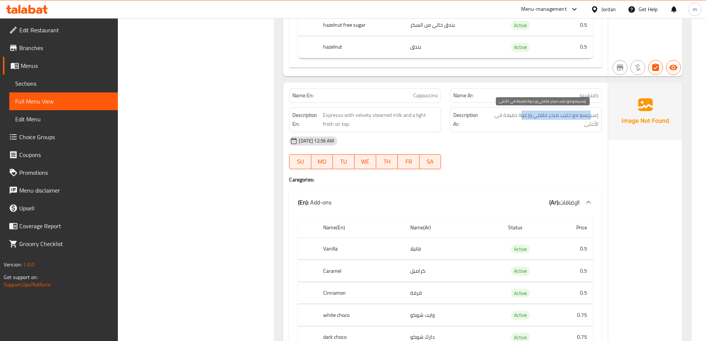
drag, startPoint x: 591, startPoint y: 116, endPoint x: 520, endPoint y: 119, distance: 70.9
click at [520, 119] on span "إسبريسو مع حليب مبخر فلفتي ورغوة خفيفة في الأعلى." at bounding box center [542, 119] width 114 height 18
click at [555, 118] on span "إسبريسو مع حليب مبخر فلفتي ورغوة خفيفة في الأعلى." at bounding box center [542, 119] width 114 height 18
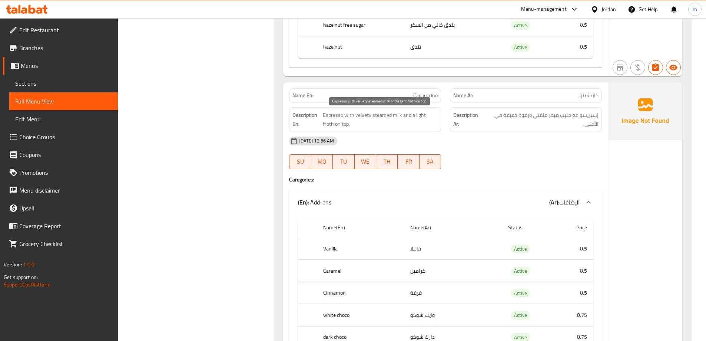
click at [365, 117] on span "Espresso with velvety steamed milk and a light froth on top." at bounding box center [380, 119] width 115 height 18
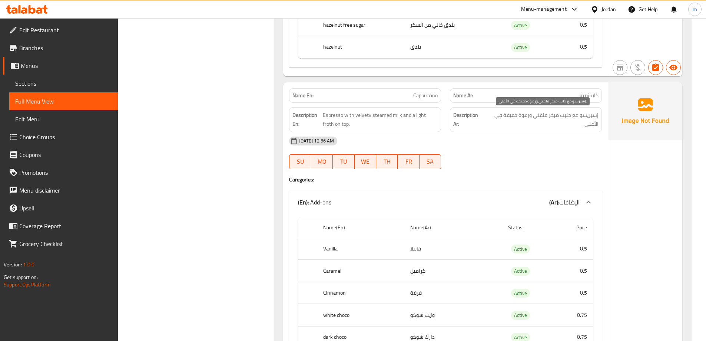
click at [527, 119] on span "إسبريسو مع حليب مبخر فلفتي ورغوة خفيفة في الأعلى." at bounding box center [542, 119] width 114 height 18
click at [508, 118] on span "إسبريسو مع حليب مبخر فلفتي ورغوة خفيفة في الأعلى." at bounding box center [542, 119] width 114 height 18
click at [423, 93] on span "Cappuccino" at bounding box center [425, 96] width 24 height 8
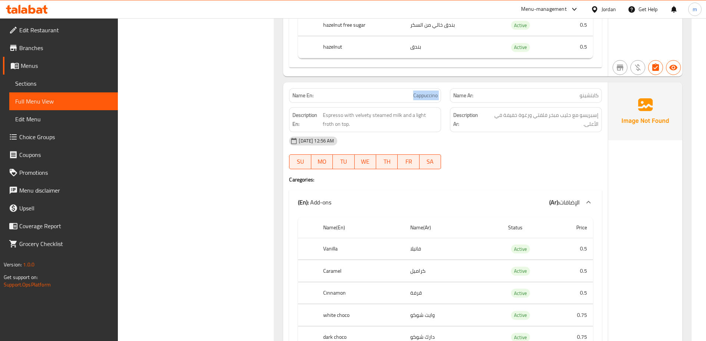
click at [423, 93] on span "Cappuccino" at bounding box center [425, 96] width 24 height 8
click at [586, 96] on span "كابتشينو" at bounding box center [589, 96] width 19 height 8
click at [585, 114] on span "إسبريسو مع حليب مبخر فلفتي ورغوة خفيفة في الأعلى." at bounding box center [542, 119] width 114 height 18
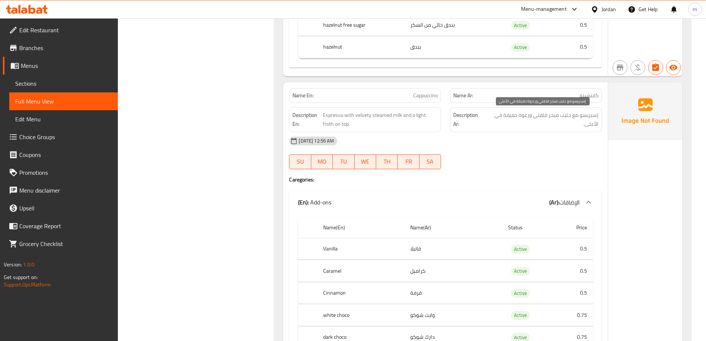
click at [547, 116] on span "إسبريسو مع حليب مبخر فلفتي ورغوة خفيفة في الأعلى." at bounding box center [542, 119] width 114 height 18
click at [552, 120] on span "إسبريسو مع حليب مبخر فلفتي ورغوة خفيفة في الأعلى." at bounding box center [542, 119] width 114 height 18
click at [589, 116] on span "إسبريسو مع حليب مبخر فلفتي ورغوة خفيفة في الأعلى." at bounding box center [542, 119] width 114 height 18
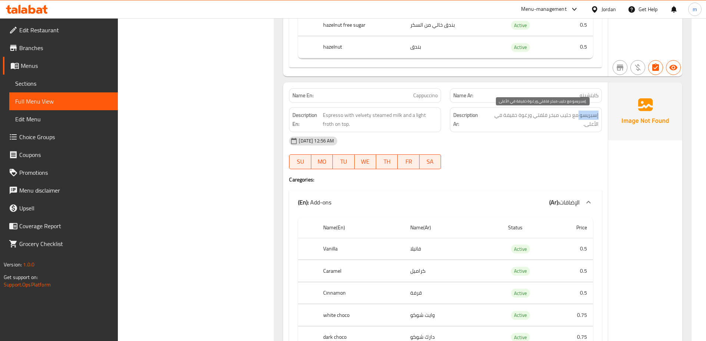
click at [589, 116] on span "إسبريسو مع حليب مبخر فلفتي ورغوة خفيفة في الأعلى." at bounding box center [542, 119] width 114 height 18
click at [569, 113] on span "إسبريسو مع حليب مبخر فلفتي ورغوة خفيفة في الأعلى." at bounding box center [542, 119] width 114 height 18
click at [541, 116] on span "إسبريسو مع حليب مبخر فلفتي ورغوة خفيفة في الأعلى." at bounding box center [542, 119] width 114 height 18
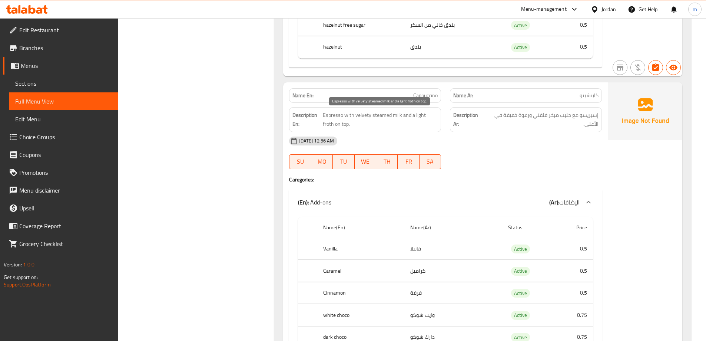
click at [360, 116] on span "Espresso with velvety steamed milk and a light froth on top." at bounding box center [380, 119] width 115 height 18
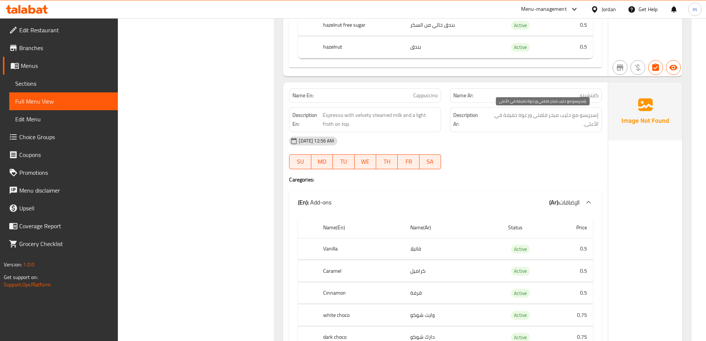
click at [546, 116] on span "إسبريسو مع حليب مبخر فلفتي ورغوة خفيفة في الأعلى." at bounding box center [542, 119] width 114 height 18
click at [541, 117] on span "إسبريسو مع حليب مبخر فلفتي ورغوة خفيفة في الأعلى." at bounding box center [542, 119] width 114 height 18
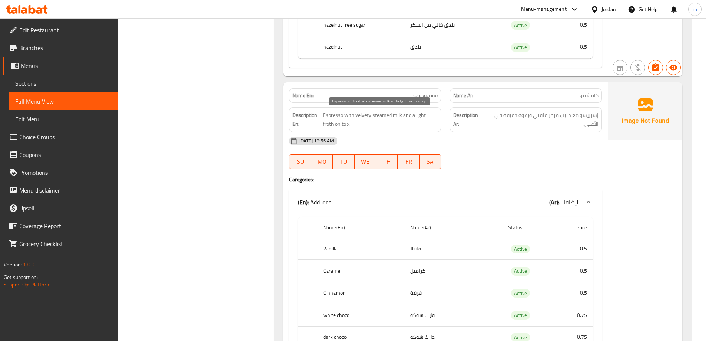
click at [358, 118] on span "Espresso with velvety steamed milk and a light froth on top." at bounding box center [380, 119] width 115 height 18
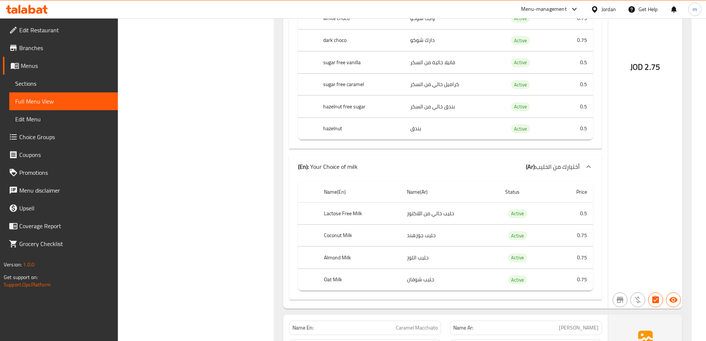
scroll to position [3425, 0]
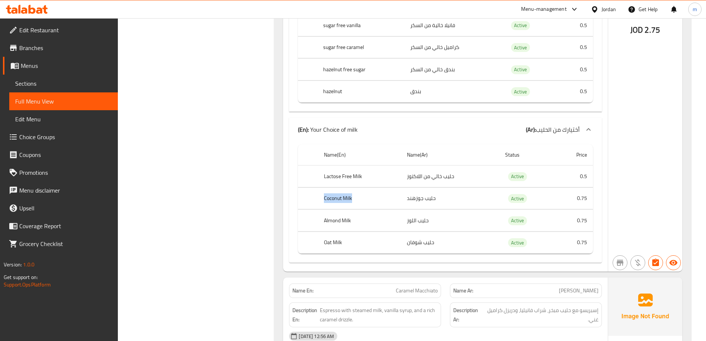
drag, startPoint x: 364, startPoint y: 199, endPoint x: 320, endPoint y: 197, distance: 44.9
click at [320, 197] on th "Coconut Milk" at bounding box center [359, 198] width 83 height 22
click at [374, 197] on th "Coconut Milk" at bounding box center [359, 198] width 83 height 22
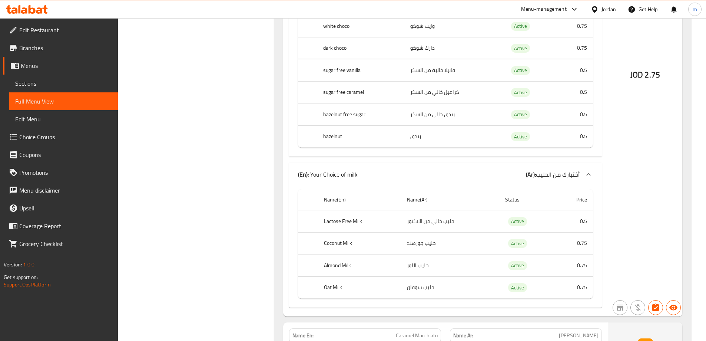
scroll to position [3388, 0]
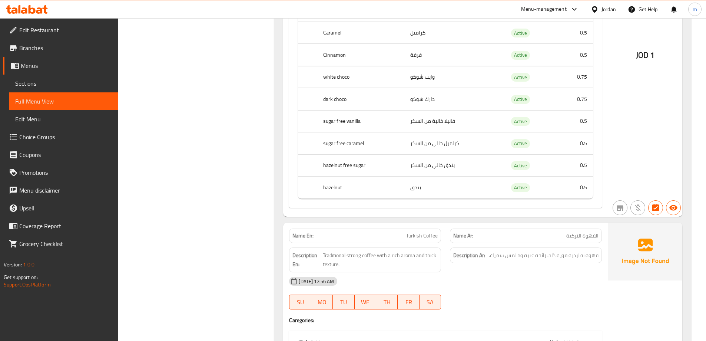
scroll to position [2602, 0]
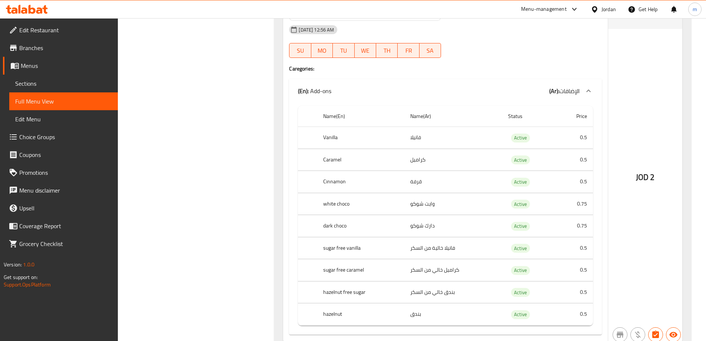
click at [295, 164] on div "Name(En) Name(Ar) Status Price Vanilla فانيلا Active 0.5 Caramel كراميل Active …" at bounding box center [445, 219] width 313 height 232
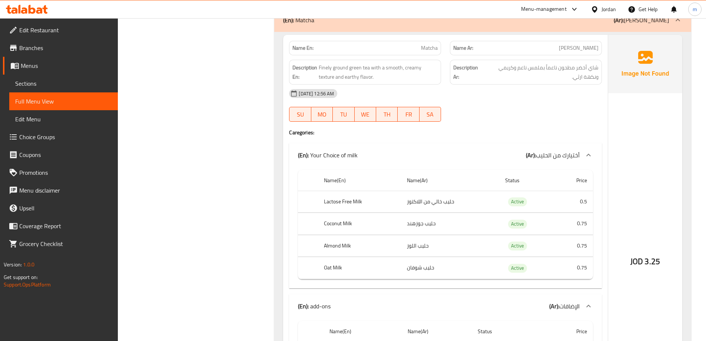
scroll to position [8019, 0]
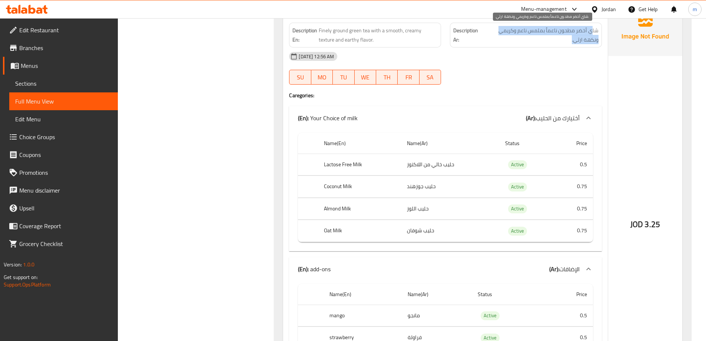
drag, startPoint x: 592, startPoint y: 33, endPoint x: 558, endPoint y: 39, distance: 34.6
click at [558, 39] on span "شاي أخضر مطحون ناعماً بملمس ناعم وكريمي ونكهة ارثي." at bounding box center [541, 35] width 115 height 18
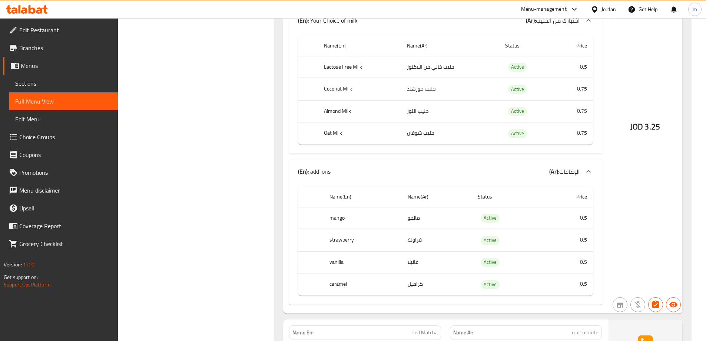
scroll to position [8041, 0]
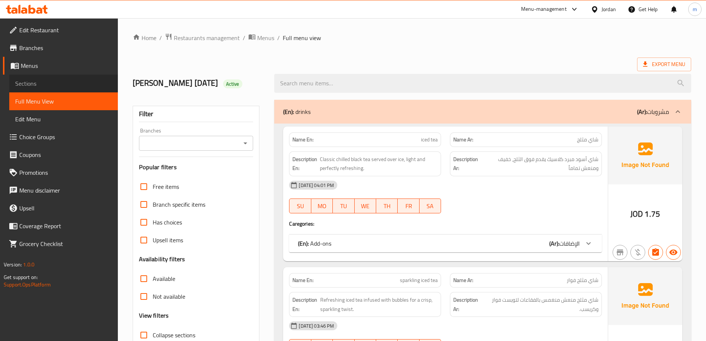
click at [45, 87] on span "Sections" at bounding box center [63, 83] width 97 height 9
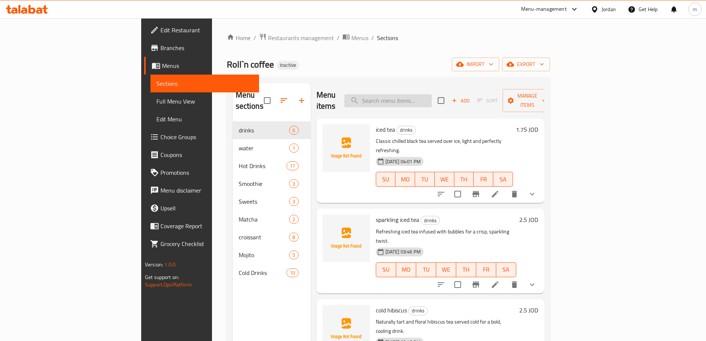
click at [432, 94] on input "search" at bounding box center [387, 100] width 87 height 13
paste input "American V60"
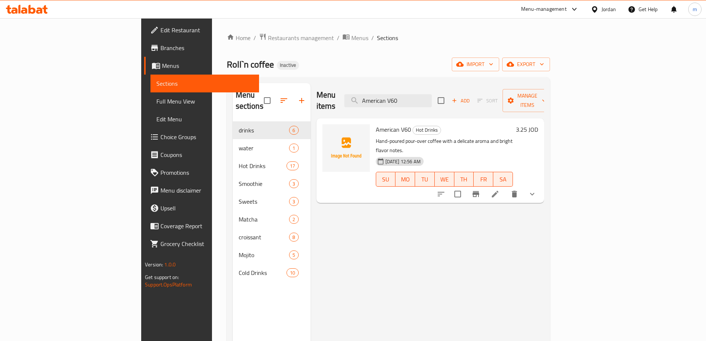
type input "American V60"
click at [500, 189] on icon at bounding box center [495, 193] width 9 height 9
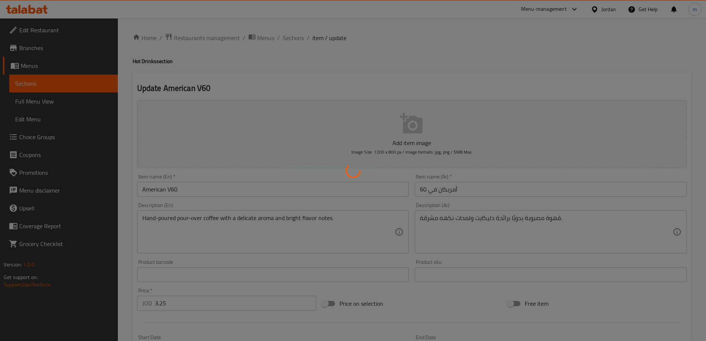
type input "الإضافات"
type input "0"
type input "1"
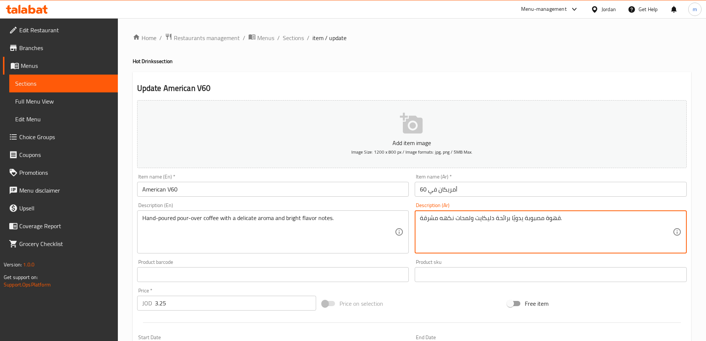
drag, startPoint x: 543, startPoint y: 220, endPoint x: 525, endPoint y: 221, distance: 18.5
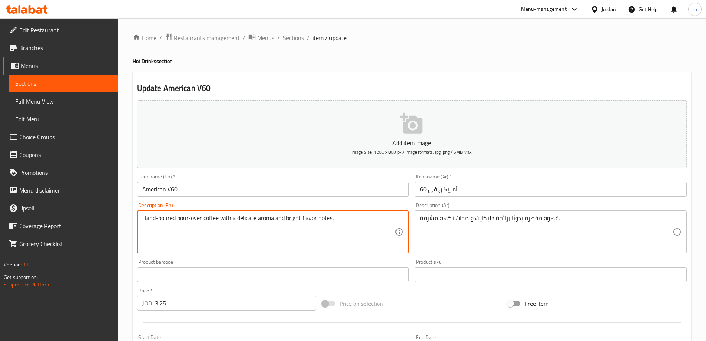
drag, startPoint x: 159, startPoint y: 219, endPoint x: 175, endPoint y: 220, distance: 16.0
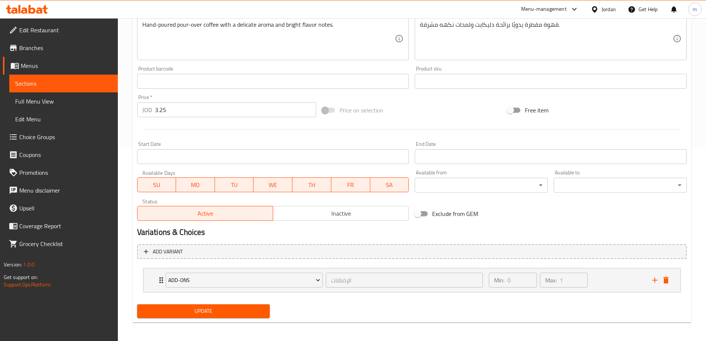
scroll to position [195, 0]
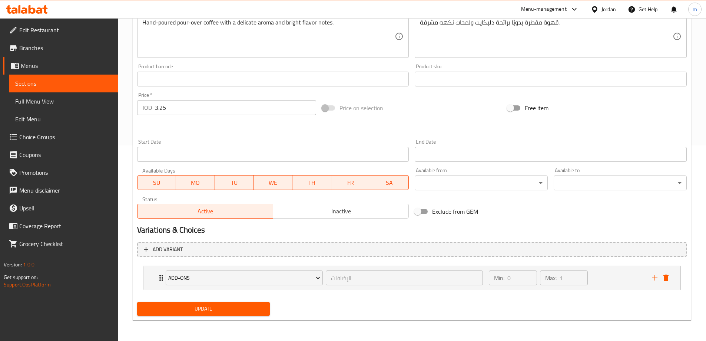
click at [224, 314] on button "Update" at bounding box center [203, 309] width 133 height 14
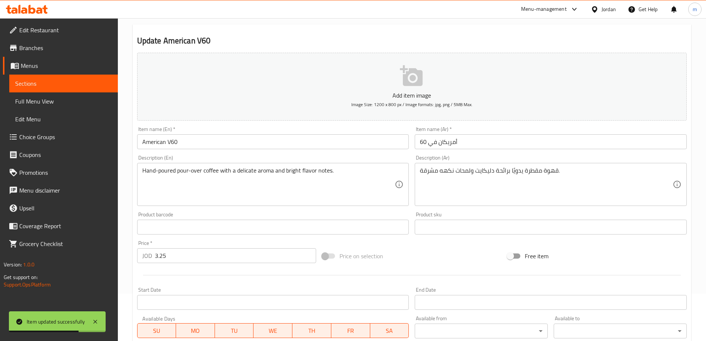
scroll to position [47, 0]
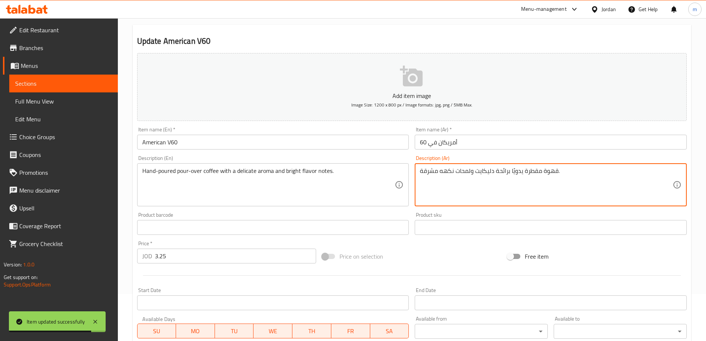
click at [480, 171] on textarea "قهوة مقطرة يدويًا برائحة دليكايت ولمحات نكهه مشرقة." at bounding box center [546, 184] width 253 height 35
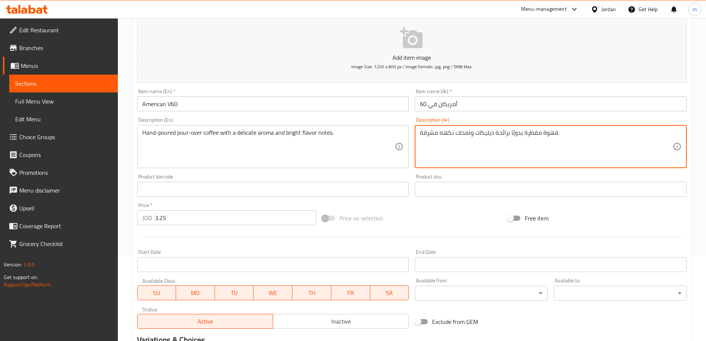
scroll to position [195, 0]
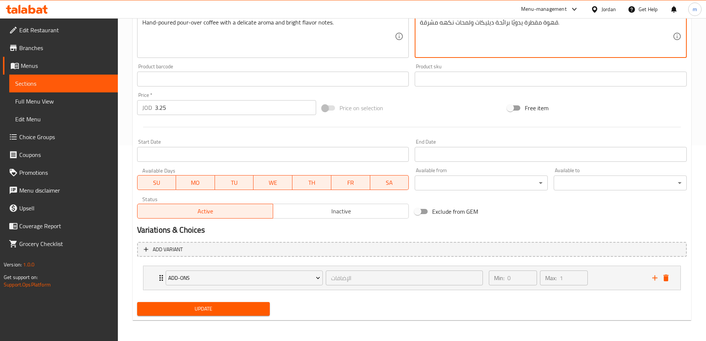
type textarea "قهوة مقطرة يدويًا برائحة ديليكات ولمحات نكهه مشرقة."
click at [216, 306] on span "Update" at bounding box center [203, 308] width 121 height 9
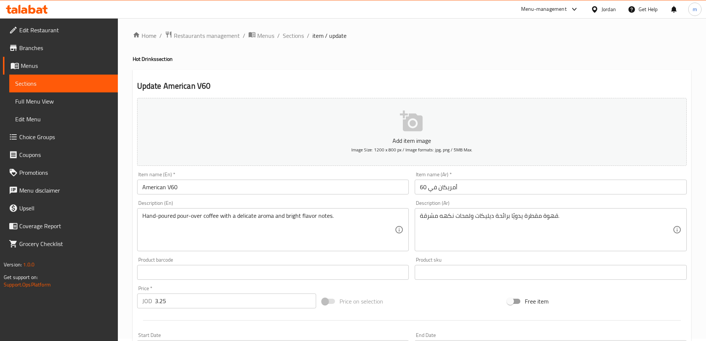
scroll to position [0, 0]
click at [45, 80] on span "Sections" at bounding box center [63, 83] width 97 height 9
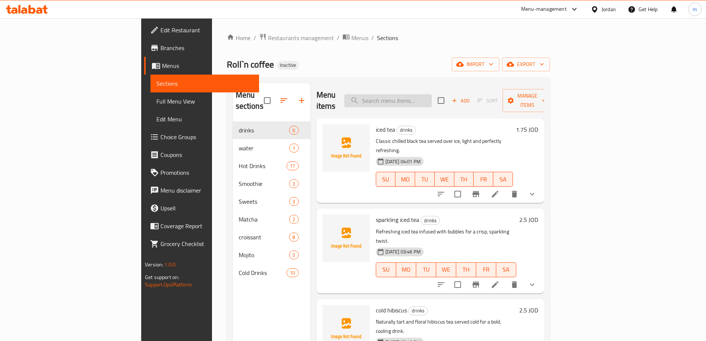
click at [432, 98] on input "search" at bounding box center [387, 100] width 87 height 13
paste input "American Filter"
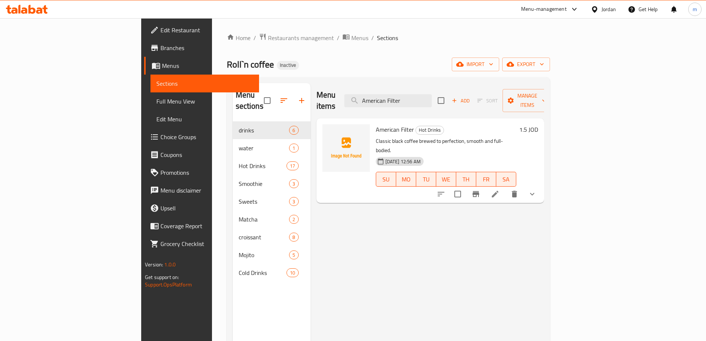
type input "American Filter"
click at [500, 189] on icon at bounding box center [495, 193] width 9 height 9
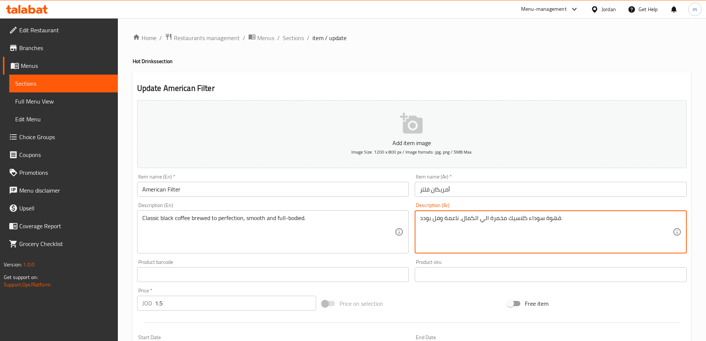
drag, startPoint x: 440, startPoint y: 219, endPoint x: 420, endPoint y: 220, distance: 19.3
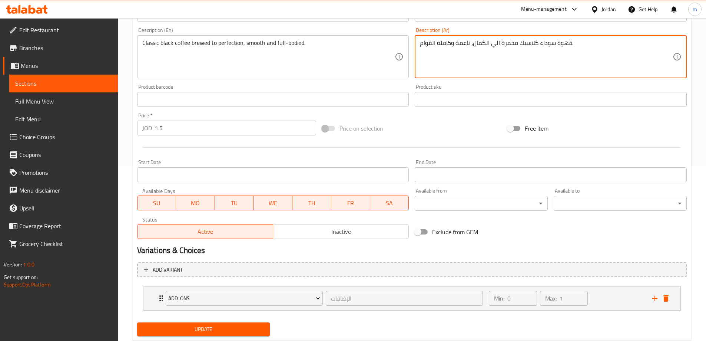
scroll to position [185, 0]
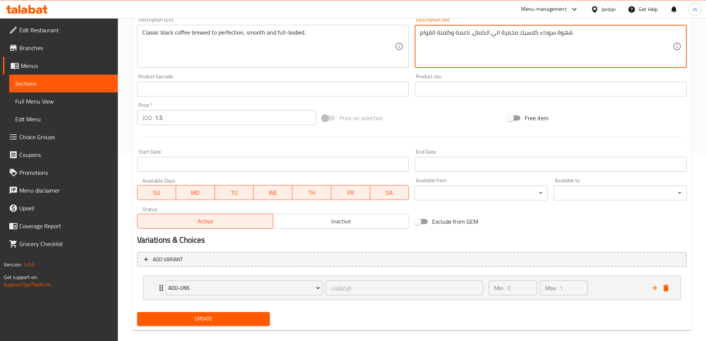
type textarea "قهوة سوداء كلاسيك مخمرة الي الكمال، ناعمة وكاملة القوام."
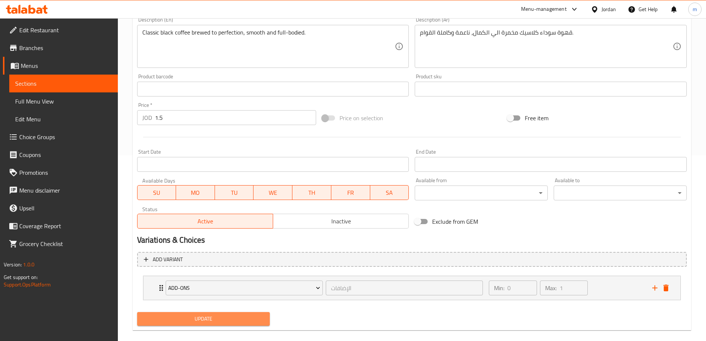
click at [214, 314] on span "Update" at bounding box center [203, 318] width 121 height 9
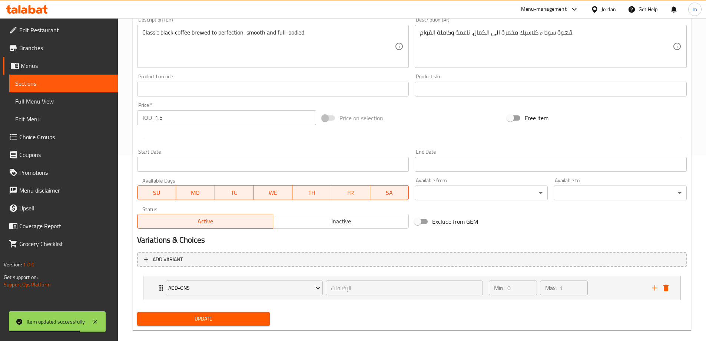
scroll to position [0, 0]
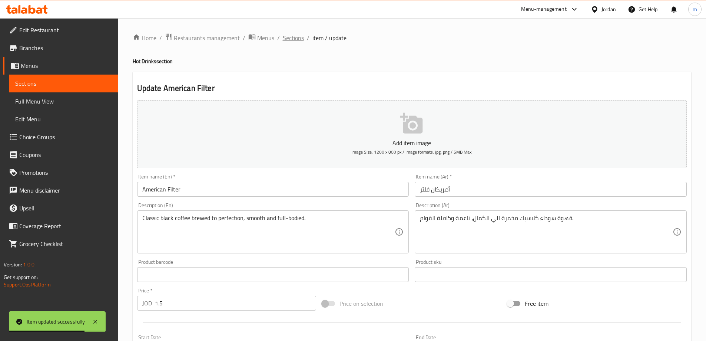
click at [296, 42] on span "Sections" at bounding box center [293, 37] width 21 height 9
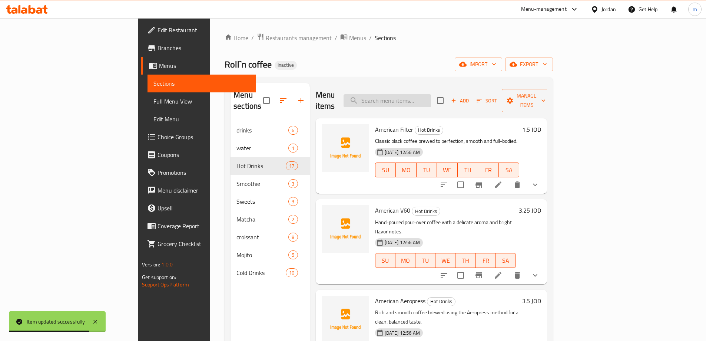
click at [427, 98] on input "search" at bounding box center [387, 100] width 87 height 13
paste input "American V60"
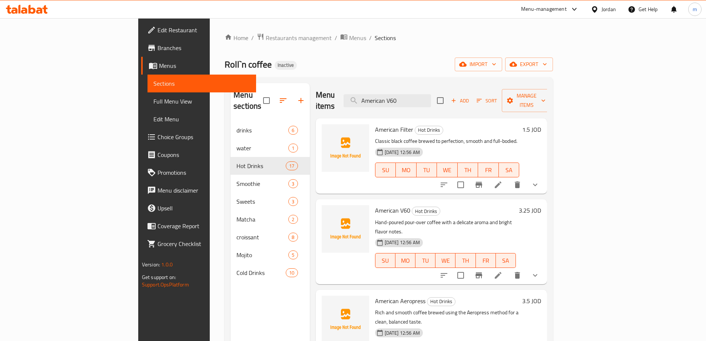
scroll to position [37, 0]
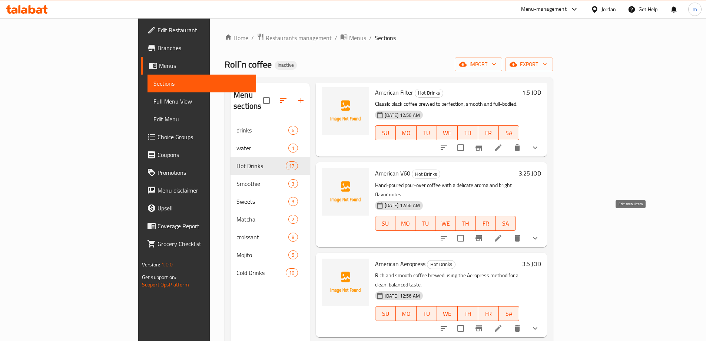
type input "American V60"
click at [503, 234] on icon at bounding box center [498, 238] width 9 height 9
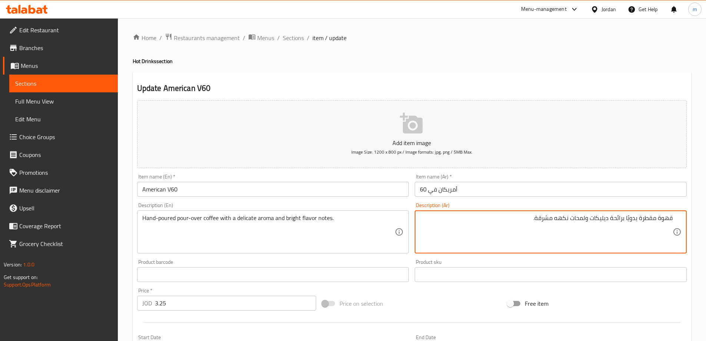
click at [582, 217] on textarea "قهوة مقطرة يدويًا برائحة ديليكات ولمحات نكهه مشرقة." at bounding box center [546, 231] width 253 height 35
click at [598, 220] on textarea "قهوة مقطرة يدويًا برائحة ديليكات ونوتس نكهه مشرقة." at bounding box center [546, 231] width 253 height 35
click at [594, 218] on textarea "قهوة مقطرة يدويًا برائحة ديليكات ونوتس نكهه مشرقة." at bounding box center [546, 231] width 253 height 35
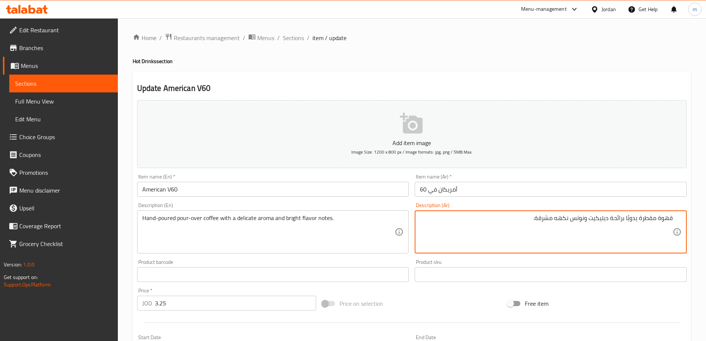
click at [602, 219] on textarea "قهوة مقطرة يدويًا برائحة ديليكيت ونوتس نكهه مشرقة." at bounding box center [546, 231] width 253 height 35
click at [640, 217] on textarea "قهوة مقطرة يدويًا برائحة ديليكيت ونوتس نكهه مشرقة." at bounding box center [546, 231] width 253 height 35
click at [631, 217] on textarea "قهوة مقطرة يدويًا برائحة ديليكيت ونوتس نكهه مشرقة." at bounding box center [546, 231] width 253 height 35
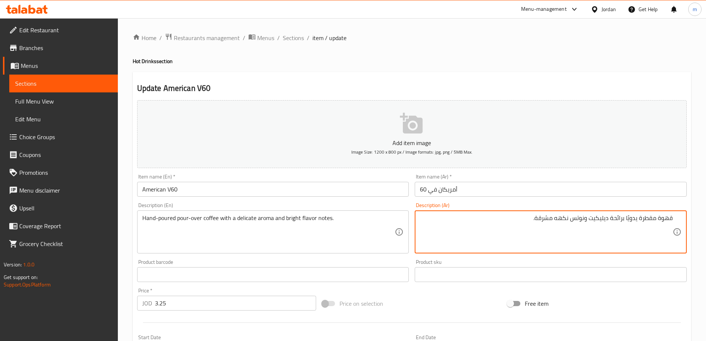
click at [631, 217] on textarea "قهوة مقطرة يدويًا برائحة ديليكيت ونوتس نكهه مشرقة." at bounding box center [546, 231] width 253 height 35
click at [612, 219] on textarea "قهوة مقطرة يدويًا برائحة ديليكيت ونوتس نكهه مشرقة." at bounding box center [546, 231] width 253 height 35
click at [598, 216] on textarea "قهوة مقطرة يدويًا برائحة ديليكيت ونوتس نكهه مشرقة." at bounding box center [546, 231] width 253 height 35
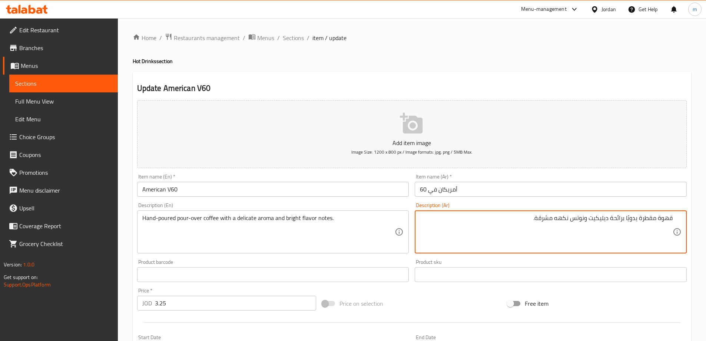
click at [580, 218] on textarea "قهوة مقطرة يدويًا برائحة ديليكيت ونوتس نكهه مشرقة." at bounding box center [546, 231] width 253 height 35
click at [557, 217] on textarea "قهوة مقطرة يدويًا برائحة ديليكيت ونوتس نكهه مشرقة." at bounding box center [546, 231] width 253 height 35
click at [546, 217] on textarea "قهوة مقطرة يدويًا برائحة ديليكيت ونوتس نكهه مشرقة." at bounding box center [546, 231] width 253 height 35
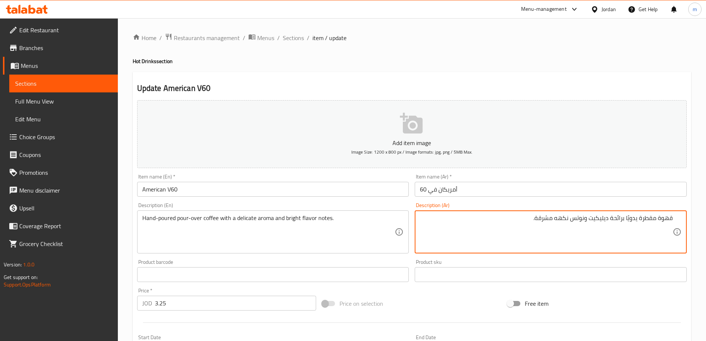
click at [546, 217] on textarea "قهوة مقطرة يدويًا برائحة ديليكيت ونوتس نكهه مشرقة." at bounding box center [546, 231] width 253 height 35
click at [567, 221] on textarea "قهوة مقطرة يدويًا برائحة ديليكيت ونوتس نكهه مشرقة." at bounding box center [546, 231] width 253 height 35
click at [578, 220] on textarea "قهوة مقطرة يدويًا برائحة ديليكيت ونوتس نكهه مشرقة." at bounding box center [546, 231] width 253 height 35
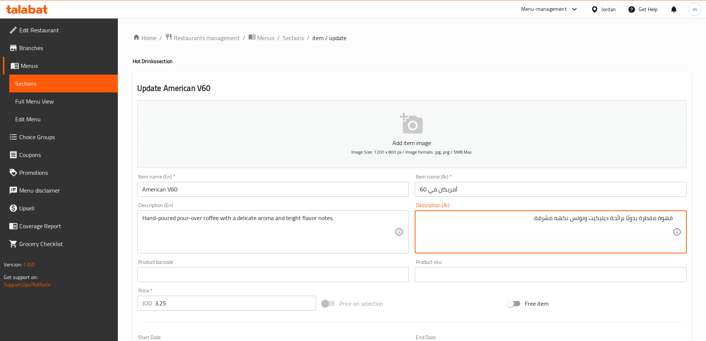
click at [594, 218] on textarea "قهوة مقطرة يدويًا برائحة ديليكيت ونوتس نكهه مشرقة." at bounding box center [546, 231] width 253 height 35
click at [619, 220] on textarea "قهوة مقطرة يدويًا برائحة ديليكيت ونوتس نكهه مشرقة." at bounding box center [546, 231] width 253 height 35
click at [630, 219] on textarea "قهوة مقطرة يدويًا برائحة ديليكيت ونوتس نكهه مشرقة." at bounding box center [546, 231] width 253 height 35
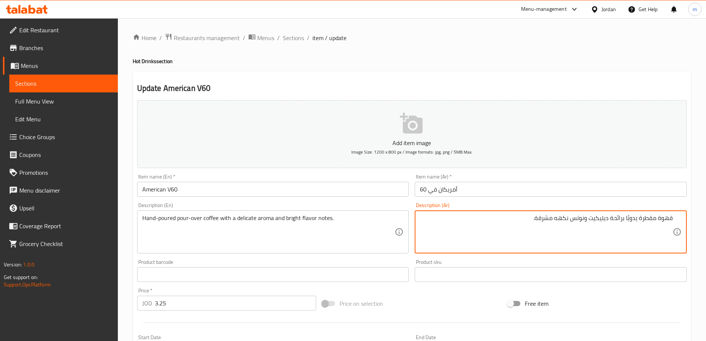
click at [630, 219] on textarea "قهوة مقطرة يدويًا برائحة ديليكيت ونوتس نكهه مشرقة." at bounding box center [546, 231] width 253 height 35
click at [647, 219] on textarea "قهوة مقطرة يدويًا برائحة ديليكيت ونوتس نكهه مشرقة." at bounding box center [546, 231] width 253 height 35
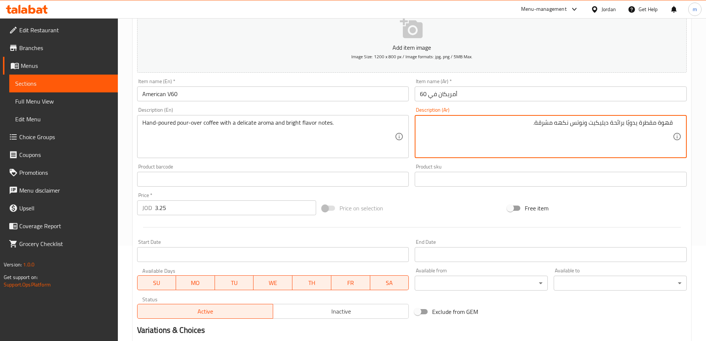
scroll to position [195, 0]
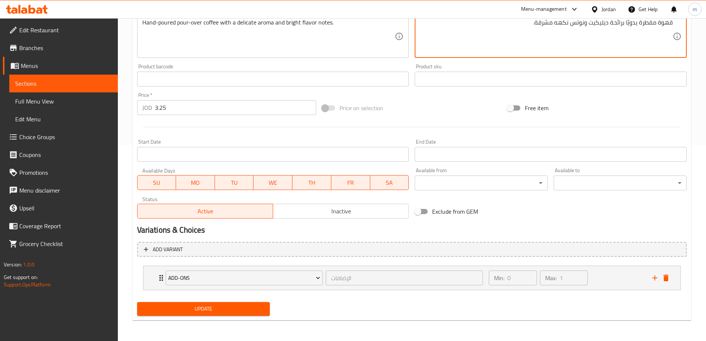
type textarea "قهوة مقطرة يدويًا برائحة ديليكيت ونوتس نكهه مشرقة."
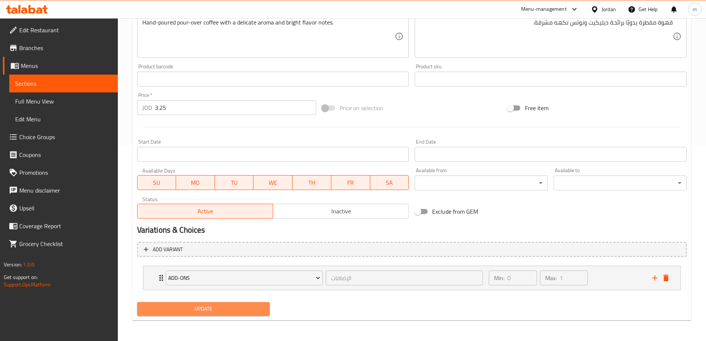
click at [257, 305] on span "Update" at bounding box center [203, 308] width 121 height 9
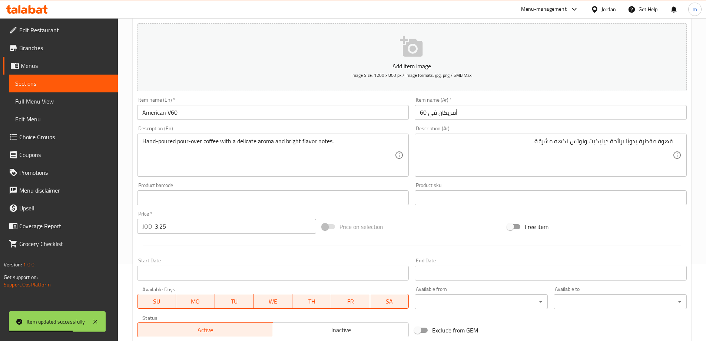
scroll to position [0, 0]
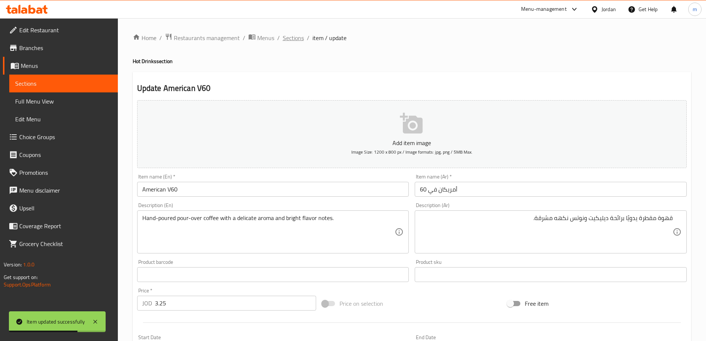
click at [295, 39] on span "Sections" at bounding box center [293, 37] width 21 height 9
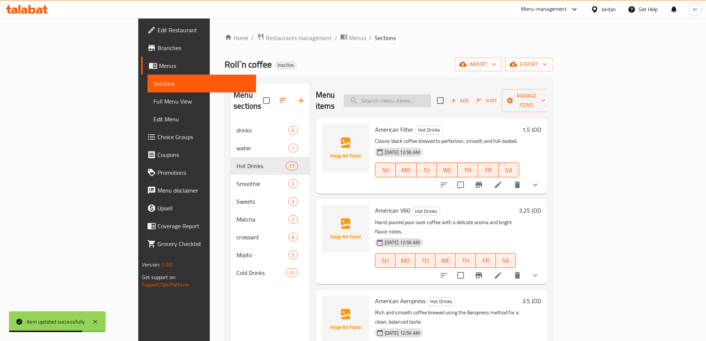
click at [431, 94] on input "search" at bounding box center [387, 100] width 87 height 13
paste input "Espresso Single"
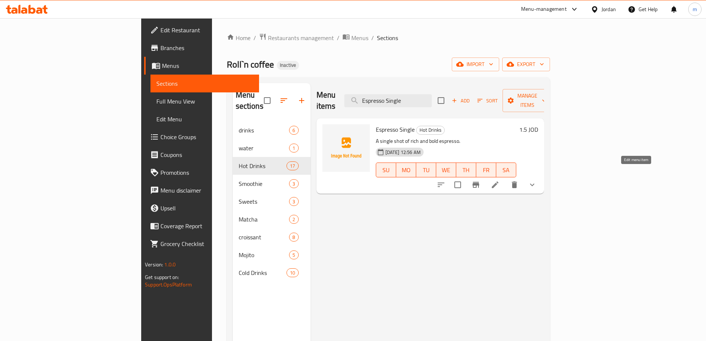
type input "Espresso Single"
click at [500, 180] on icon at bounding box center [495, 184] width 9 height 9
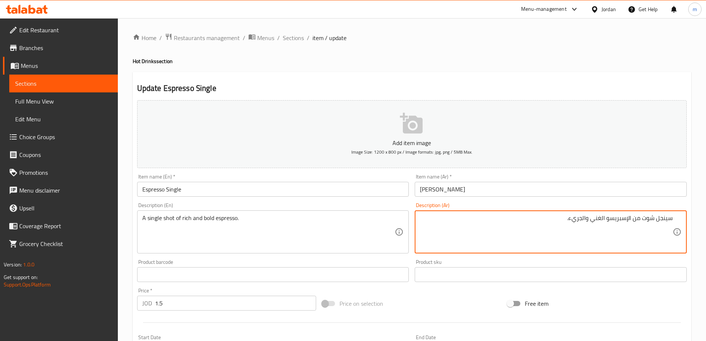
click at [547, 218] on textarea "سينجل شوت من الإسبريسو الغني والجريء." at bounding box center [546, 231] width 253 height 35
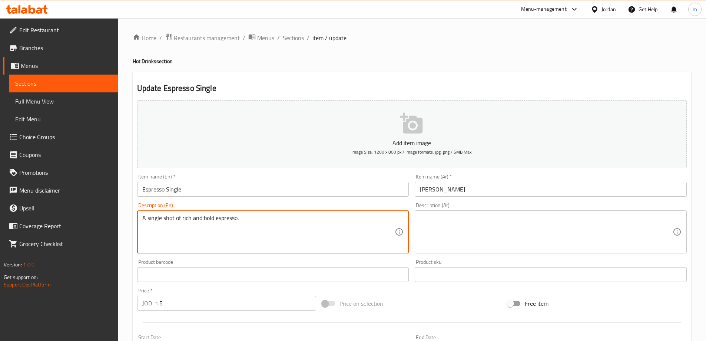
click at [215, 220] on textarea "A single shot of rich and bold espresso." at bounding box center [268, 231] width 253 height 35
click at [176, 189] on input "Espresso Single" at bounding box center [273, 189] width 272 height 15
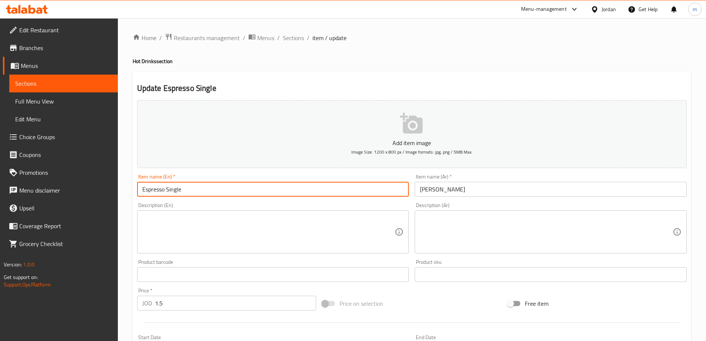
click at [176, 189] on input "Espresso Single" at bounding box center [273, 189] width 272 height 15
click at [319, 65] on div "Home / Restaurants management / Menus / Sections / item / update Hot Drinks sec…" at bounding box center [412, 277] width 559 height 488
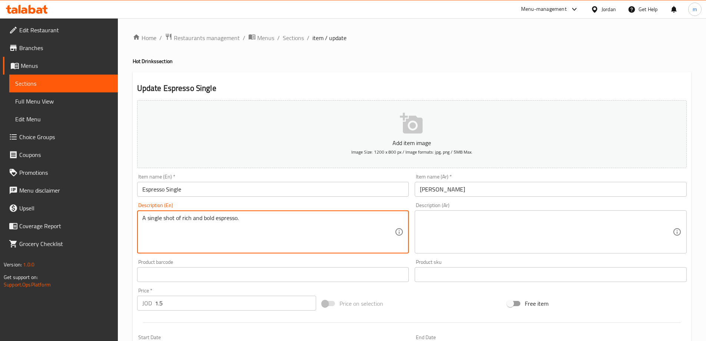
type textarea "A single shot of rich and bold espresso."
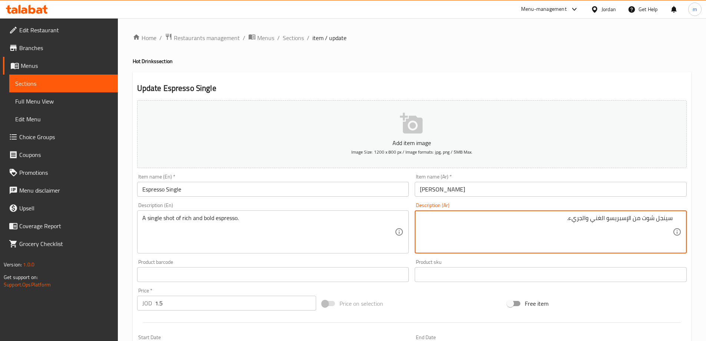
type textarea "سينجل شوت من الإسبريسو الغني والجريء."
click at [319, 65] on div "Home / Restaurants management / Menus / Sections / item / update Hot Drinks sec…" at bounding box center [412, 277] width 559 height 488
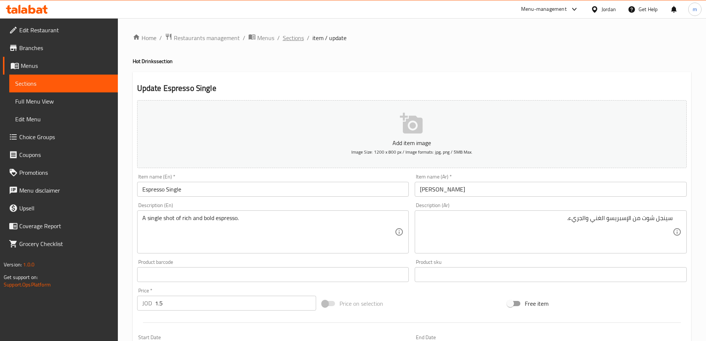
click at [285, 38] on span "Sections" at bounding box center [293, 37] width 21 height 9
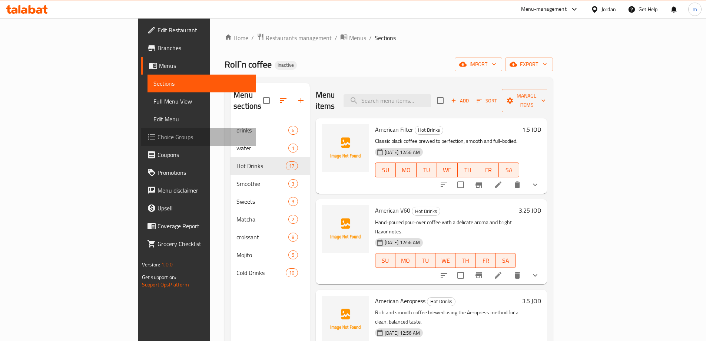
click at [158, 136] on span "Choice Groups" at bounding box center [204, 136] width 93 height 9
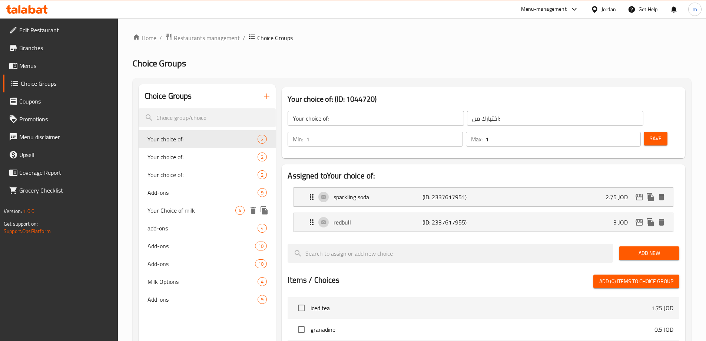
click at [194, 210] on span "Your Choice of milk" at bounding box center [192, 210] width 88 height 9
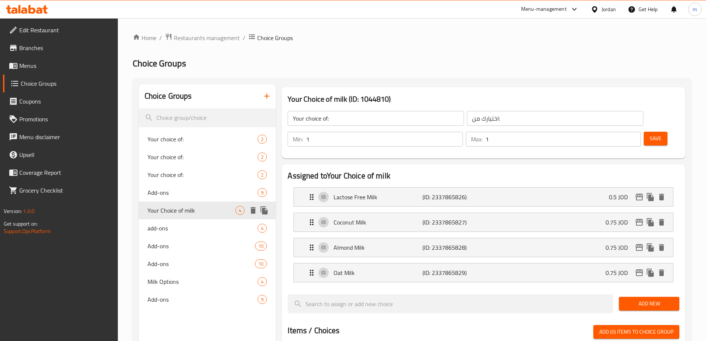
type input "Your Choice of milk"
type input "أختيارك من الحليب"
type input "0"
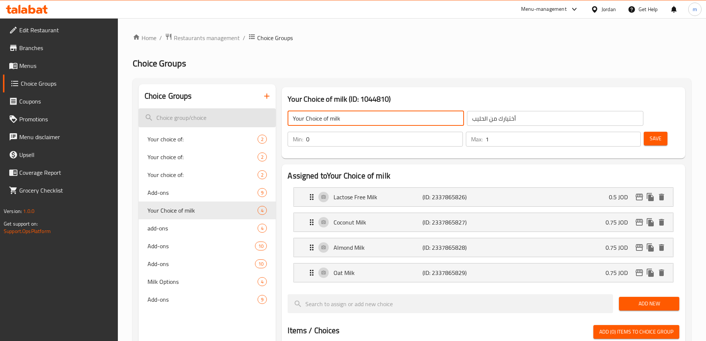
drag, startPoint x: 358, startPoint y: 120, endPoint x: 271, endPoint y: 121, distance: 87.1
click at [271, 121] on div "Choice Groups Your choice of: 2 Your choice of: 2 Your choice of: 2 Add-ons 9 Y…" at bounding box center [414, 346] width 550 height 525
type input "milk options"
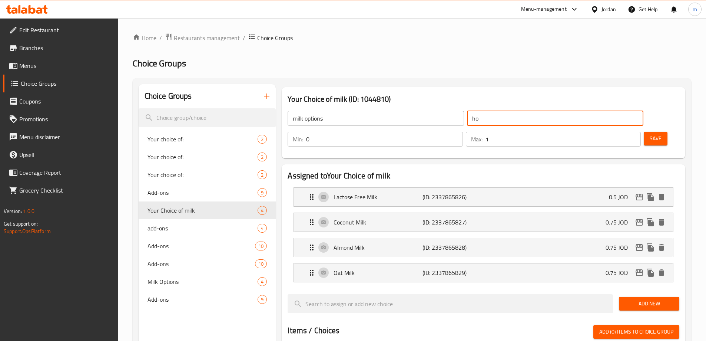
type input "h"
type input "اختيارات الحليب"
click at [650, 134] on span "Save" at bounding box center [656, 138] width 12 height 9
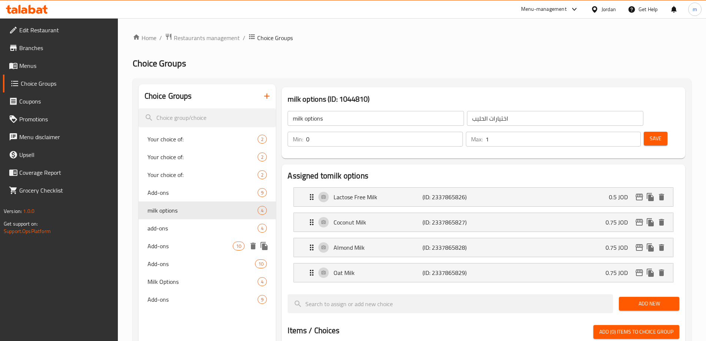
click at [177, 247] on span "Add-ons" at bounding box center [191, 245] width 86 height 9
type input "Add-ons"
type input "الإضافات"
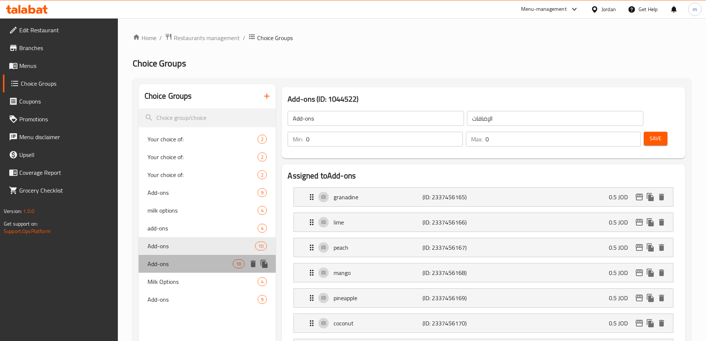
click at [176, 259] on span "Add-ons" at bounding box center [191, 263] width 86 height 9
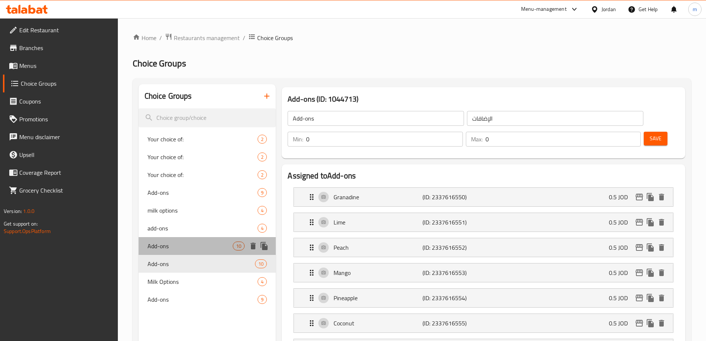
click at [177, 250] on div "Add-ons 10" at bounding box center [208, 246] width 138 height 18
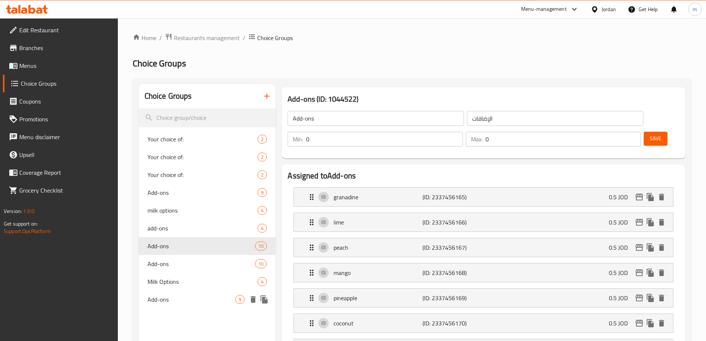
click at [189, 298] on span "Add-ons" at bounding box center [192, 299] width 88 height 9
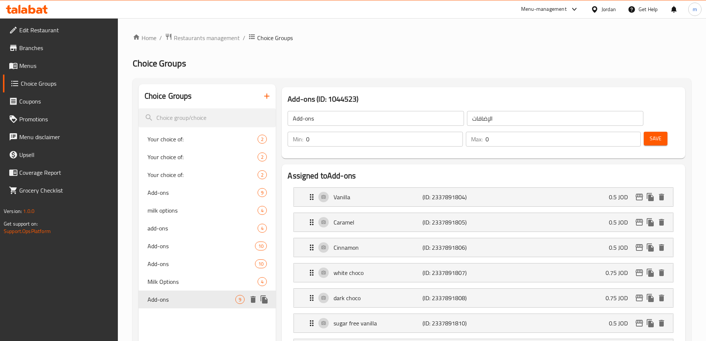
type input "1"
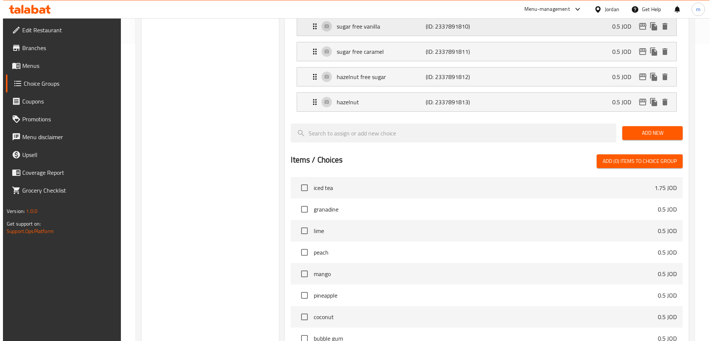
scroll to position [395, 0]
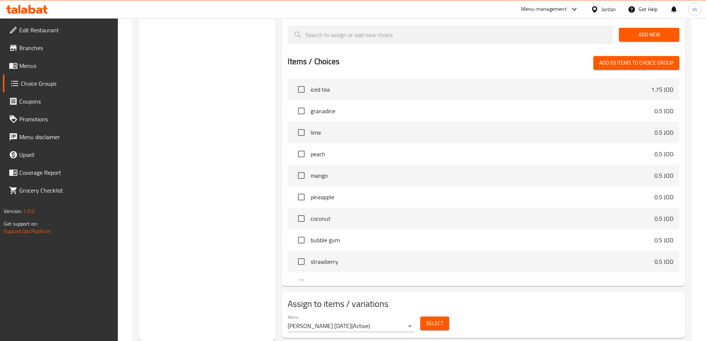
click at [437, 318] on span "Select" at bounding box center [434, 322] width 17 height 9
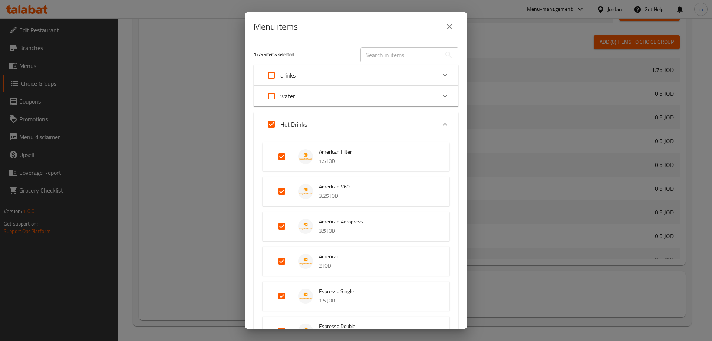
click at [282, 156] on input "Expand" at bounding box center [282, 157] width 18 height 18
checkbox input "false"
click at [281, 192] on input "Expand" at bounding box center [282, 191] width 18 height 18
checkbox input "false"
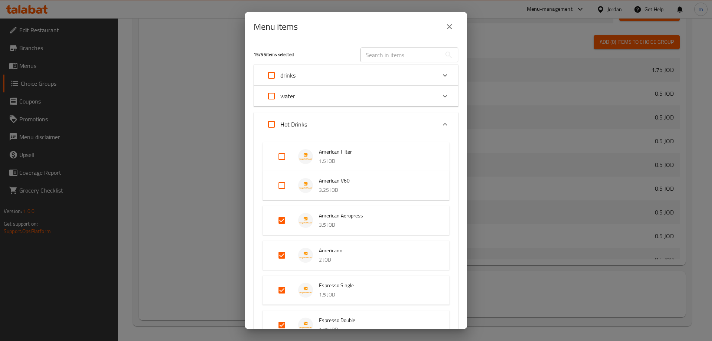
click at [283, 220] on input "Expand" at bounding box center [282, 220] width 18 height 18
checkbox input "false"
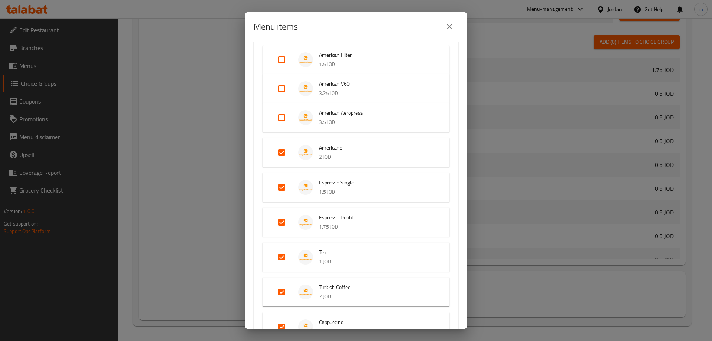
scroll to position [111, 0]
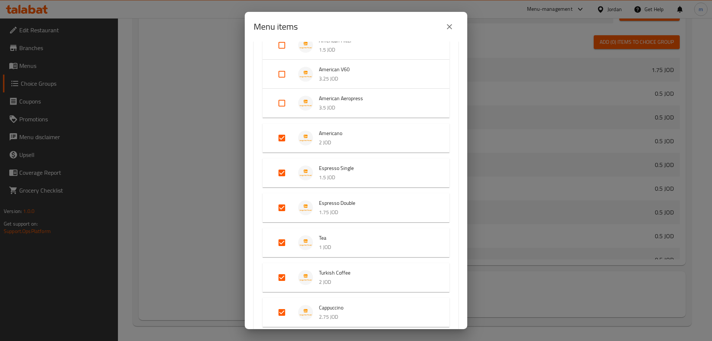
click at [280, 140] on input "Expand" at bounding box center [282, 138] width 18 height 18
checkbox input "false"
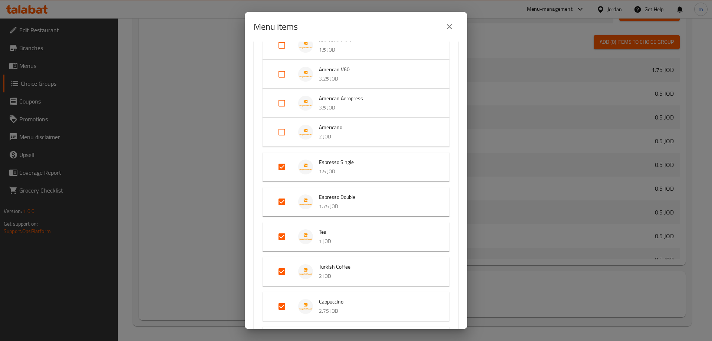
click at [280, 167] on input "Expand" at bounding box center [282, 167] width 18 height 18
checkbox input "false"
click at [284, 195] on input "Expand" at bounding box center [282, 196] width 18 height 18
checkbox input "false"
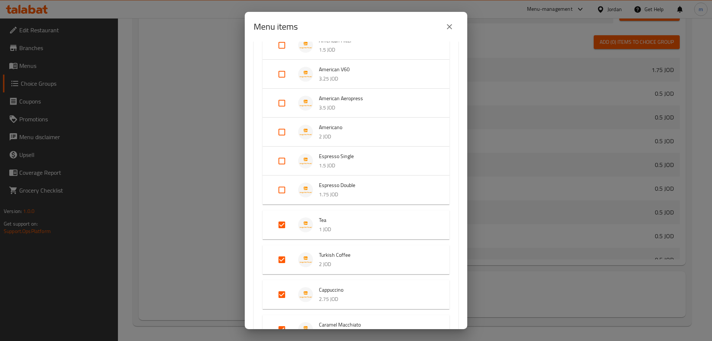
click at [283, 225] on input "Expand" at bounding box center [282, 225] width 18 height 18
checkbox input "false"
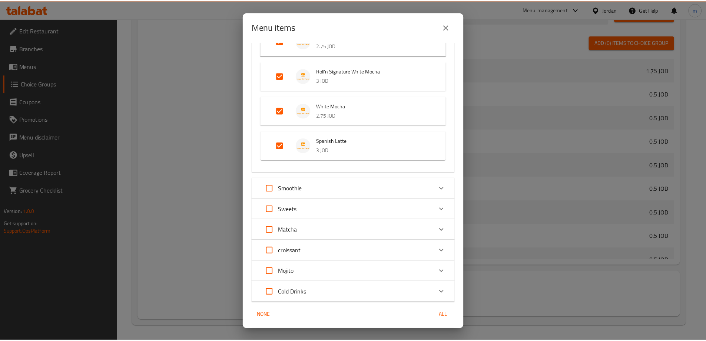
scroll to position [558, 0]
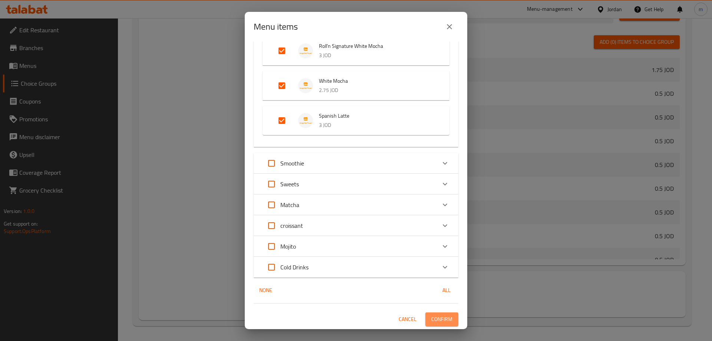
click at [440, 318] on span "Confirm" at bounding box center [441, 318] width 21 height 9
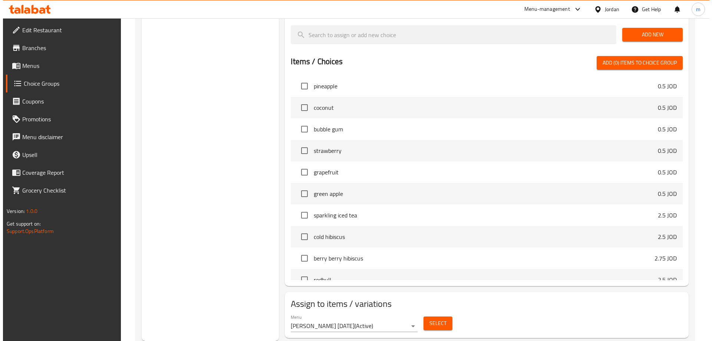
scroll to position [111, 0]
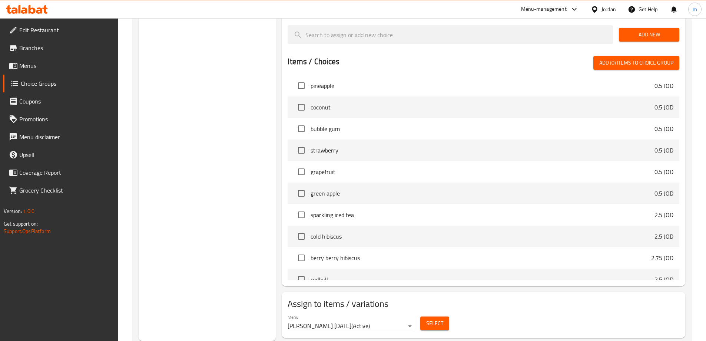
click at [432, 318] on span "Select" at bounding box center [434, 322] width 17 height 9
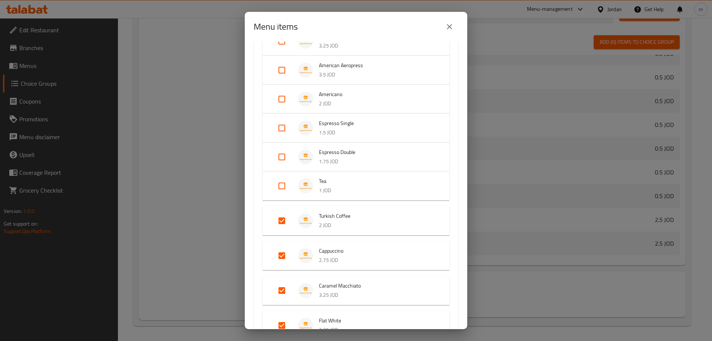
scroll to position [148, 0]
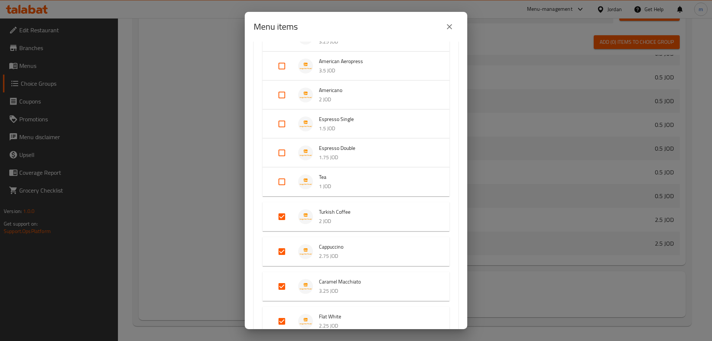
click at [282, 217] on input "Expand" at bounding box center [282, 217] width 18 height 18
checkbox input "false"
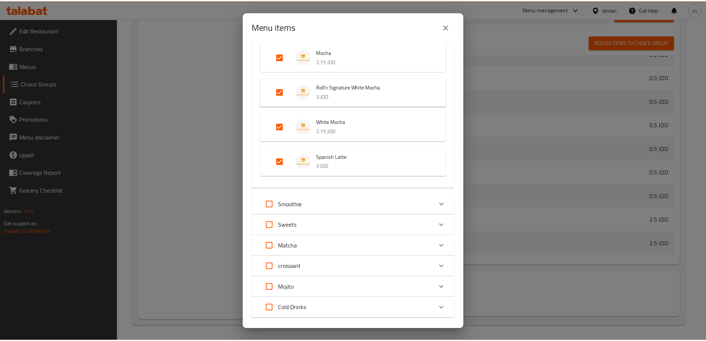
scroll to position [552, 0]
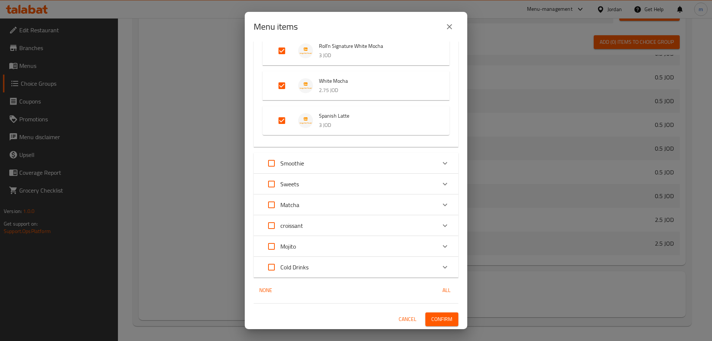
click at [444, 320] on span "Confirm" at bounding box center [441, 318] width 21 height 9
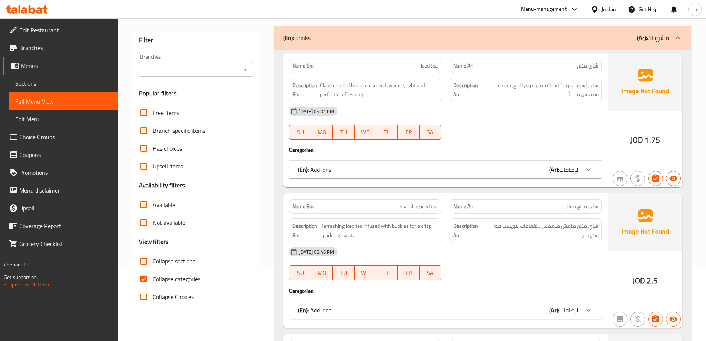
scroll to position [74, 0]
click at [168, 257] on span "Collapse sections" at bounding box center [174, 260] width 43 height 9
click at [153, 257] on input "Collapse sections" at bounding box center [144, 261] width 18 height 18
checkbox input "true"
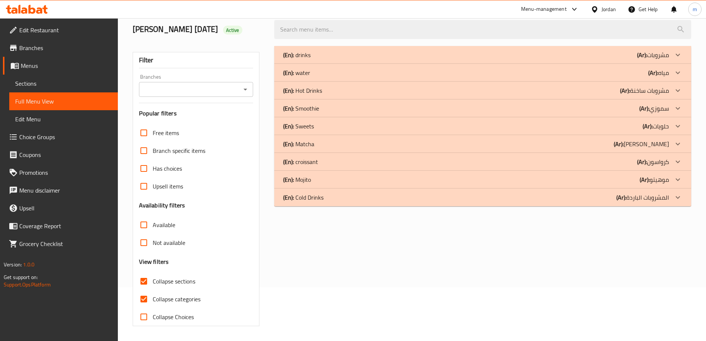
scroll to position [54, 0]
click at [178, 301] on span "Collapse categories" at bounding box center [177, 298] width 48 height 9
click at [153, 301] on input "Collapse categories" at bounding box center [144, 299] width 18 height 18
checkbox input "false"
click at [347, 89] on div "(En): Hot Drinks (Ar): مشروبات ساخنة" at bounding box center [476, 90] width 386 height 9
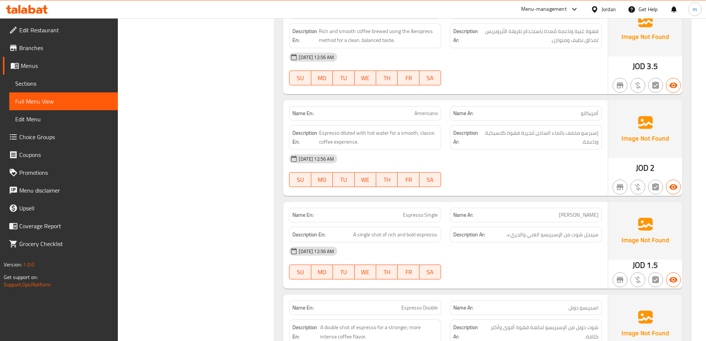
scroll to position [387, 0]
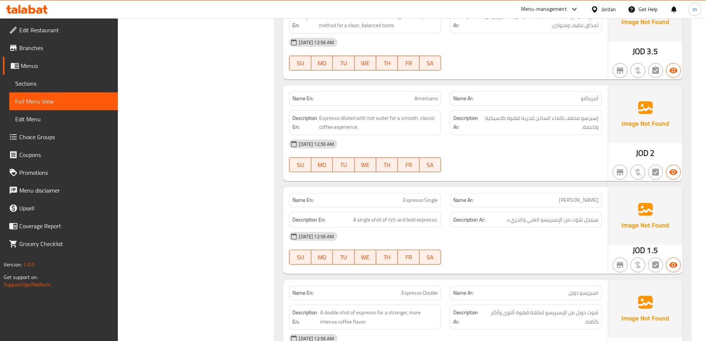
click at [415, 203] on span "Espresso Single" at bounding box center [420, 200] width 35 height 8
copy span "Espresso Single"
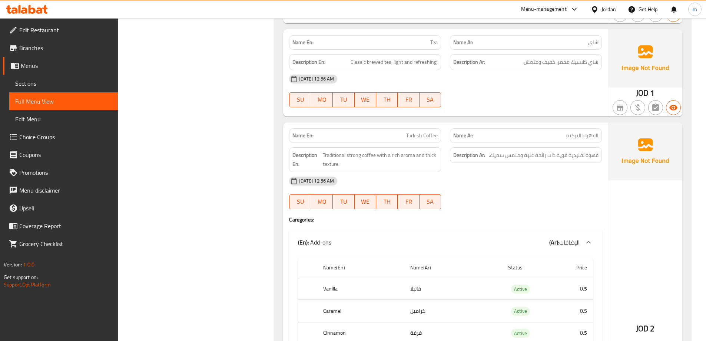
scroll to position [721, 0]
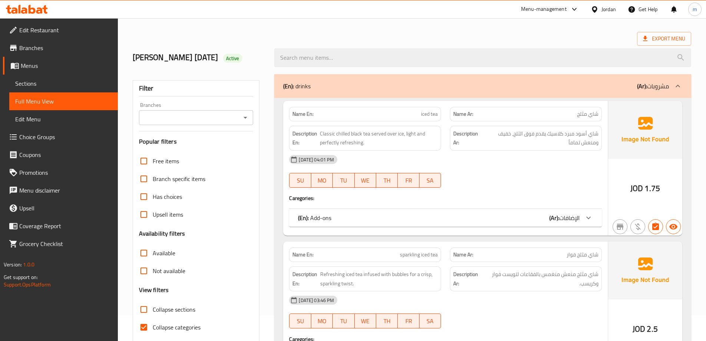
scroll to position [37, 0]
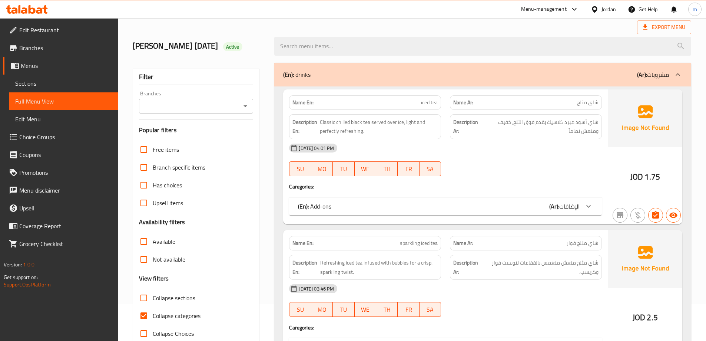
click at [173, 301] on span "Collapse sections" at bounding box center [174, 297] width 43 height 9
click at [153, 301] on input "Collapse sections" at bounding box center [144, 298] width 18 height 18
checkbox input "true"
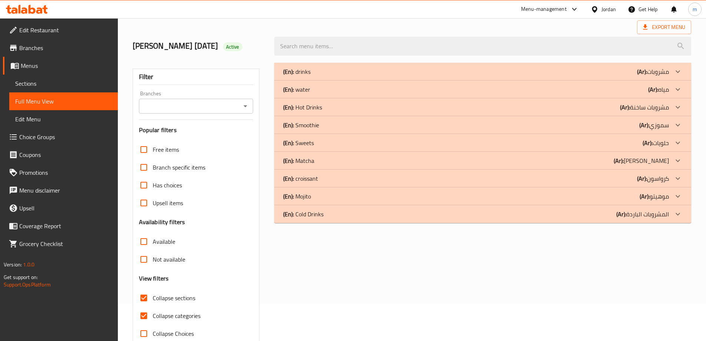
click at [176, 314] on span "Collapse categories" at bounding box center [177, 315] width 48 height 9
click at [153, 314] on input "Collapse categories" at bounding box center [144, 316] width 18 height 18
checkbox input "false"
click at [680, 108] on icon at bounding box center [678, 107] width 9 height 9
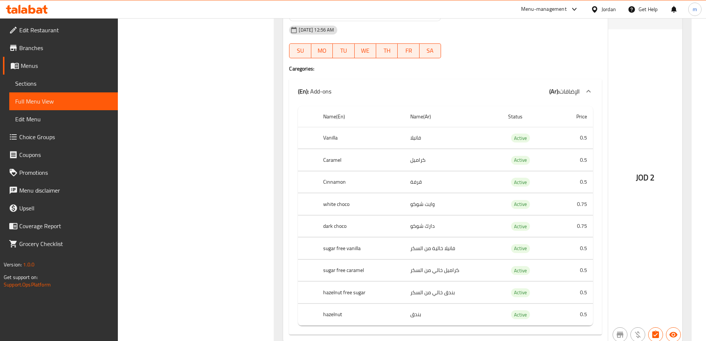
scroll to position [890, 0]
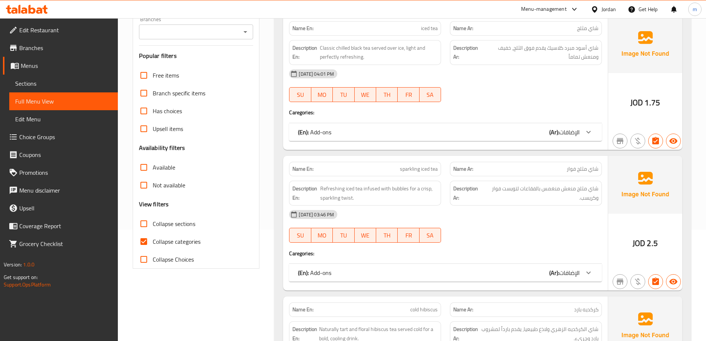
scroll to position [148, 0]
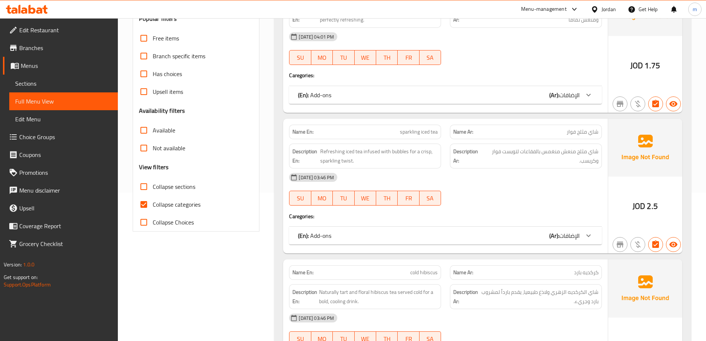
click at [151, 191] on input "Collapse sections" at bounding box center [144, 187] width 18 height 18
checkbox input "true"
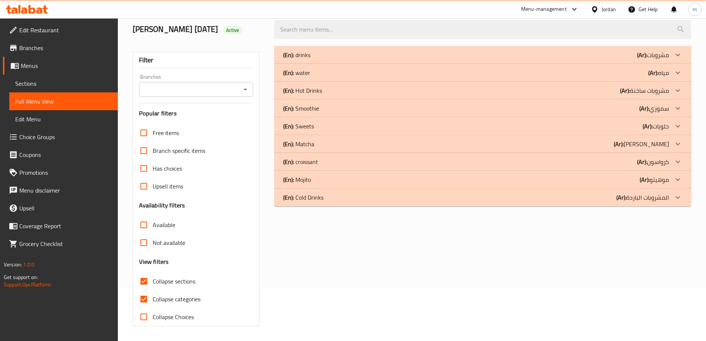
scroll to position [54, 0]
click at [172, 300] on span "Collapse categories" at bounding box center [177, 298] width 48 height 9
click at [153, 300] on input "Collapse categories" at bounding box center [144, 299] width 18 height 18
checkbox input "false"
click at [678, 92] on icon at bounding box center [678, 90] width 9 height 9
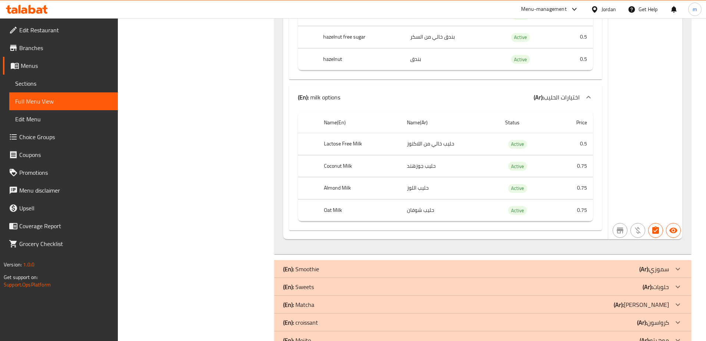
scroll to position [5519, 0]
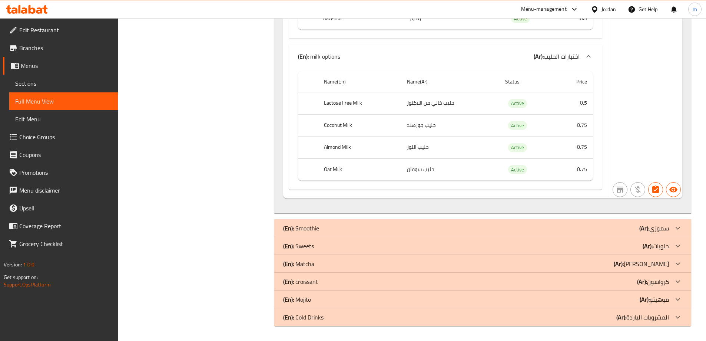
click at [313, 264] on p "(En): Matcha" at bounding box center [298, 263] width 31 height 9
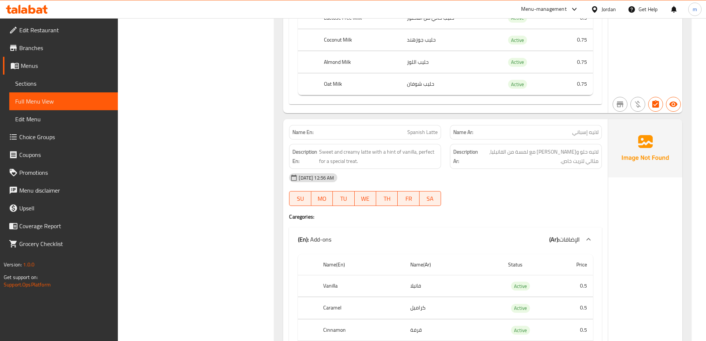
scroll to position [5000, 0]
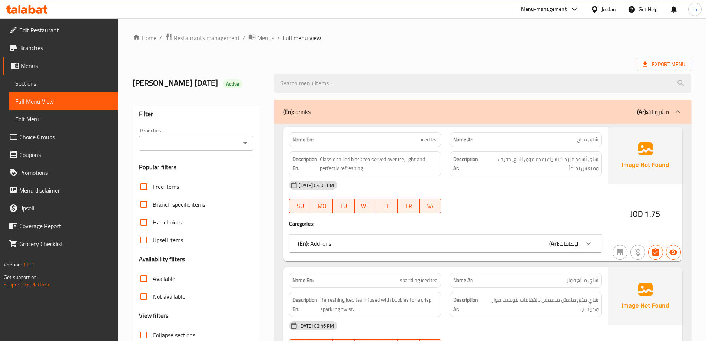
scroll to position [74, 0]
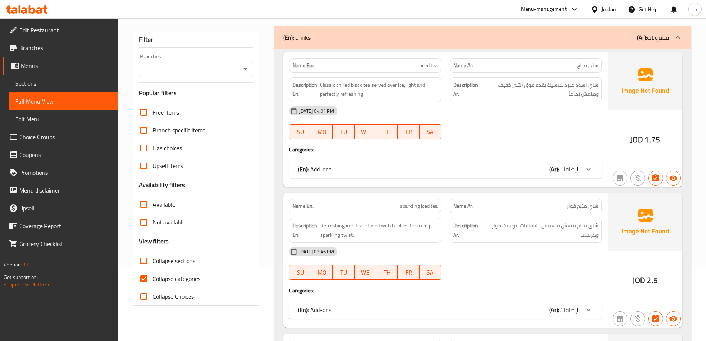
click at [169, 278] on span "Collapse categories" at bounding box center [177, 278] width 48 height 9
click at [153, 278] on input "Collapse categories" at bounding box center [144, 279] width 18 height 18
checkbox input "false"
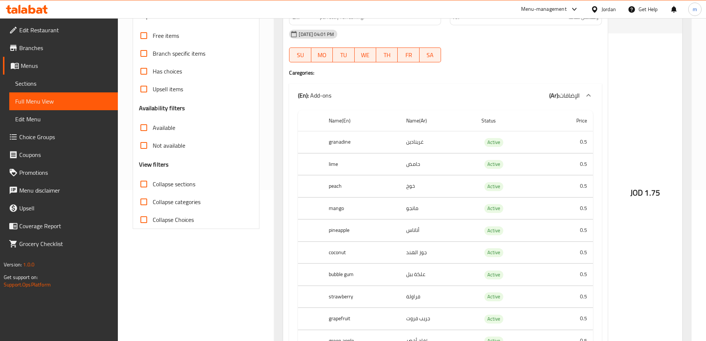
scroll to position [0, 0]
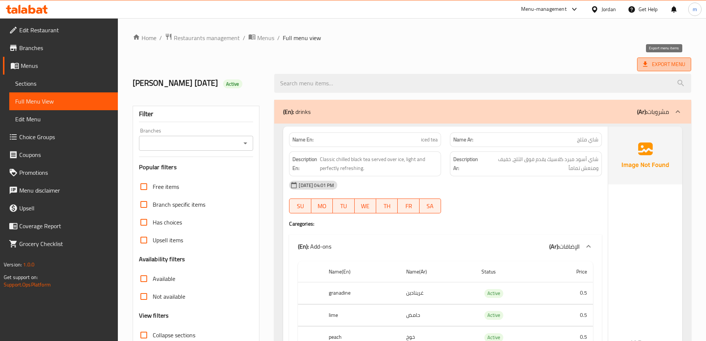
click at [675, 62] on span "Export Menu" at bounding box center [664, 64] width 42 height 9
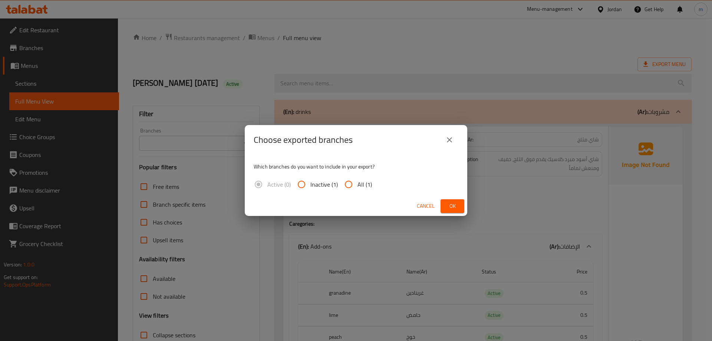
click at [362, 180] on span "All (1)" at bounding box center [364, 184] width 14 height 9
click at [357, 180] on input "All (1)" at bounding box center [349, 184] width 18 height 18
radio input "true"
click at [458, 206] on button "Ok" at bounding box center [452, 206] width 24 height 14
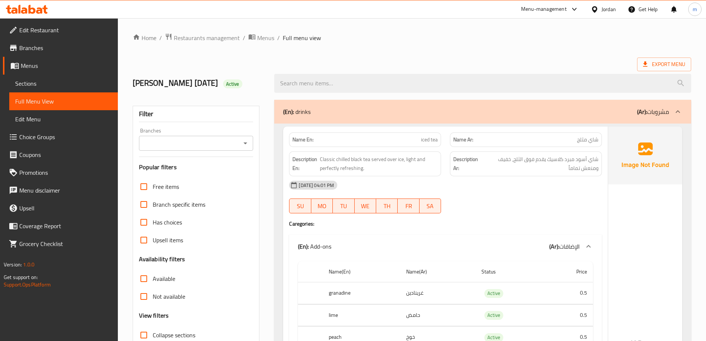
scroll to position [37, 0]
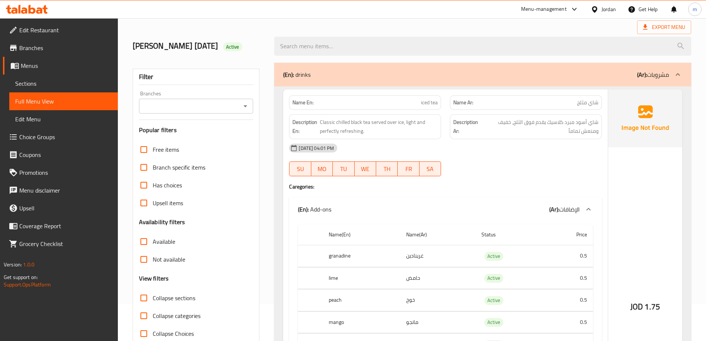
click at [173, 302] on span "Collapse sections" at bounding box center [174, 297] width 43 height 9
click at [153, 302] on input "Collapse sections" at bounding box center [144, 298] width 18 height 18
checkbox input "true"
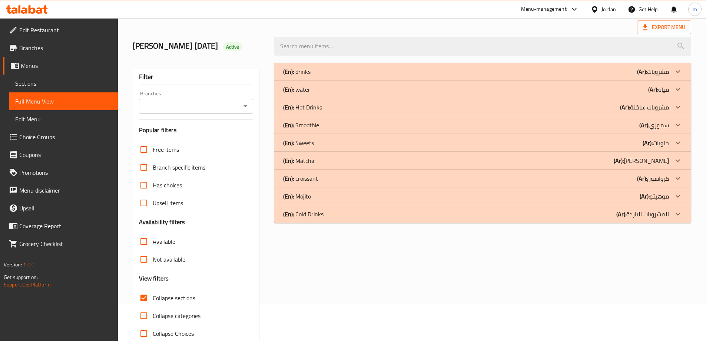
click at [680, 111] on icon at bounding box center [678, 107] width 9 height 9
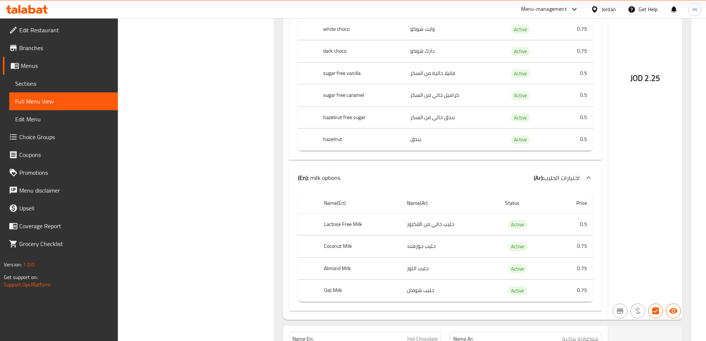
scroll to position [2410, 0]
